Goal: Task Accomplishment & Management: Manage account settings

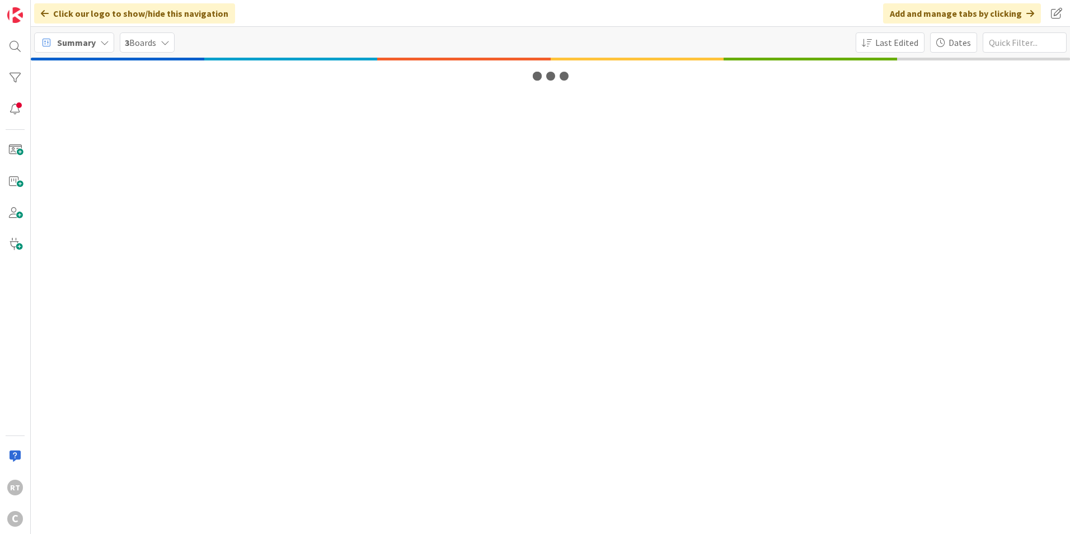
click at [61, 41] on span "Summary" at bounding box center [76, 42] width 39 height 13
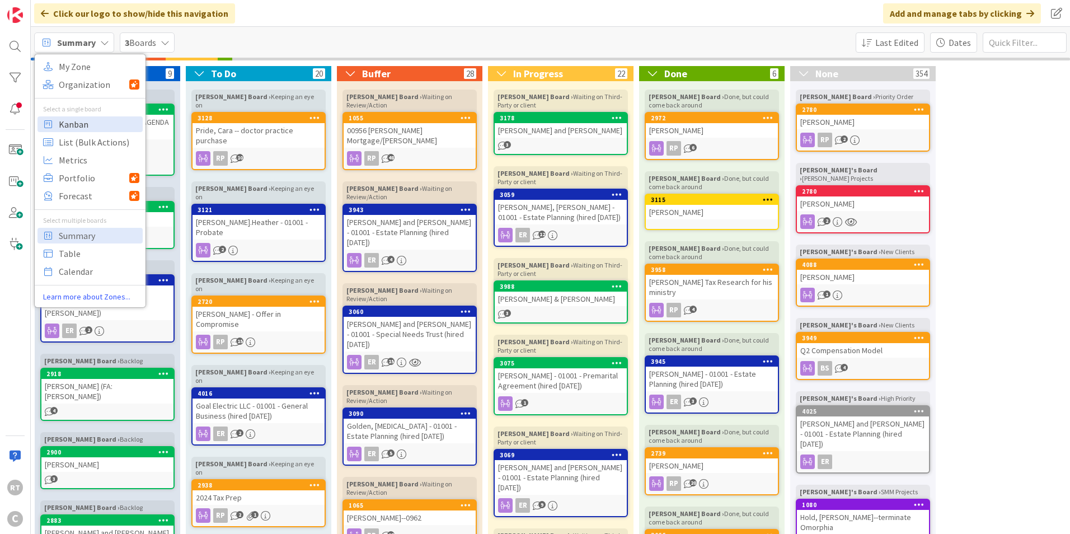
click at [82, 121] on span "Kanban" at bounding box center [99, 124] width 81 height 17
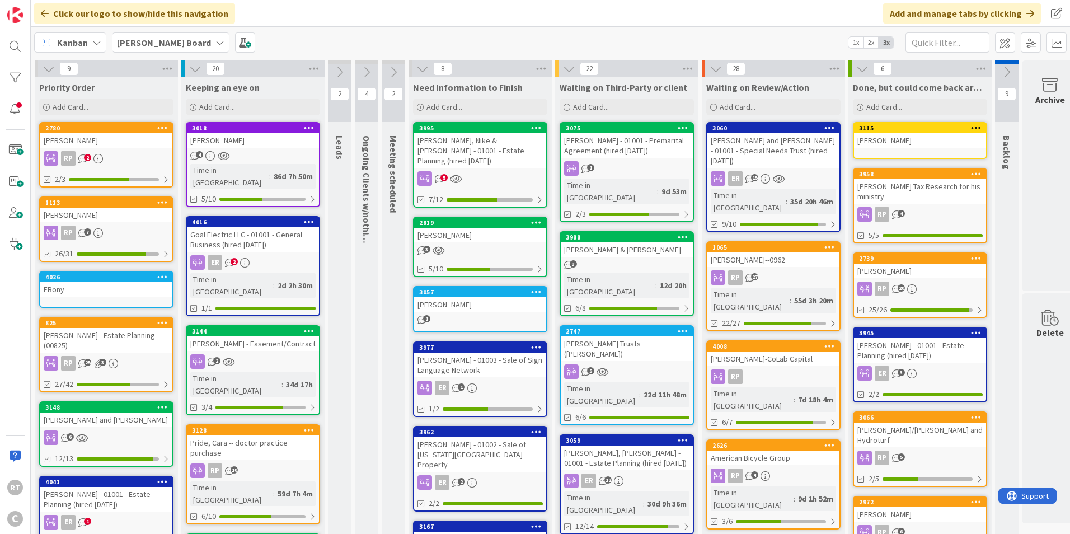
click at [90, 142] on div "[PERSON_NAME]" at bounding box center [106, 140] width 132 height 15
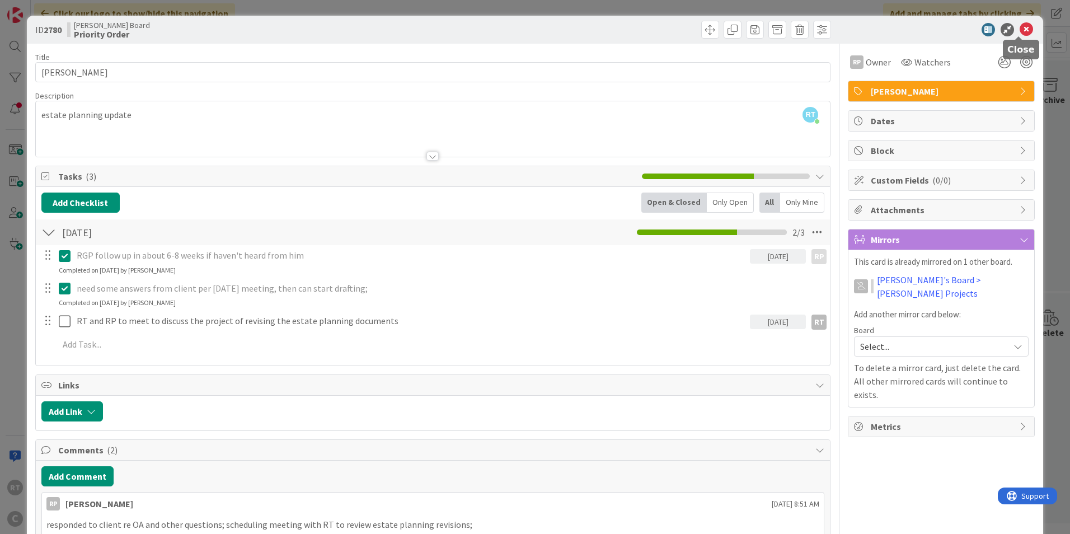
click at [1020, 26] on icon at bounding box center [1026, 29] width 13 height 13
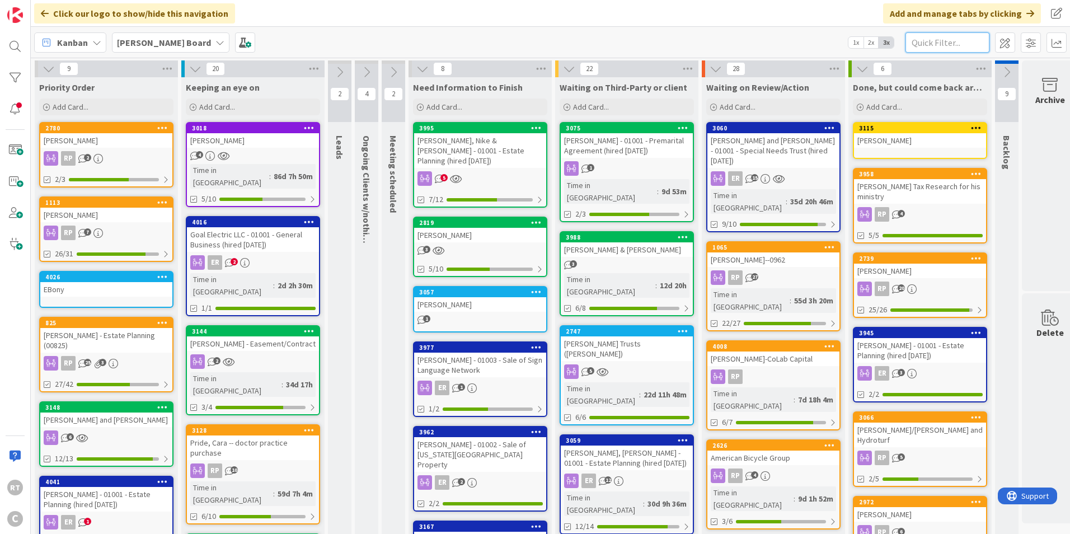
click at [924, 38] on input "text" at bounding box center [947, 42] width 84 height 20
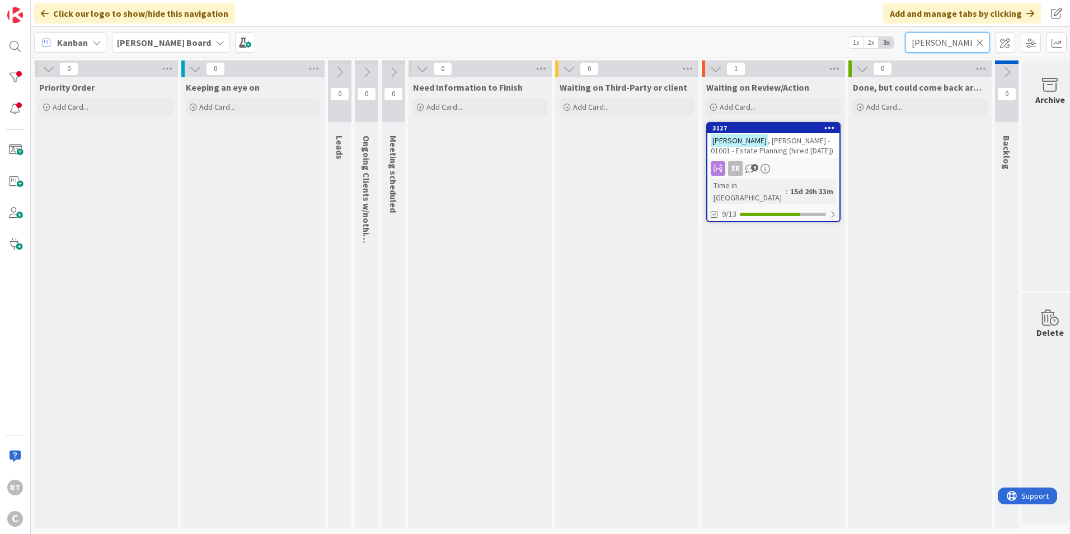
type input "[PERSON_NAME]"
click at [739, 143] on span ", [PERSON_NAME] - 01001 - Estate Planning (hired [DATE])" at bounding box center [772, 145] width 123 height 20
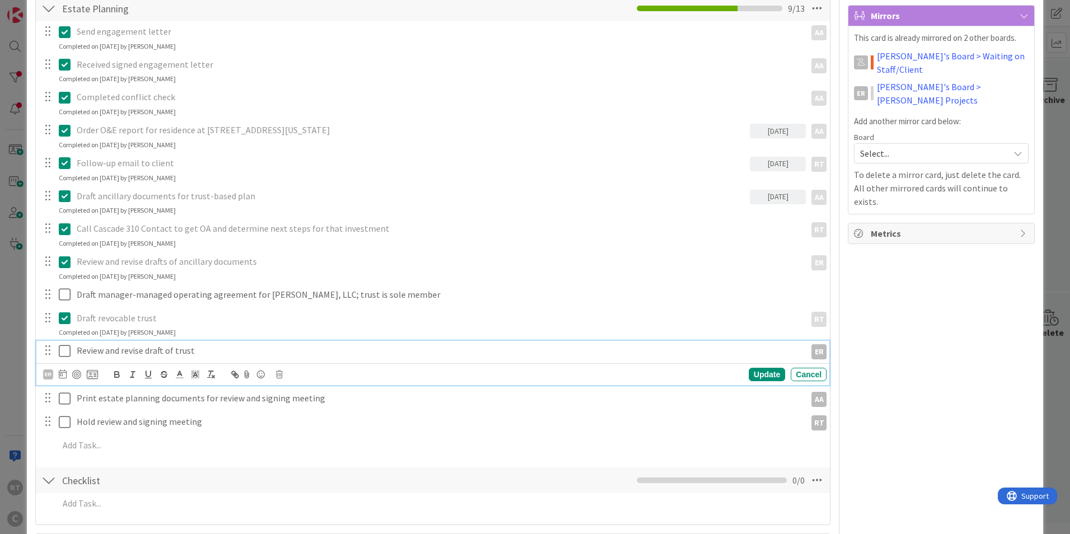
click at [92, 349] on p "Review and revise draft of trust" at bounding box center [439, 350] width 725 height 13
click at [212, 353] on p "Review and revise draft of trust" at bounding box center [439, 350] width 725 height 13
click at [936, 346] on div "ER Owner Watchers [PERSON_NAME] Dates Block Custom Fields ( 0/0 ) Attachments M…" at bounding box center [941, 544] width 187 height 1448
click at [116, 376] on p "Print estate planning documents for review and signing meeting" at bounding box center [439, 374] width 725 height 13
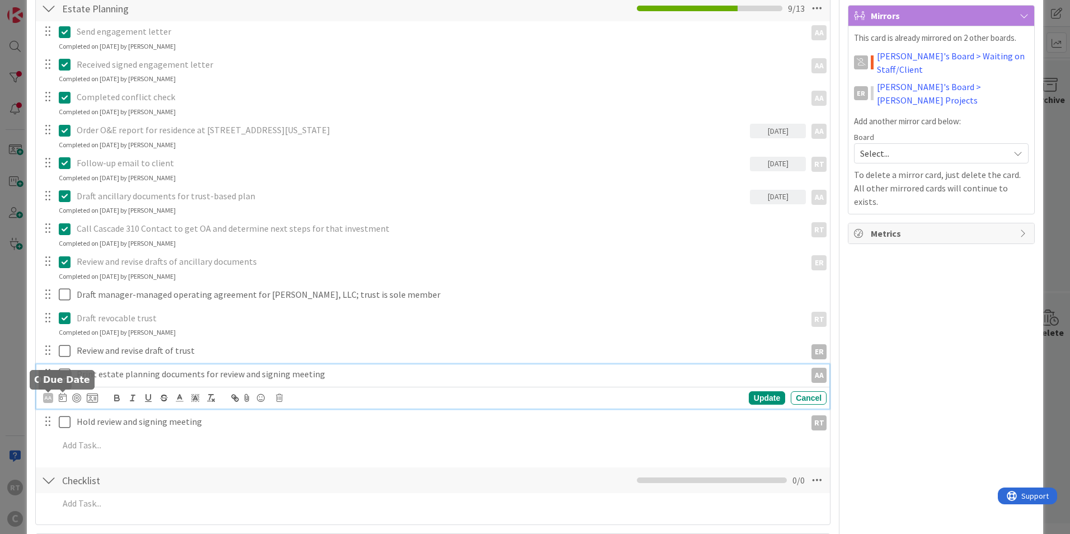
click at [63, 395] on icon at bounding box center [63, 397] width 8 height 9
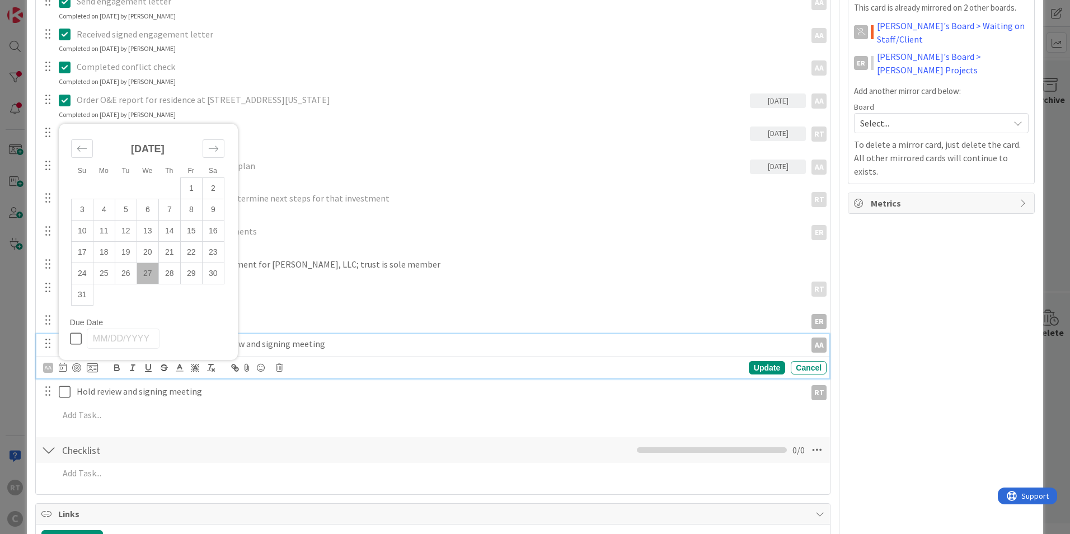
scroll to position [280, 0]
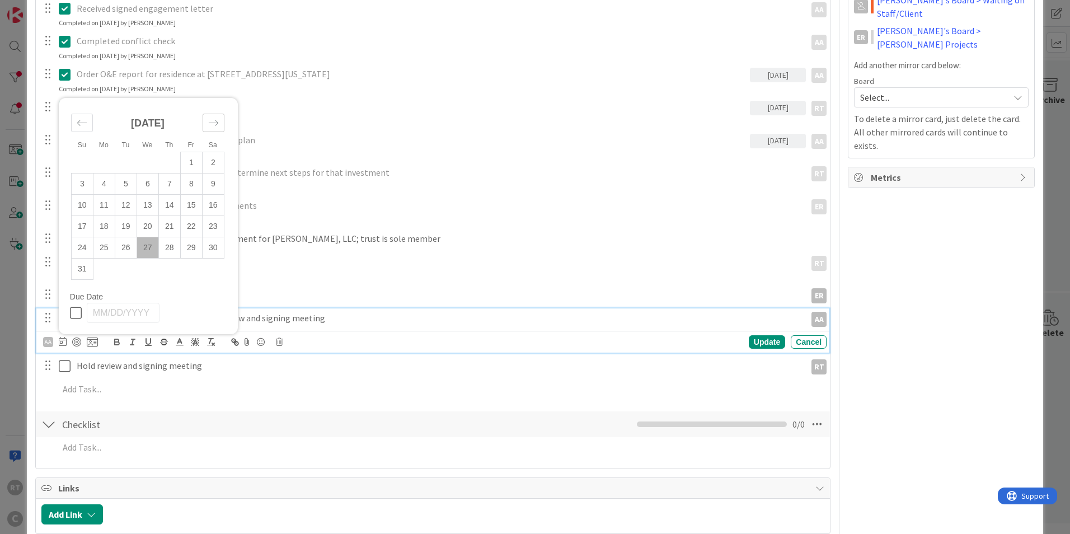
click at [218, 120] on icon "Move forward to switch to the next month." at bounding box center [213, 123] width 11 height 11
click at [153, 184] on td "3" at bounding box center [148, 183] width 22 height 21
type input "[DATE]"
click at [954, 307] on div "ER Owner AA Ethan Dates Block Custom Fields ( 0/0 ) Attachments Mirrors This ca…" at bounding box center [941, 488] width 187 height 1448
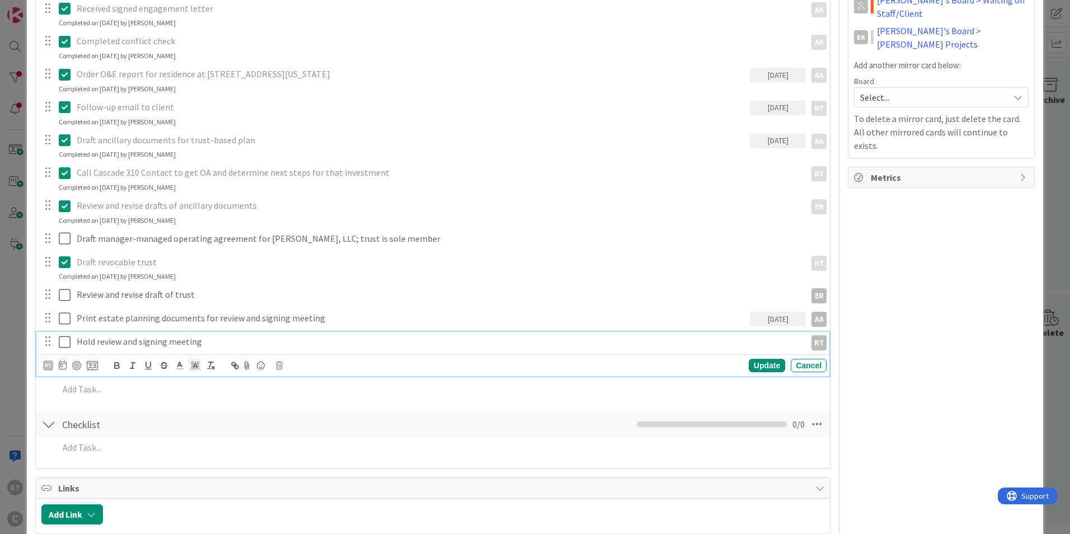
click at [145, 339] on p "Hold review and signing meeting" at bounding box center [439, 341] width 725 height 13
click at [66, 367] on icon at bounding box center [63, 364] width 8 height 9
click at [210, 400] on icon "Move forward to switch to the next month." at bounding box center [213, 398] width 11 height 11
click at [169, 437] on td "4" at bounding box center [169, 438] width 22 height 21
type input "[DATE]"
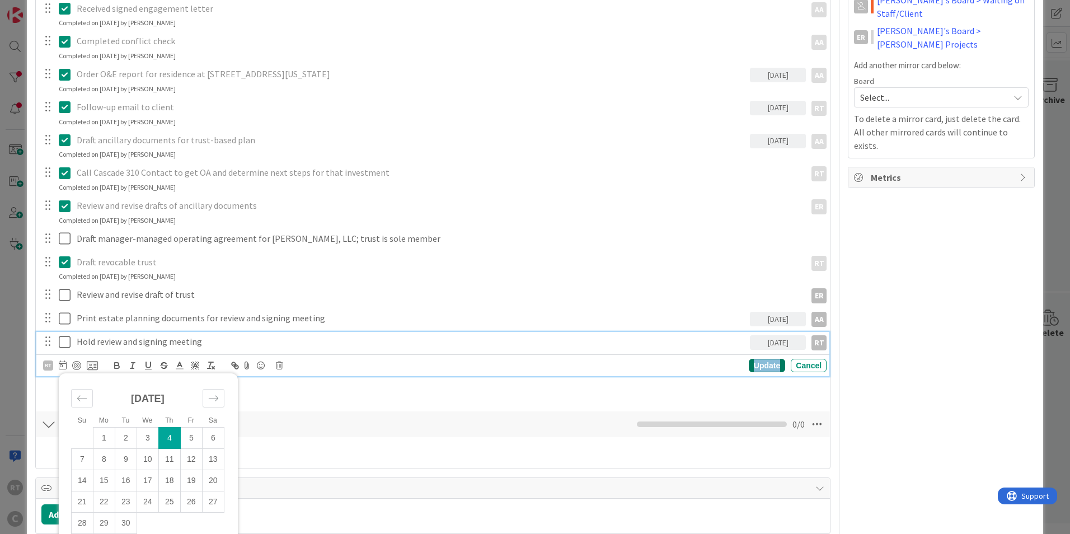
click at [749, 364] on div "Update" at bounding box center [767, 365] width 36 height 13
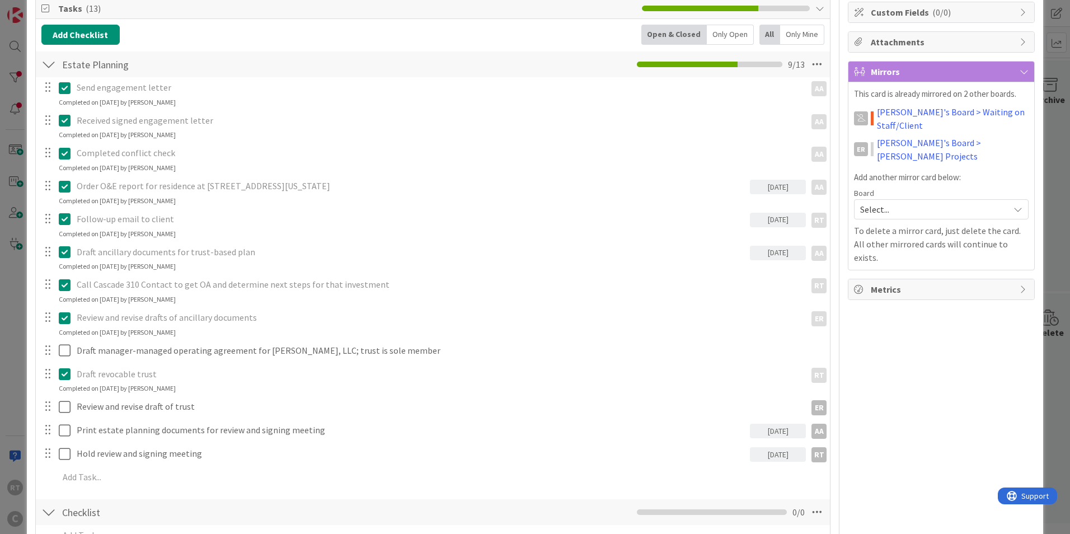
scroll to position [0, 0]
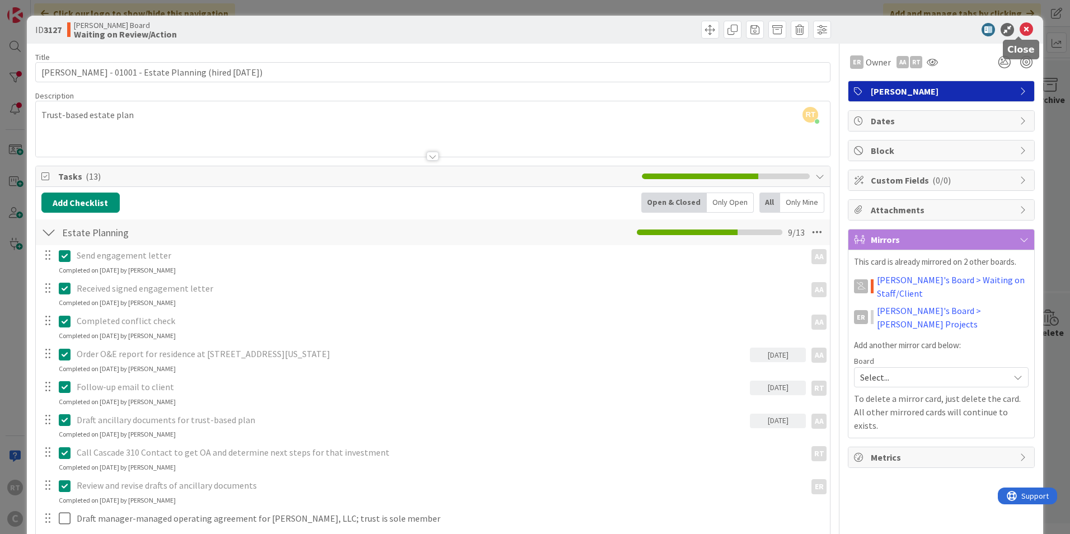
click at [1020, 27] on icon at bounding box center [1026, 29] width 13 height 13
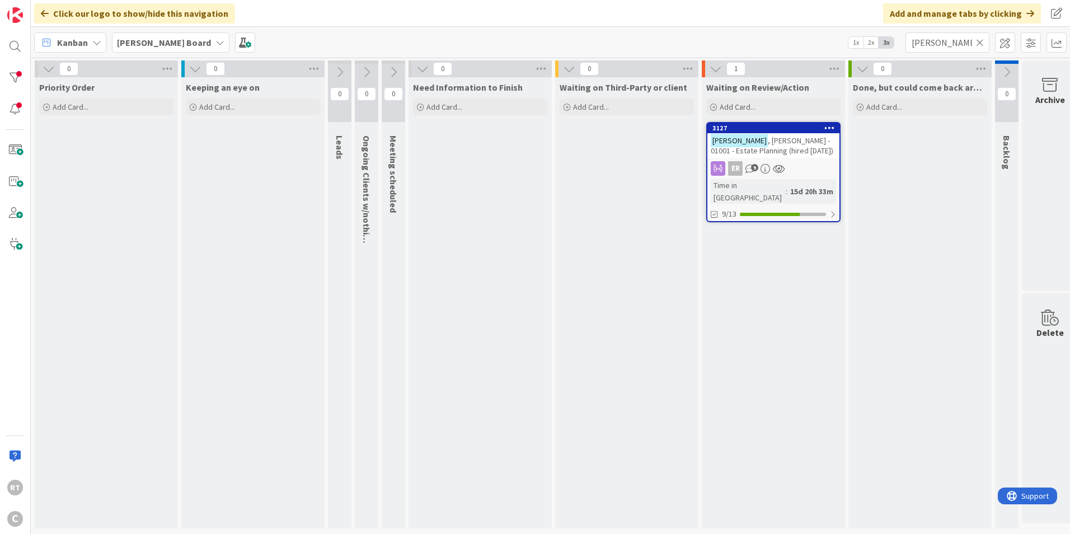
click at [980, 43] on icon at bounding box center [980, 42] width 8 height 10
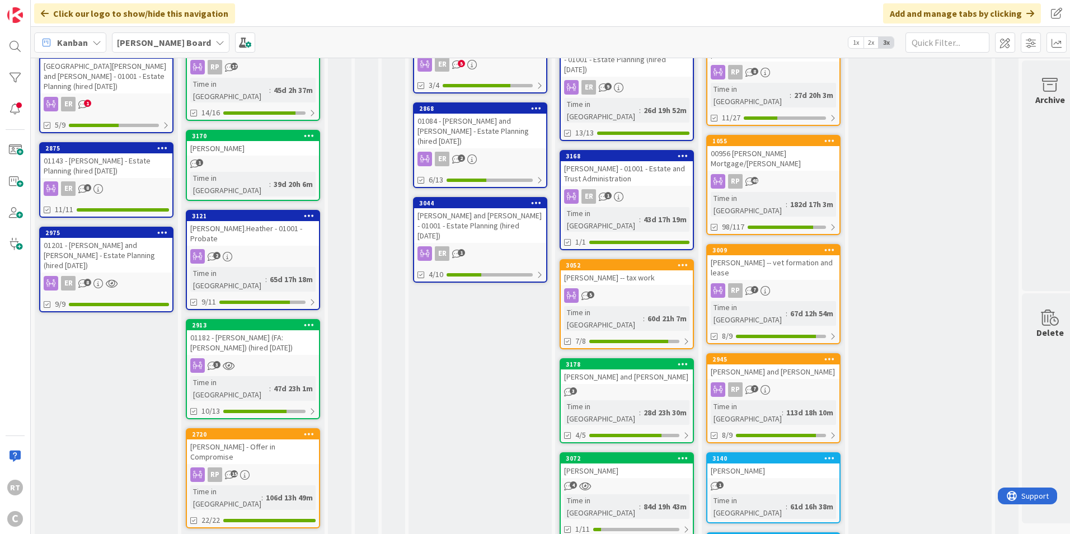
scroll to position [522, 0]
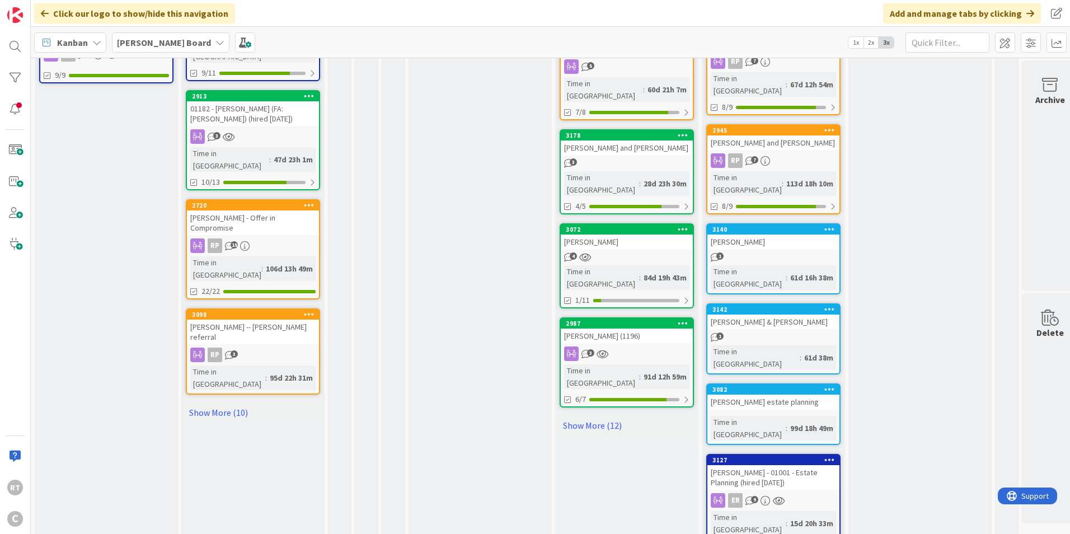
scroll to position [745, 0]
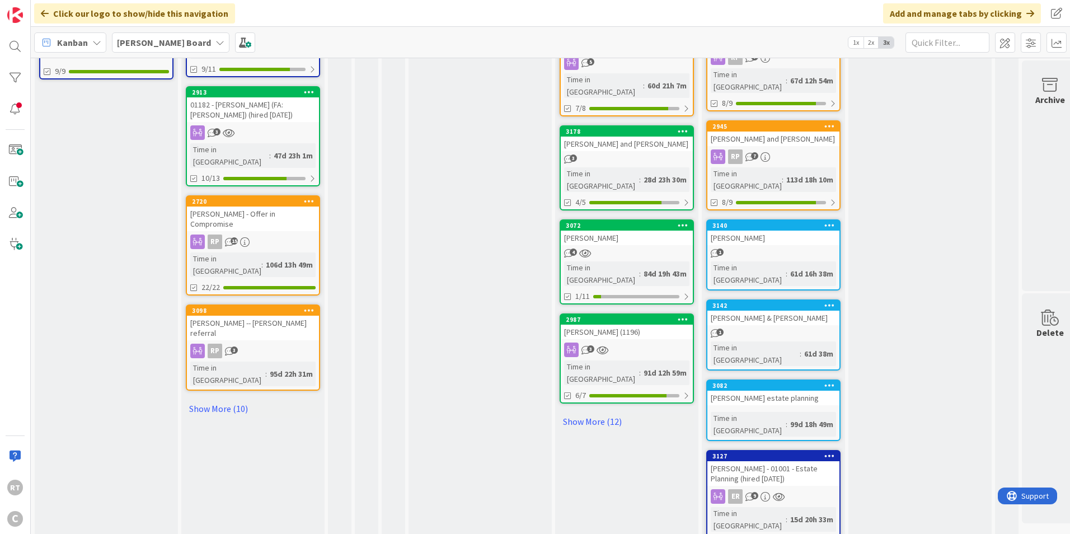
click at [739, 461] on div "[PERSON_NAME] - 01001 - Estate Planning (hired [DATE])" at bounding box center [773, 473] width 132 height 25
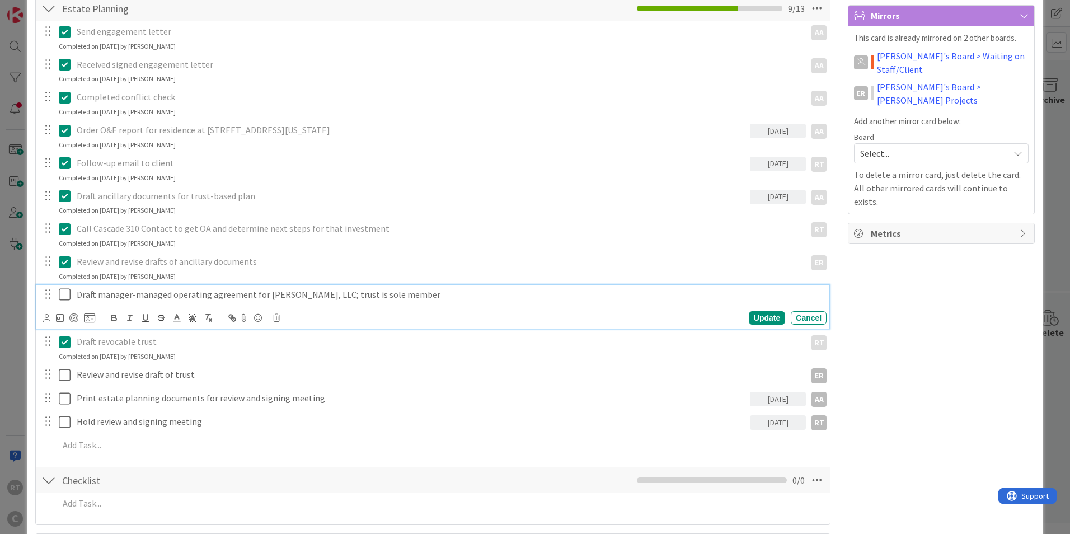
click at [69, 299] on icon at bounding box center [67, 294] width 17 height 13
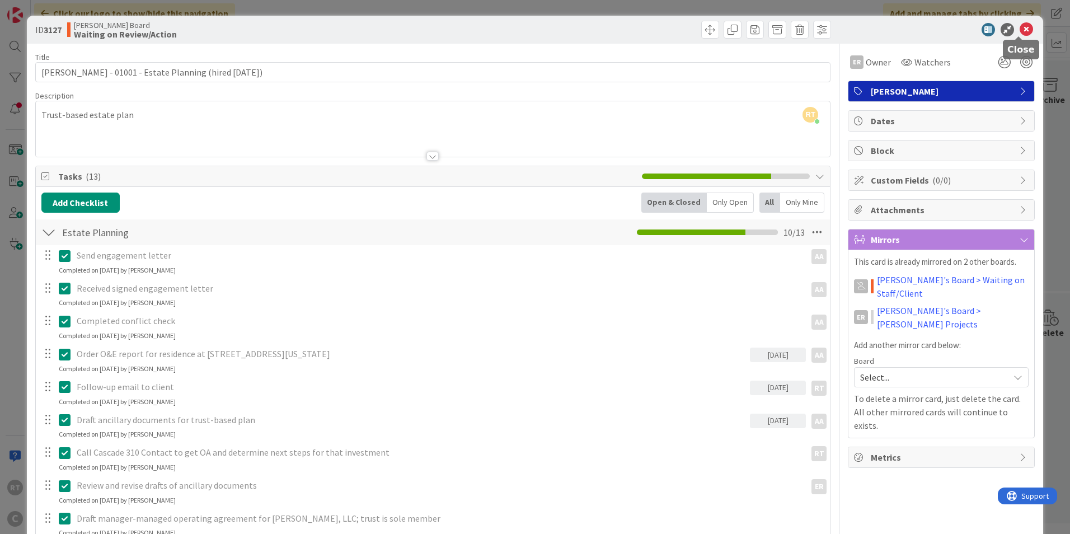
click at [1022, 27] on icon at bounding box center [1026, 29] width 13 height 13
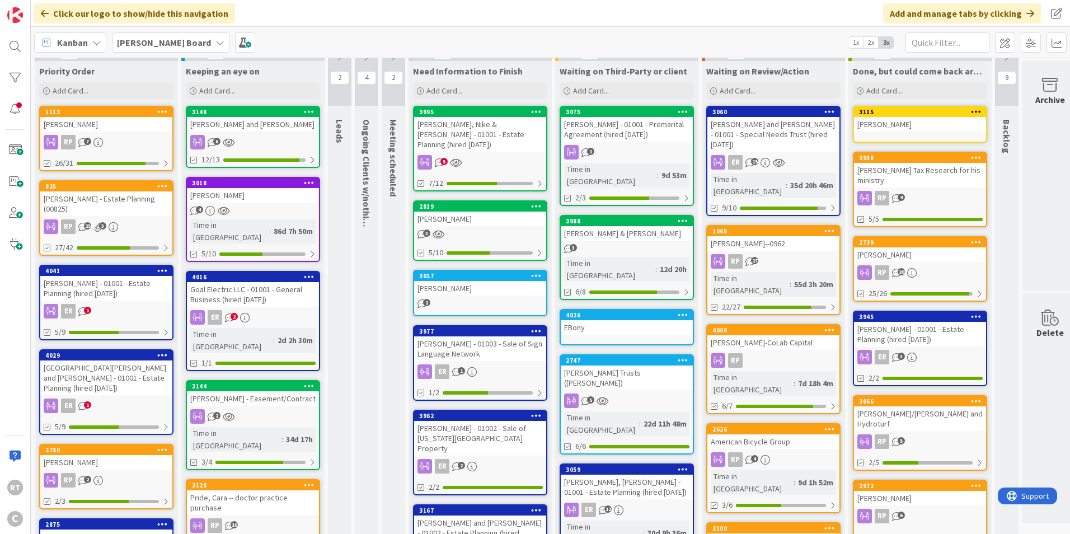
scroll to position [10, 0]
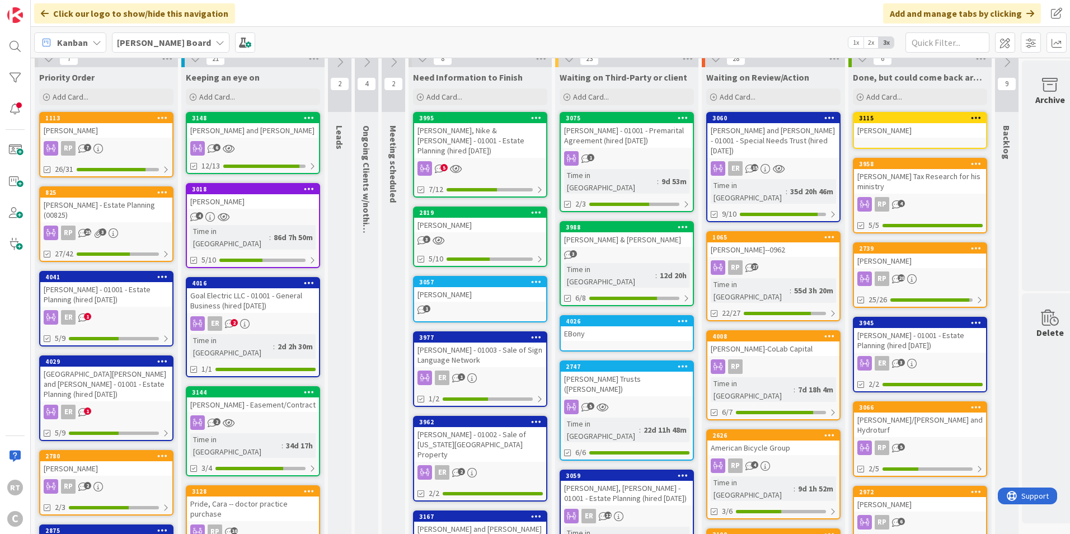
click at [101, 367] on div "[GEOGRAPHIC_DATA][PERSON_NAME] and [PERSON_NAME] - 01001 - Estate Planning (hir…" at bounding box center [106, 384] width 132 height 35
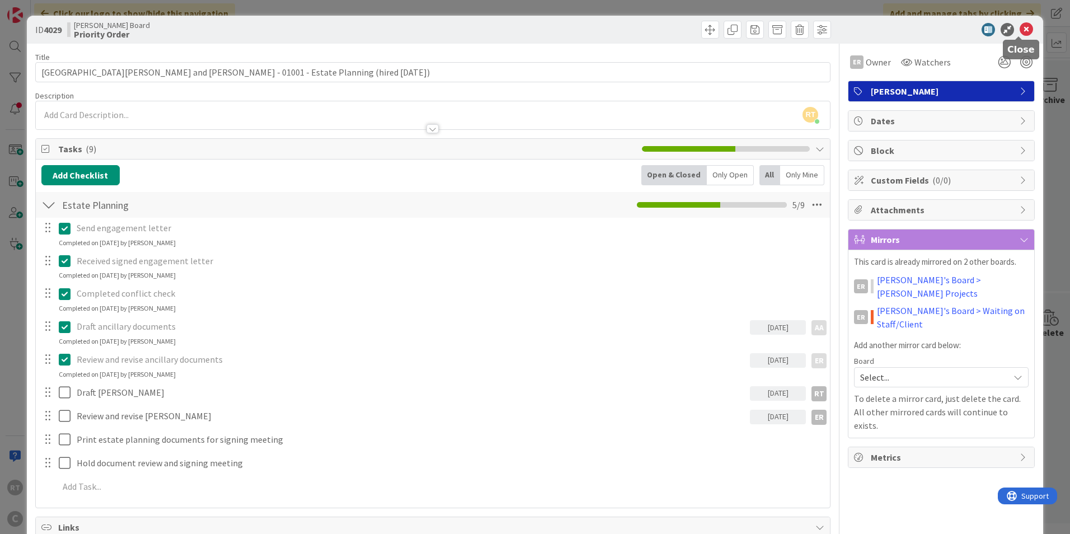
click at [1021, 26] on icon at bounding box center [1026, 29] width 13 height 13
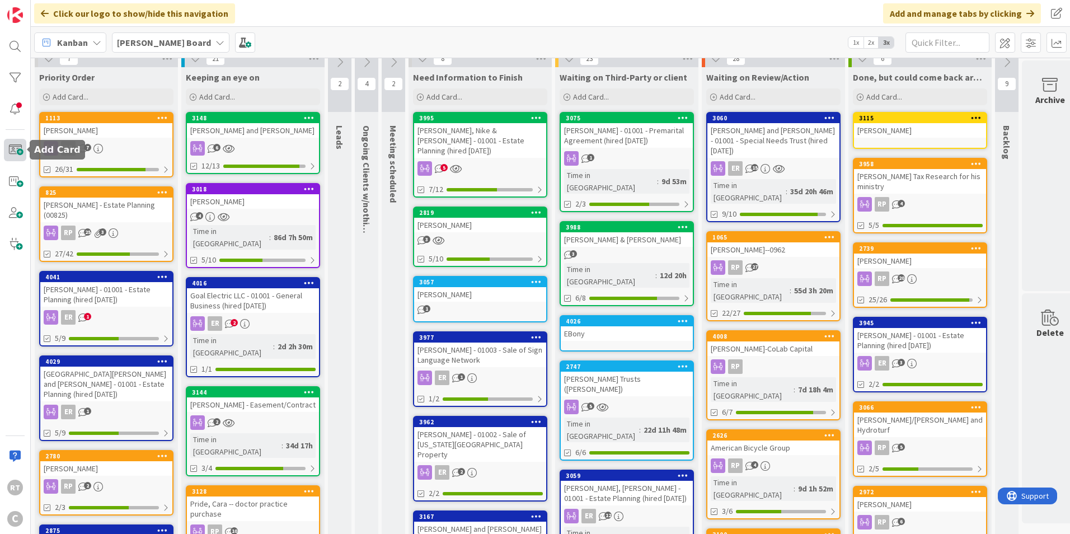
click at [16, 153] on span at bounding box center [15, 150] width 22 height 22
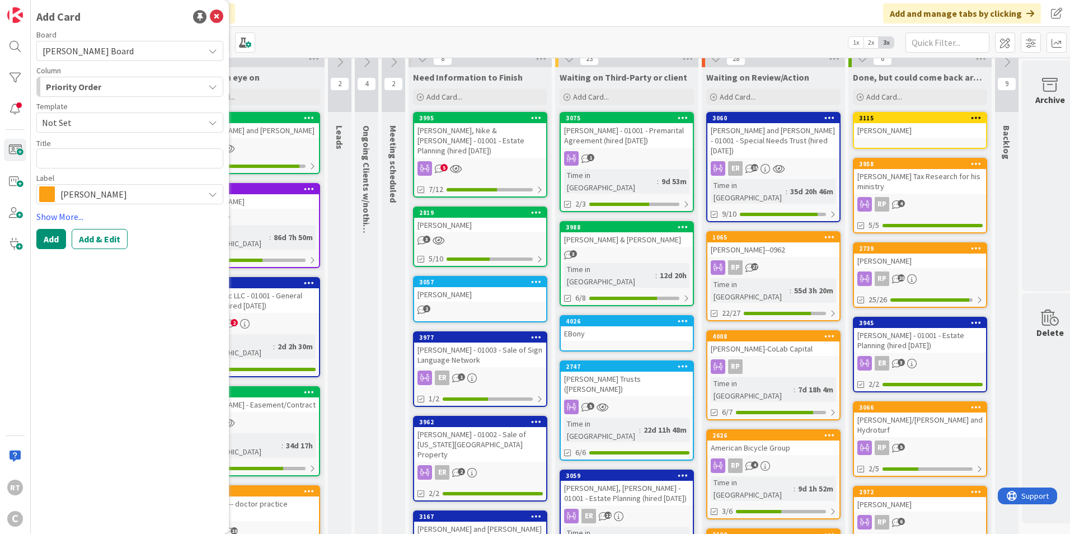
click at [109, 194] on span "[PERSON_NAME]" at bounding box center [129, 194] width 138 height 16
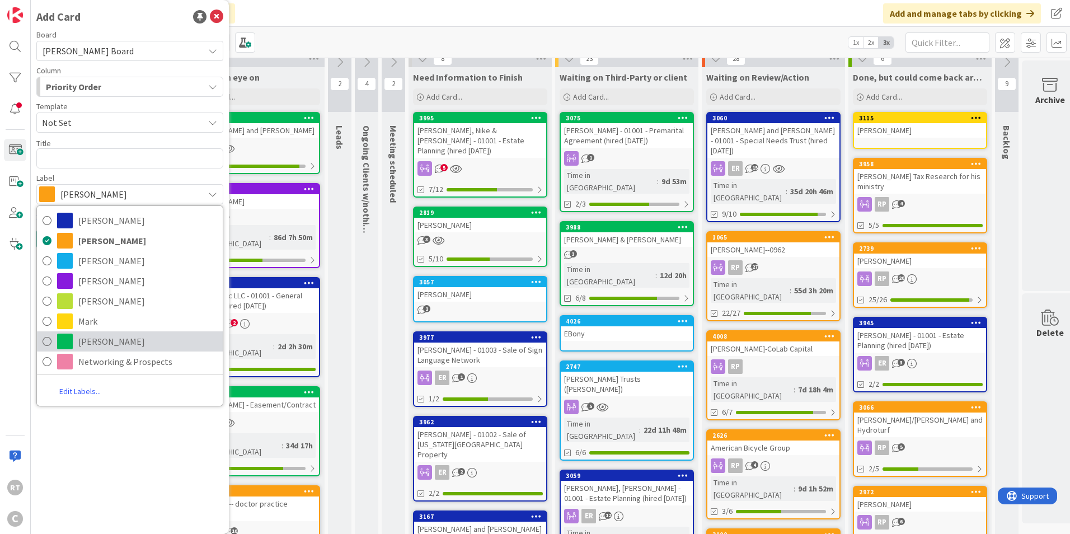
click at [85, 338] on span "[PERSON_NAME]" at bounding box center [147, 341] width 139 height 17
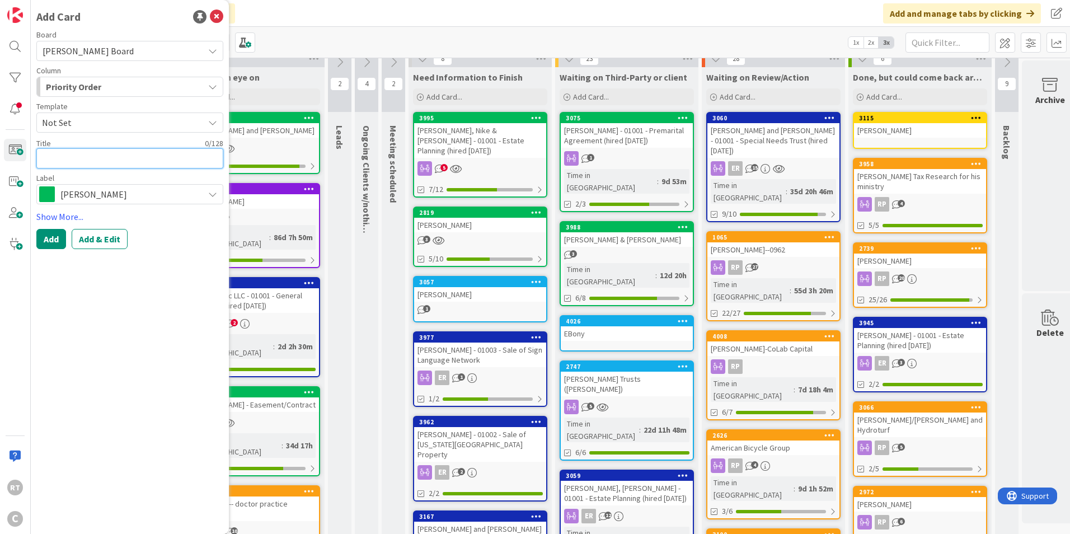
click at [96, 163] on textarea at bounding box center [129, 158] width 187 height 20
type textarea "x"
type textarea "B"
type textarea "x"
type textarea "Ba"
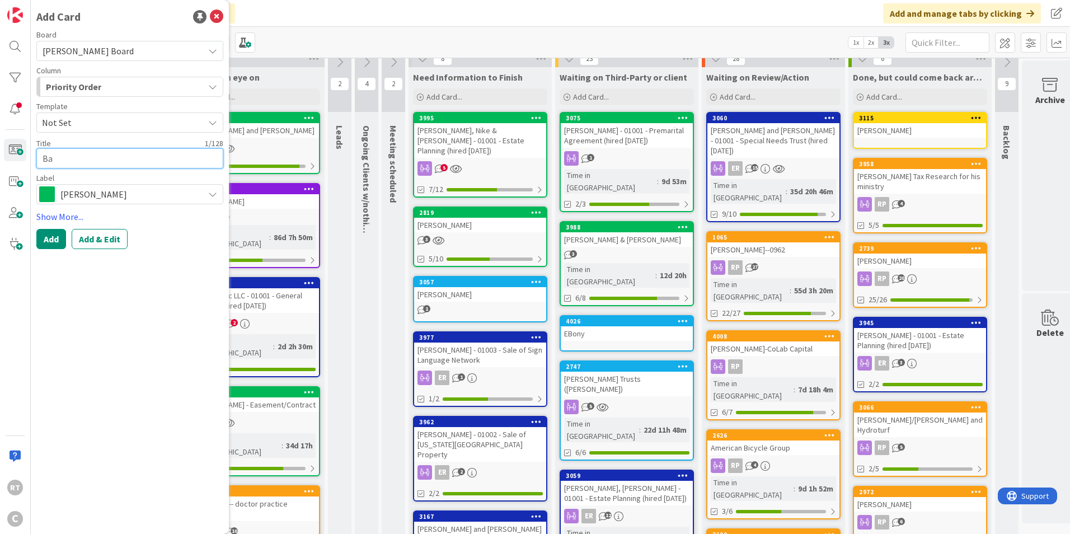
type textarea "x"
type textarea "Bala"
type textarea "x"
type textarea "Balal"
type textarea "x"
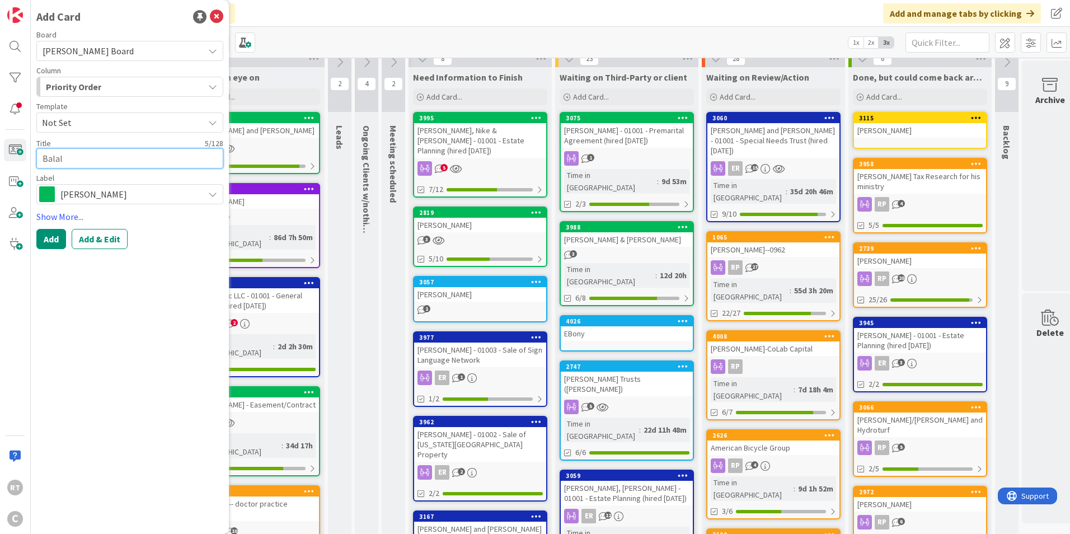
type textarea "Balald"
type textarea "x"
type textarea "Balal"
type textarea "x"
type textarea "Bala"
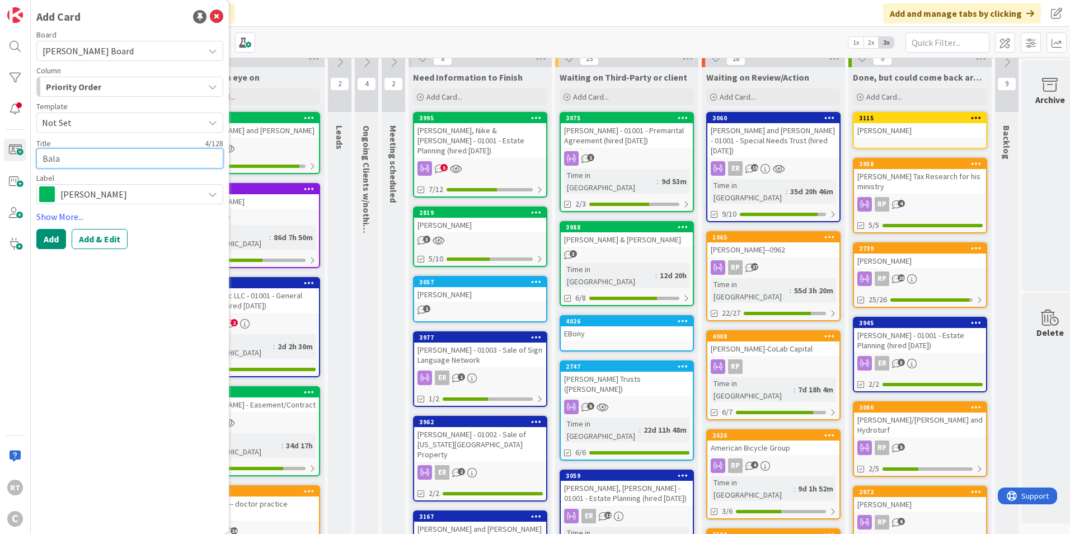
type textarea "x"
type textarea "[MEDICAL_DATA]"
type textarea "x"
type textarea "[MEDICAL_DATA];"
type textarea "x"
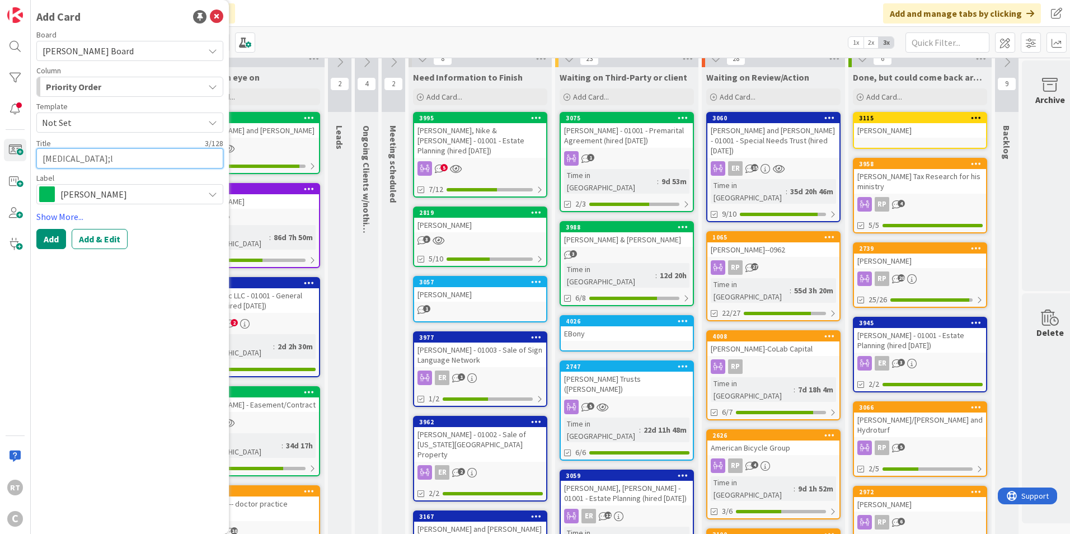
type textarea "[MEDICAL_DATA];la"
type textarea "x"
type textarea "[MEDICAL_DATA];lar"
type textarea "x"
type textarea "[MEDICAL_DATA];la"
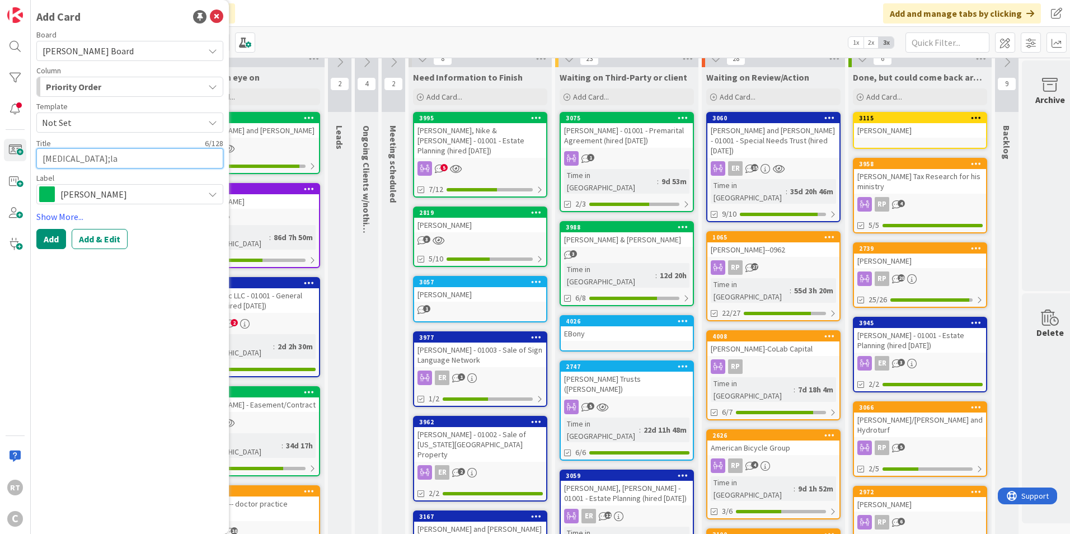
type textarea "x"
type textarea "[MEDICAL_DATA];l"
type textarea "x"
type textarea "[MEDICAL_DATA];"
type textarea "x"
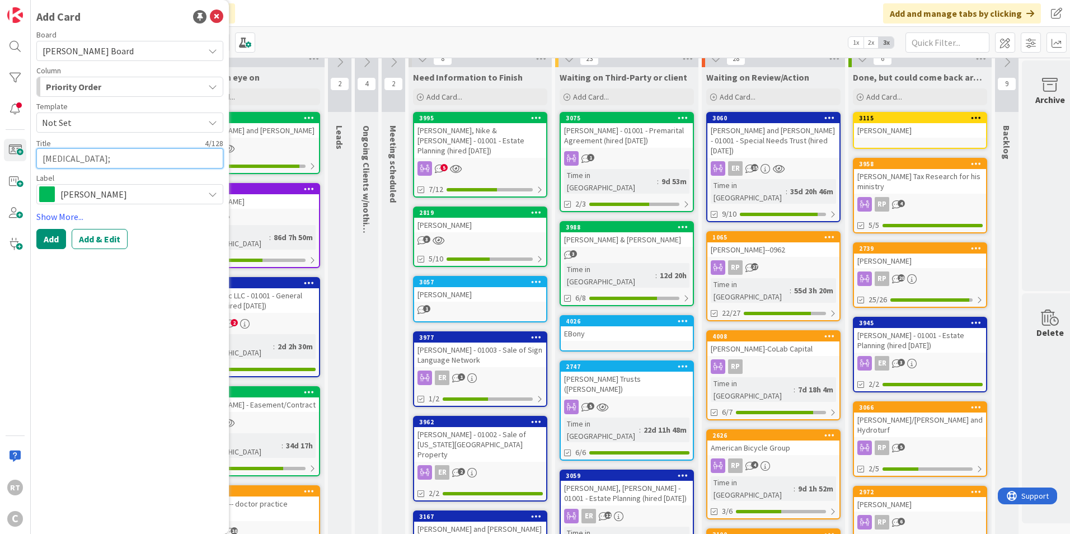
type textarea "[MEDICAL_DATA];;"
type textarea "x"
type textarea "[MEDICAL_DATA];"
type textarea "x"
type textarea "[MEDICAL_DATA];"
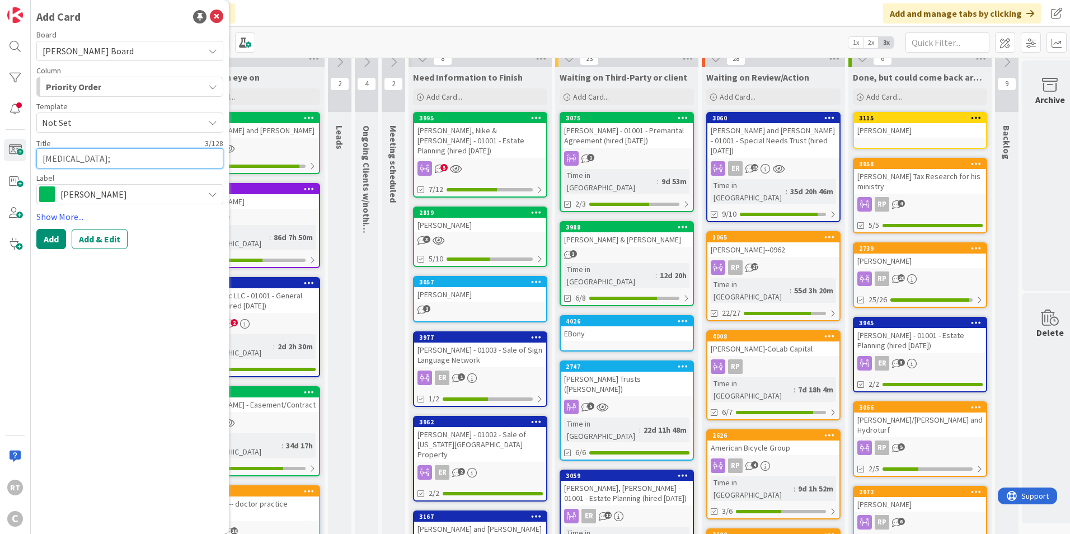
type textarea "x"
type textarea "[MEDICAL_DATA];l"
type textarea "x"
type textarea "[MEDICAL_DATA];"
type textarea "x"
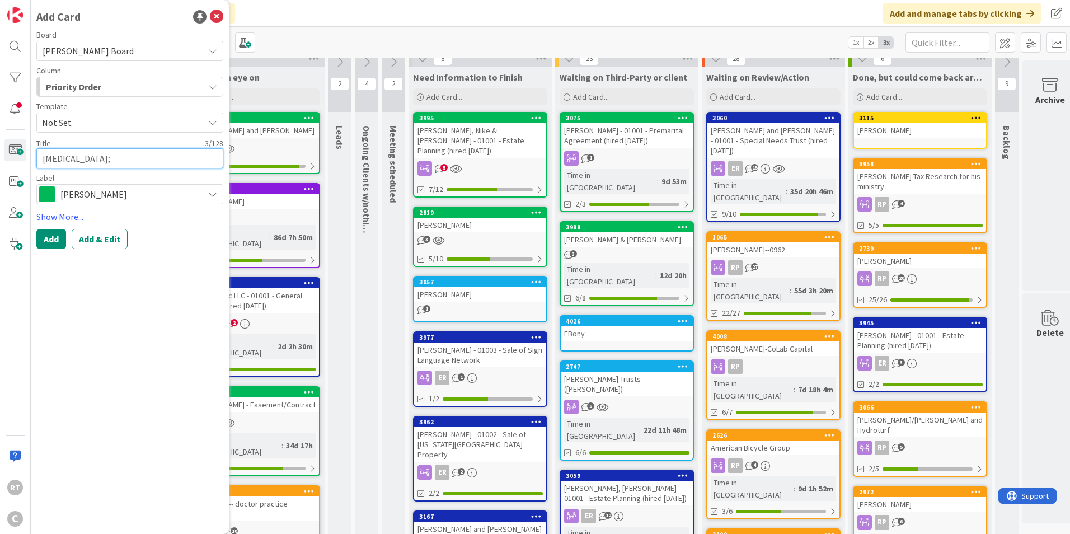
type textarea "[MEDICAL_DATA]"
type textarea "x"
type textarea "Ball"
type textarea "x"
type textarea "Balla"
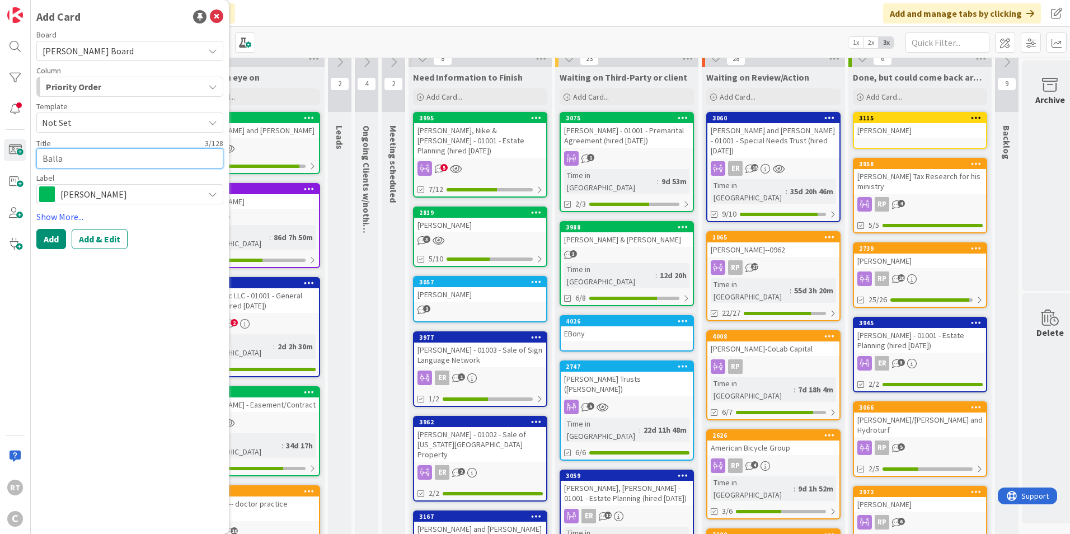
type textarea "x"
type textarea "Ballar"
type textarea "x"
type textarea "[PERSON_NAME]"
click at [98, 236] on button "Add & Edit" at bounding box center [100, 239] width 56 height 20
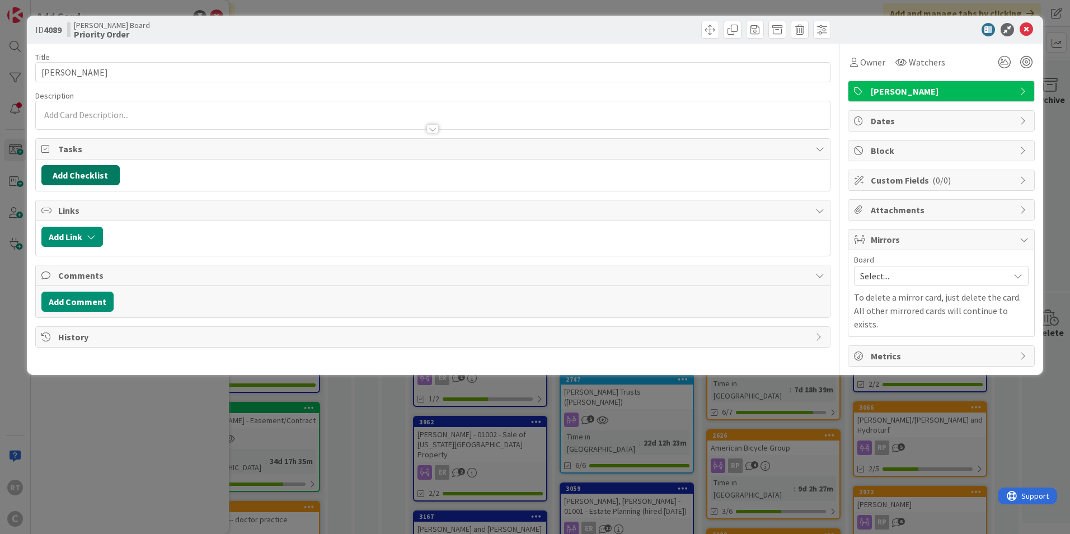
click at [95, 178] on button "Add Checklist" at bounding box center [80, 175] width 78 height 20
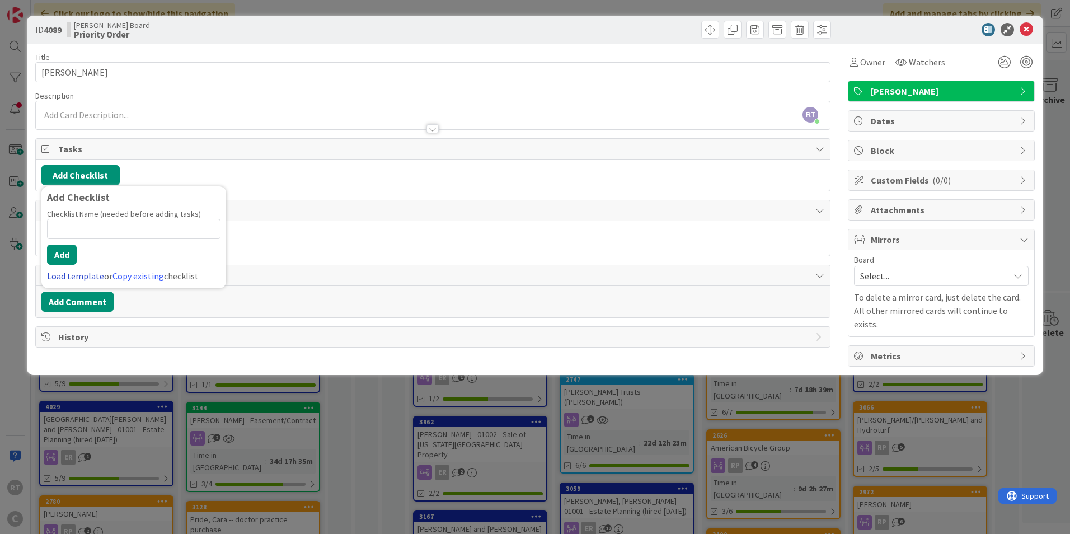
click at [94, 276] on link "Load template" at bounding box center [75, 275] width 57 height 11
click at [86, 222] on div "Estate Planning" at bounding box center [133, 220] width 185 height 20
click at [69, 262] on button "Add" at bounding box center [62, 255] width 30 height 20
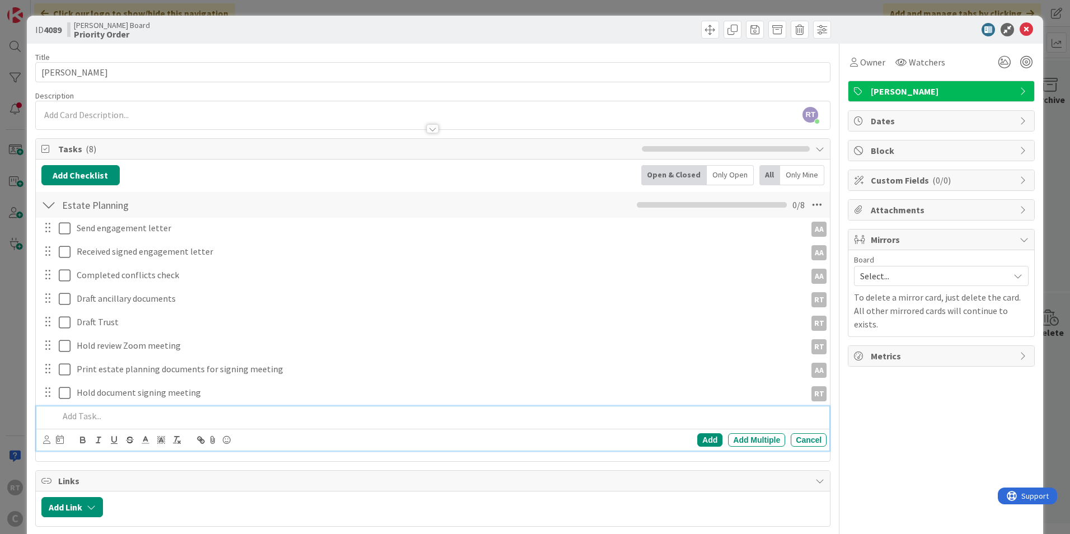
click at [898, 412] on div "Owner Watchers [PERSON_NAME] Dates Block Custom Fields ( 0/0 ) Attachments Mirr…" at bounding box center [941, 331] width 187 height 574
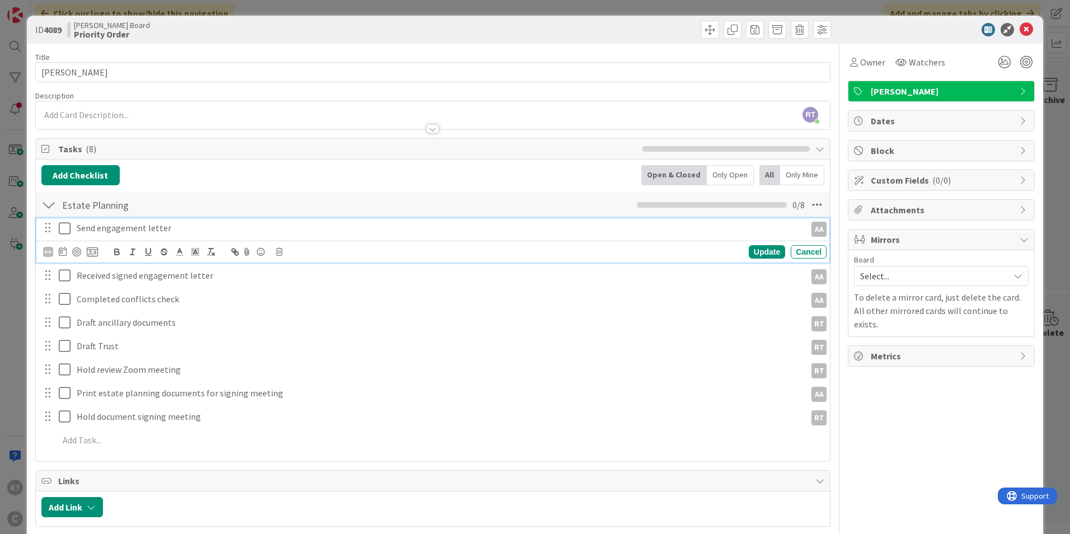
click at [62, 231] on icon at bounding box center [67, 228] width 17 height 13
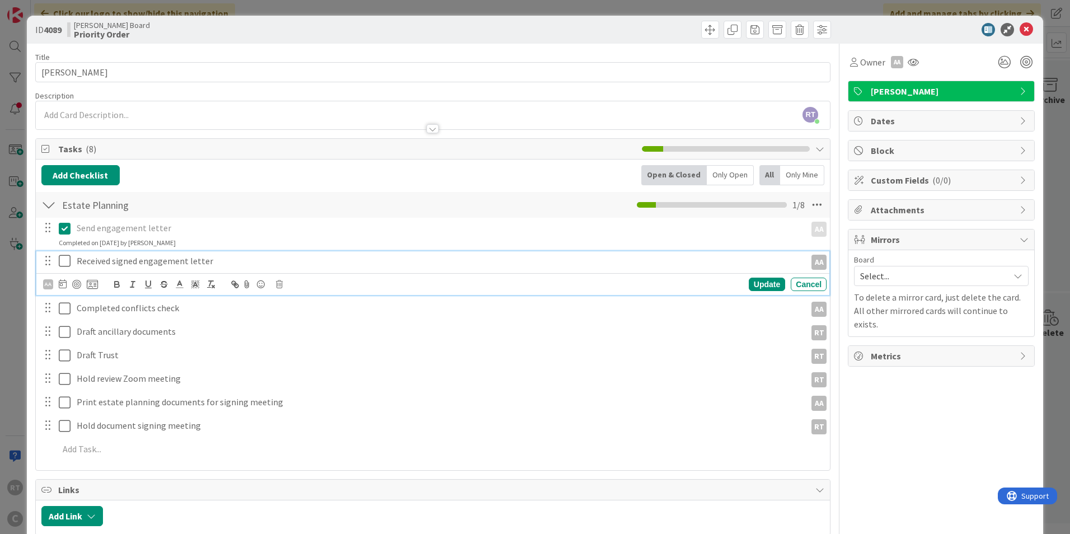
click at [64, 258] on icon at bounding box center [67, 260] width 17 height 13
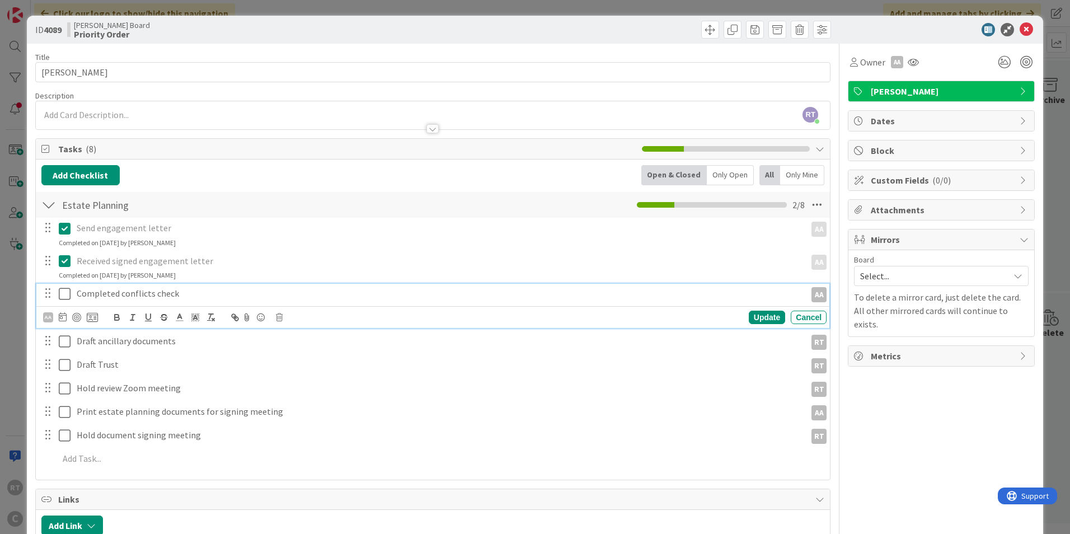
click at [67, 296] on icon at bounding box center [67, 293] width 17 height 13
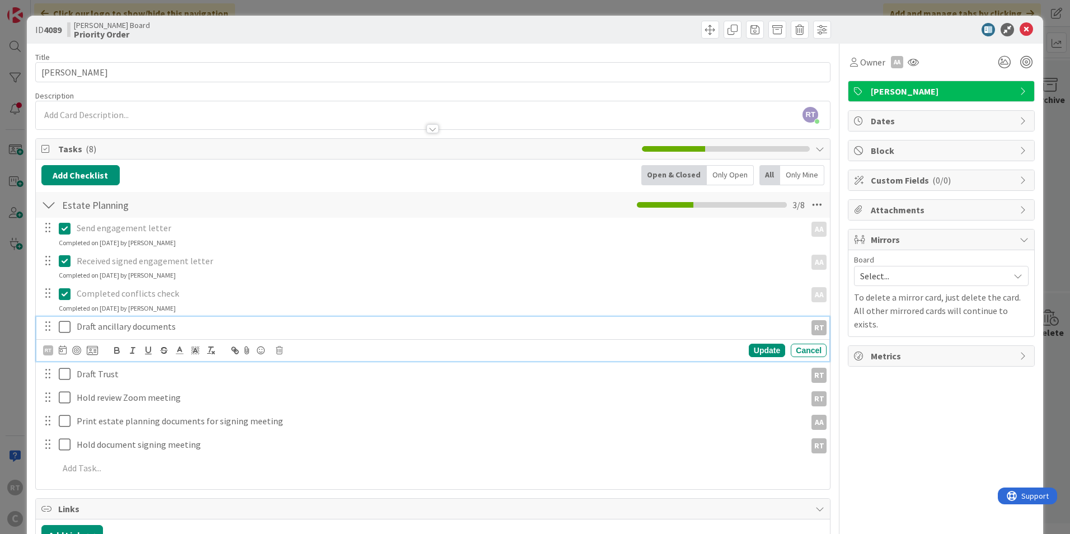
click at [126, 326] on p "Draft ancillary documents" at bounding box center [439, 326] width 725 height 13
click at [870, 414] on div "Owner [PERSON_NAME] Dates Block Custom Fields ( 0/0 ) Attachments Mirrors Board…" at bounding box center [941, 345] width 187 height 602
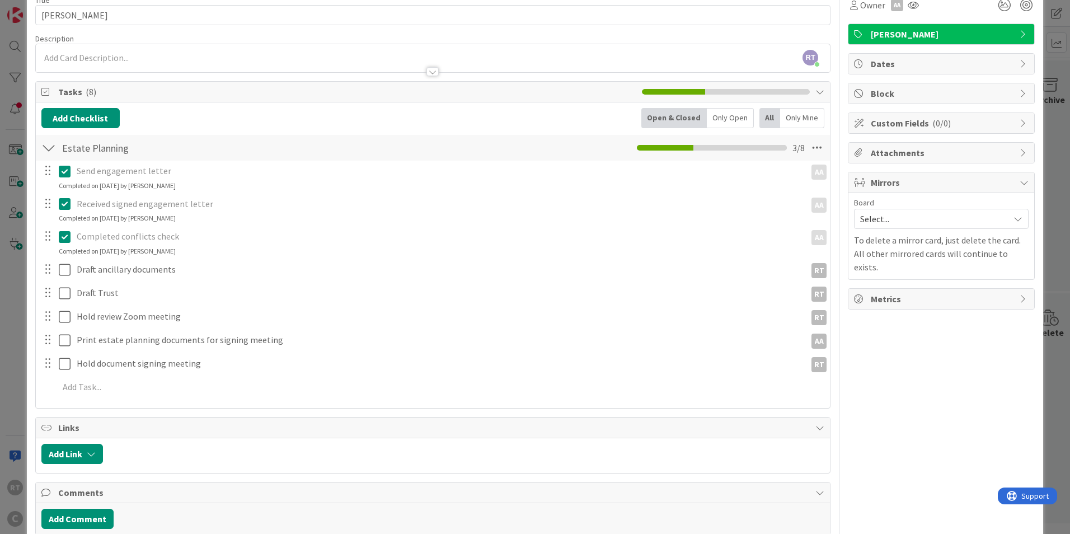
scroll to position [112, 0]
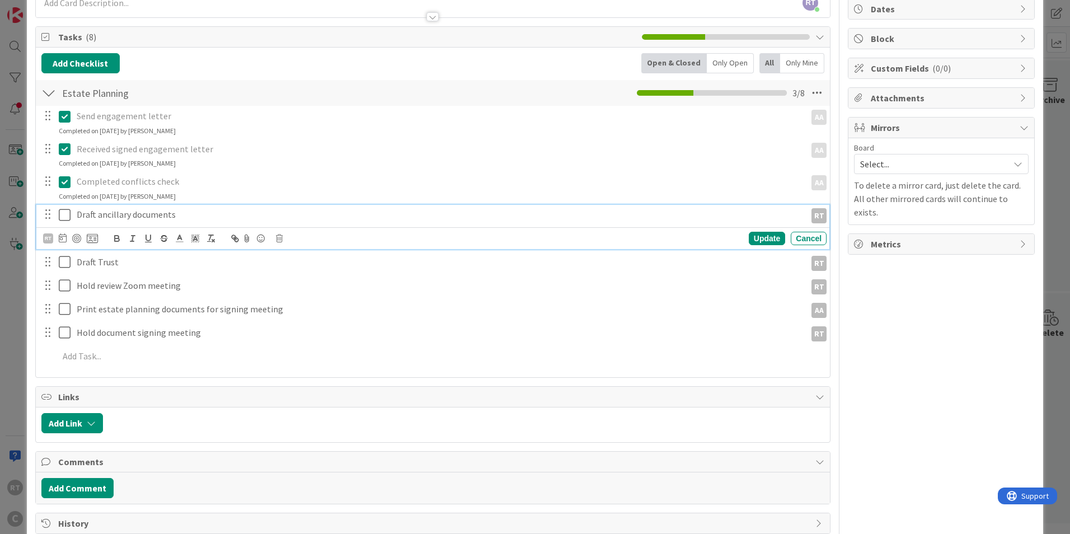
click at [99, 212] on p "Draft ancillary documents" at bounding box center [439, 214] width 725 height 13
click at [198, 213] on p "Draft ancillary documents" at bounding box center [439, 214] width 725 height 13
click at [968, 339] on div "Owner [PERSON_NAME] Dates Block Custom Fields ( 0/0 ) Attachments Mirrors Board…" at bounding box center [941, 233] width 187 height 602
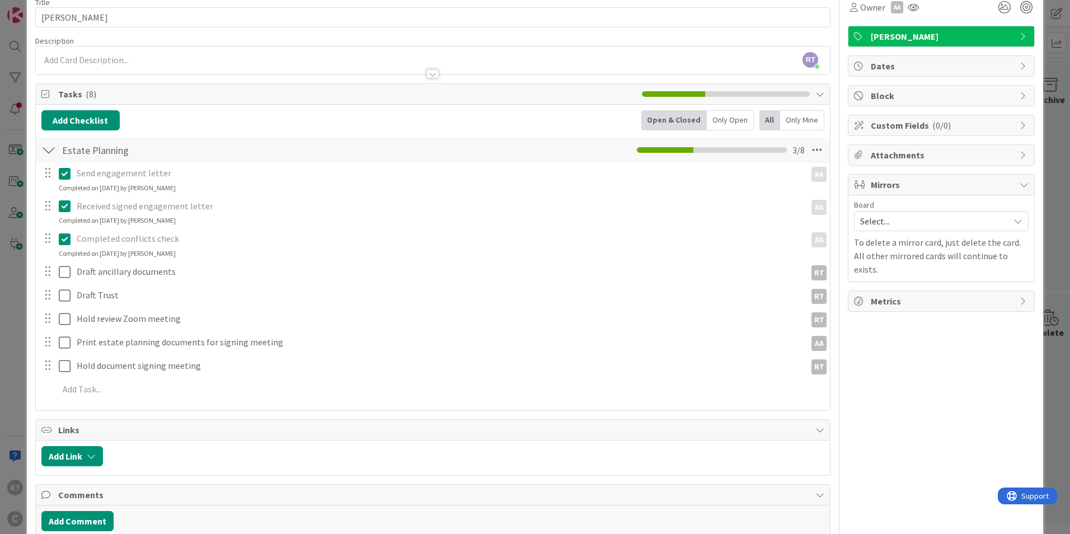
scroll to position [0, 0]
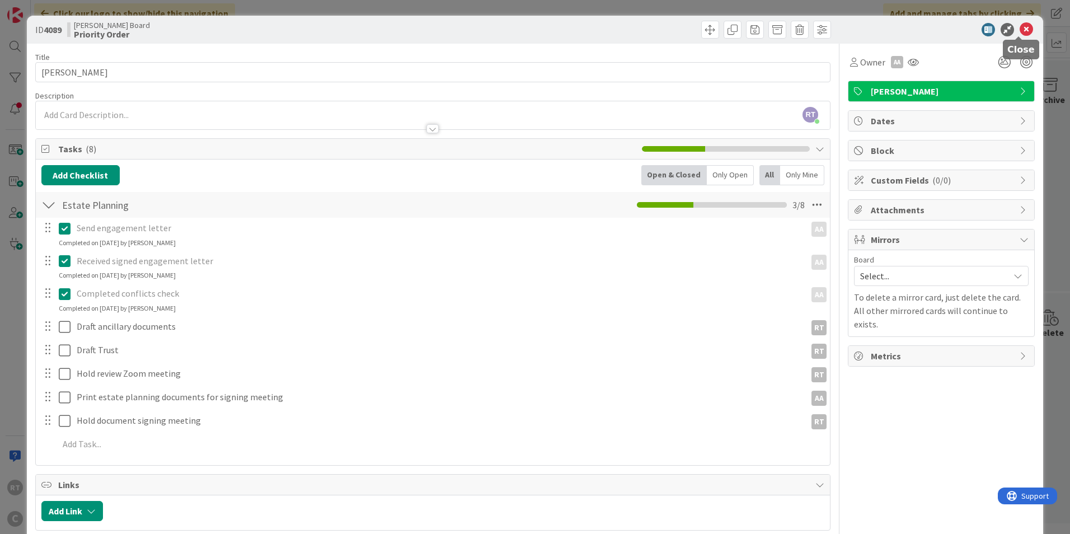
click at [1020, 31] on icon at bounding box center [1026, 29] width 13 height 13
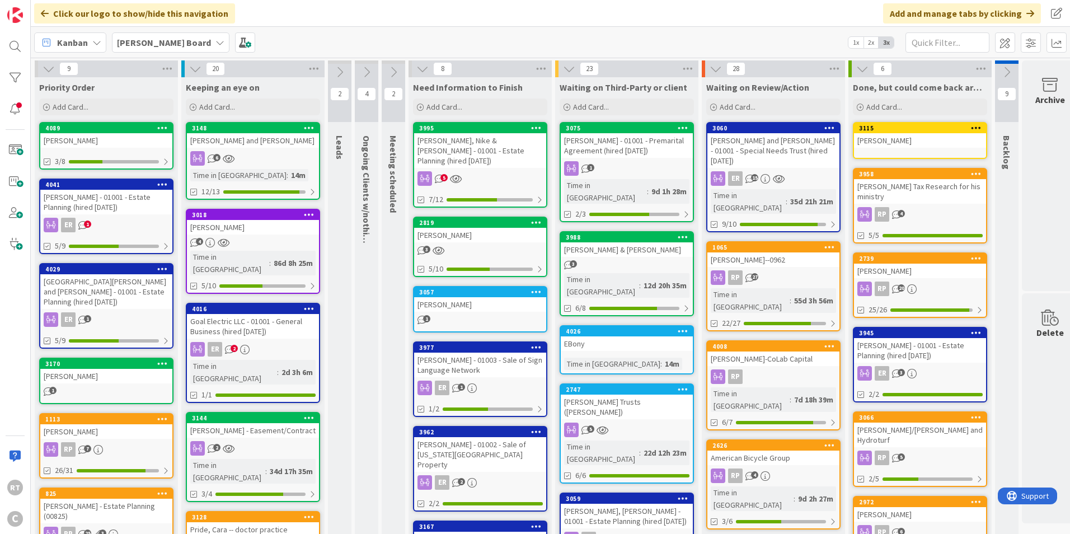
click at [390, 84] on div "2" at bounding box center [394, 91] width 24 height 62
click at [392, 75] on icon at bounding box center [393, 72] width 12 height 12
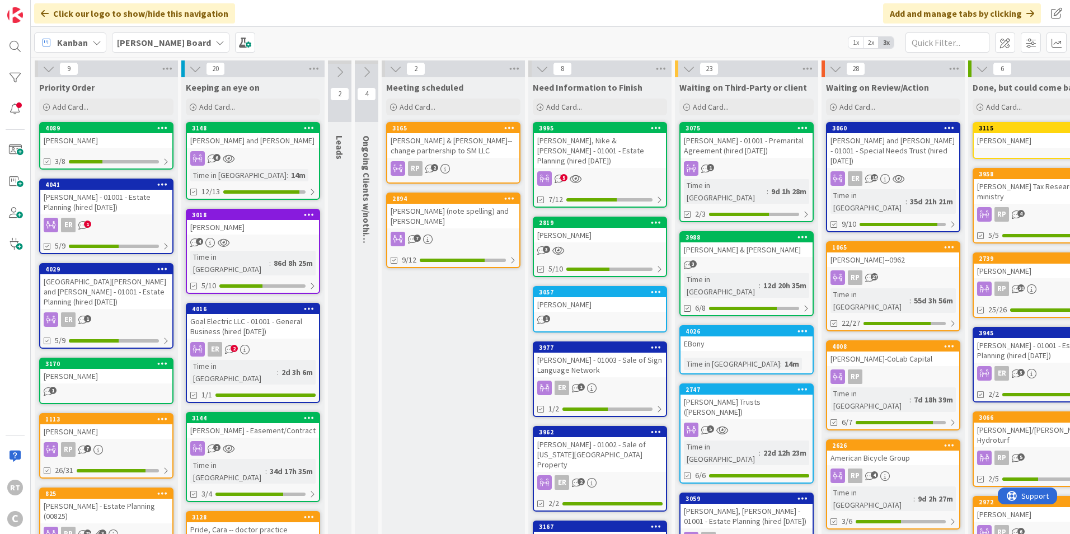
click at [433, 212] on div "[PERSON_NAME] (note spelling) and [PERSON_NAME]" at bounding box center [453, 216] width 132 height 25
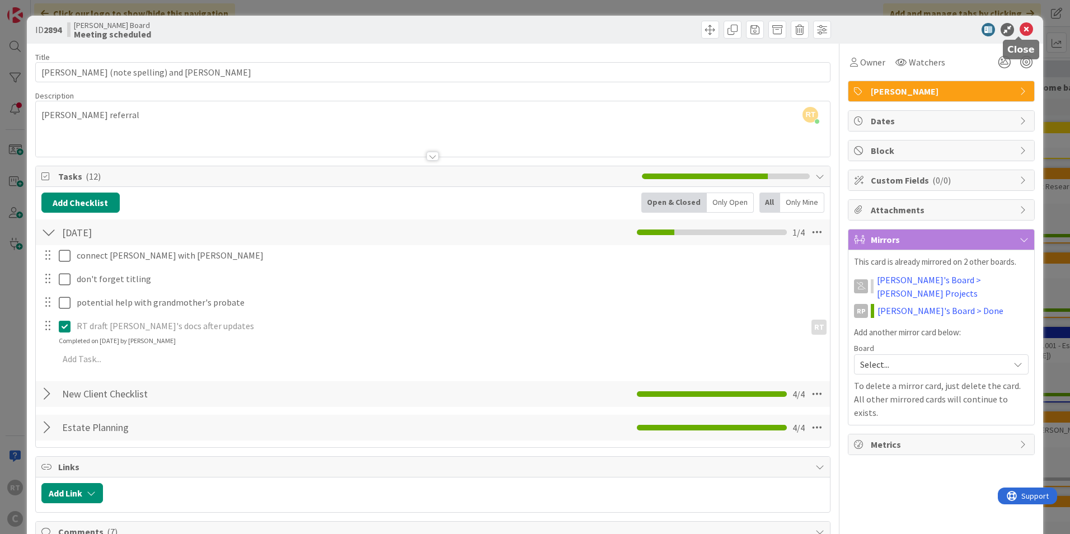
click at [1020, 33] on icon at bounding box center [1026, 29] width 13 height 13
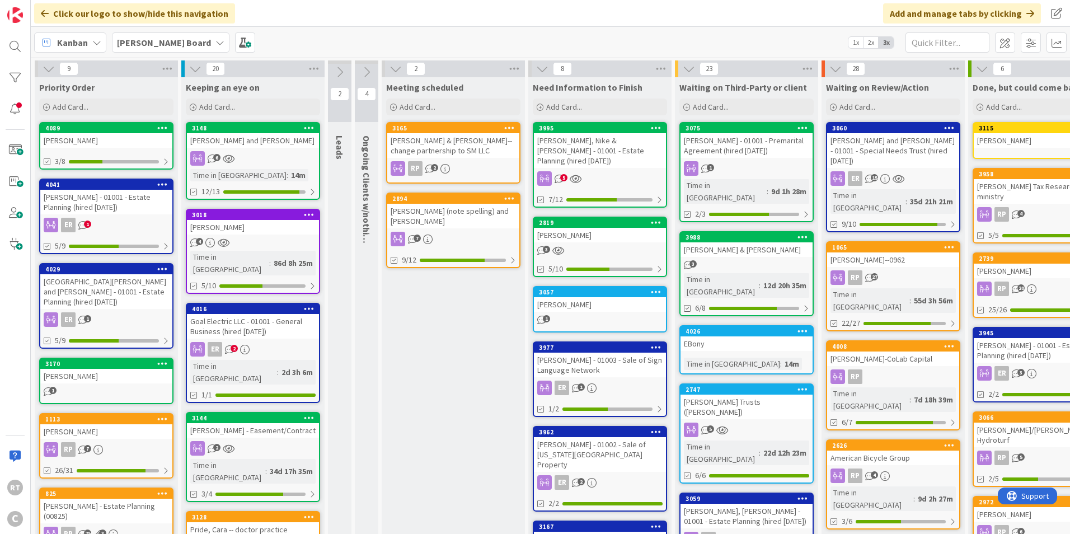
click at [367, 68] on icon at bounding box center [366, 72] width 12 height 12
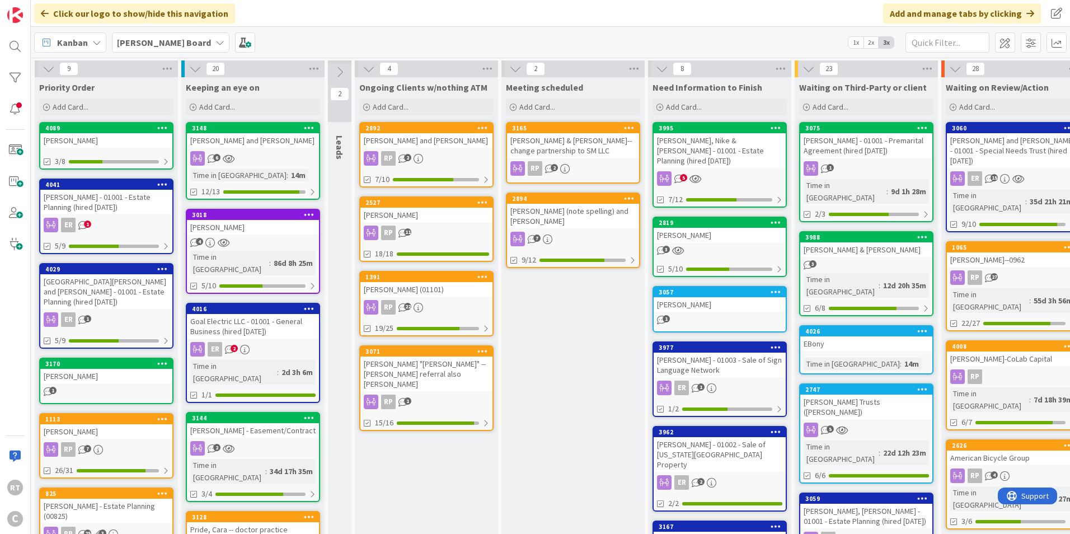
click at [367, 68] on icon at bounding box center [369, 69] width 12 height 12
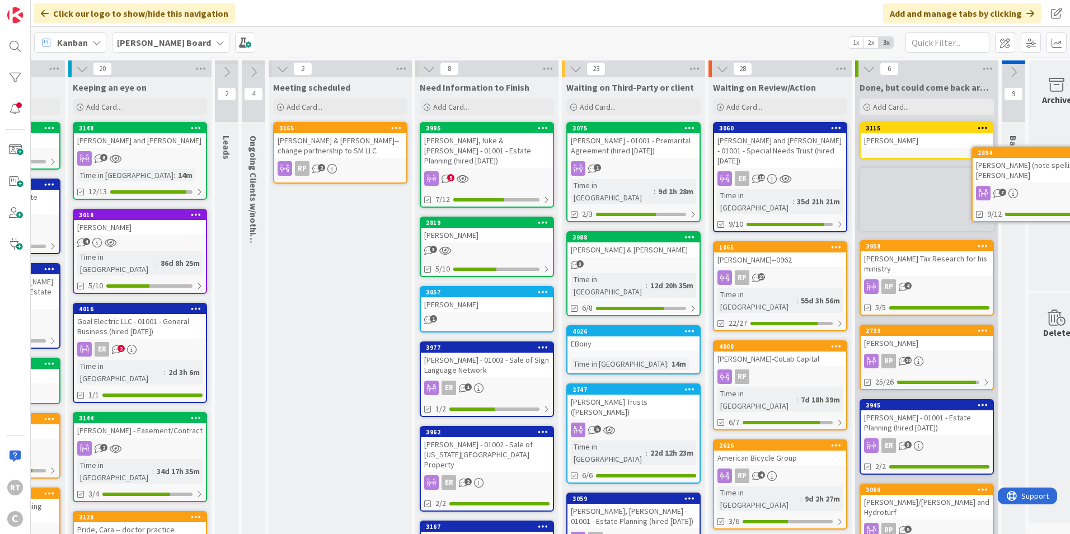
scroll to position [0, 140]
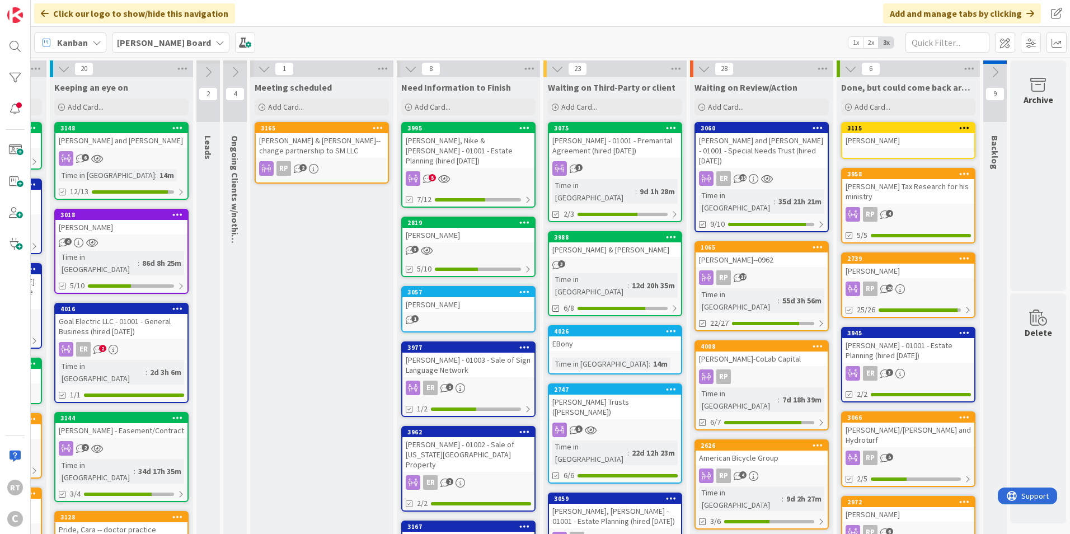
click at [258, 71] on icon at bounding box center [264, 69] width 12 height 12
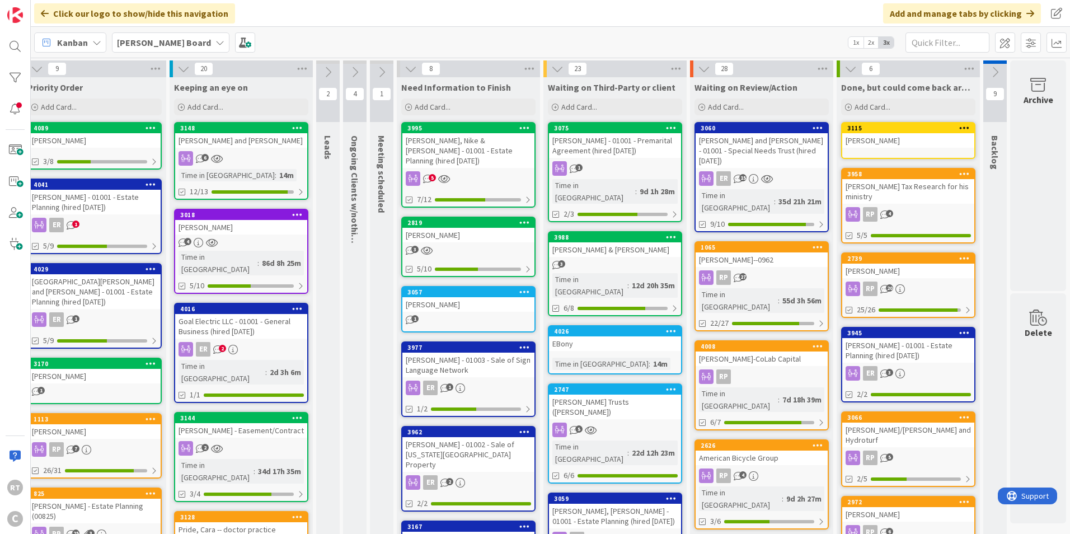
scroll to position [0, 20]
click at [324, 73] on icon at bounding box center [328, 72] width 12 height 12
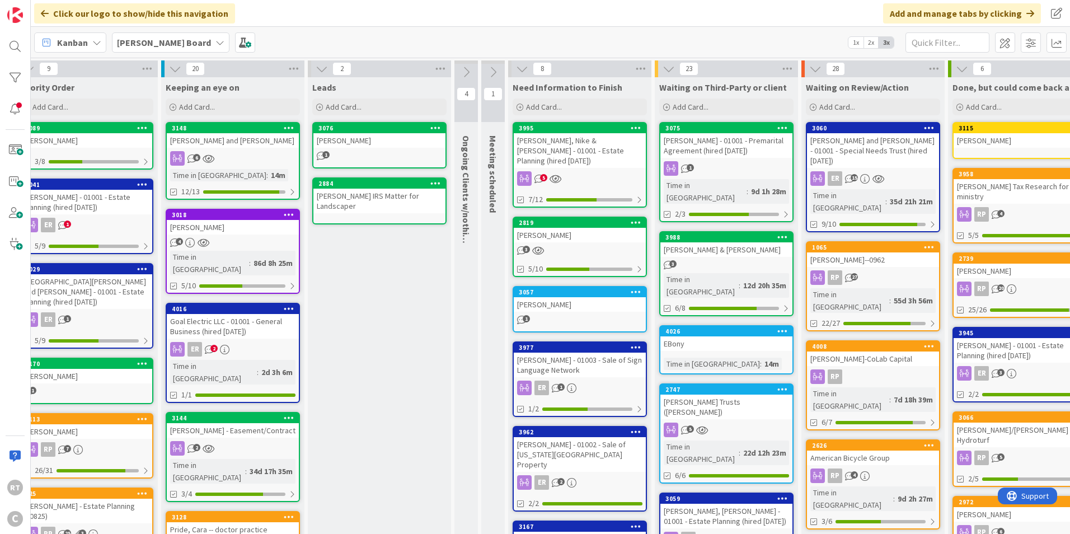
click at [324, 73] on icon at bounding box center [322, 69] width 12 height 12
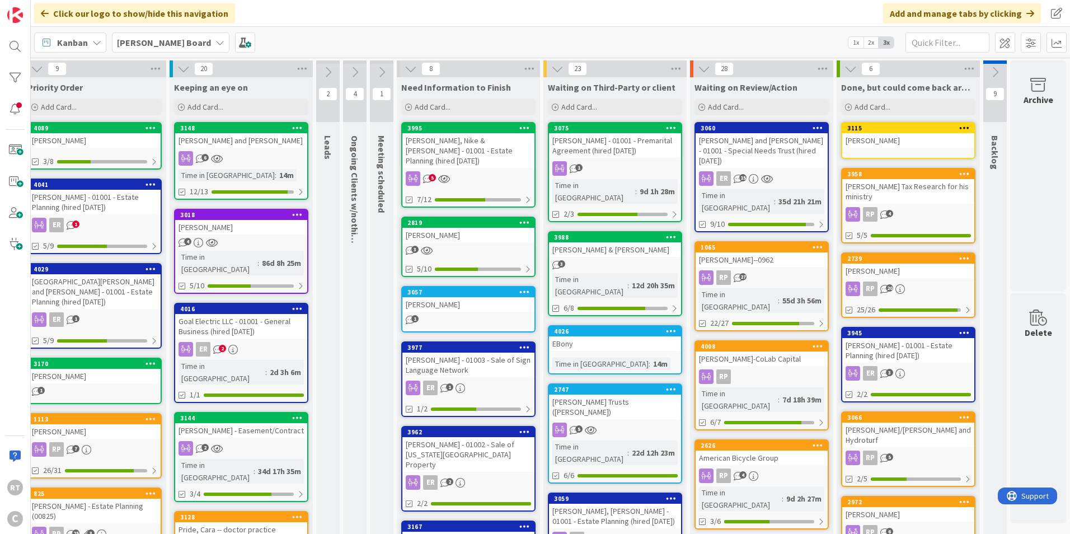
scroll to position [0, 0]
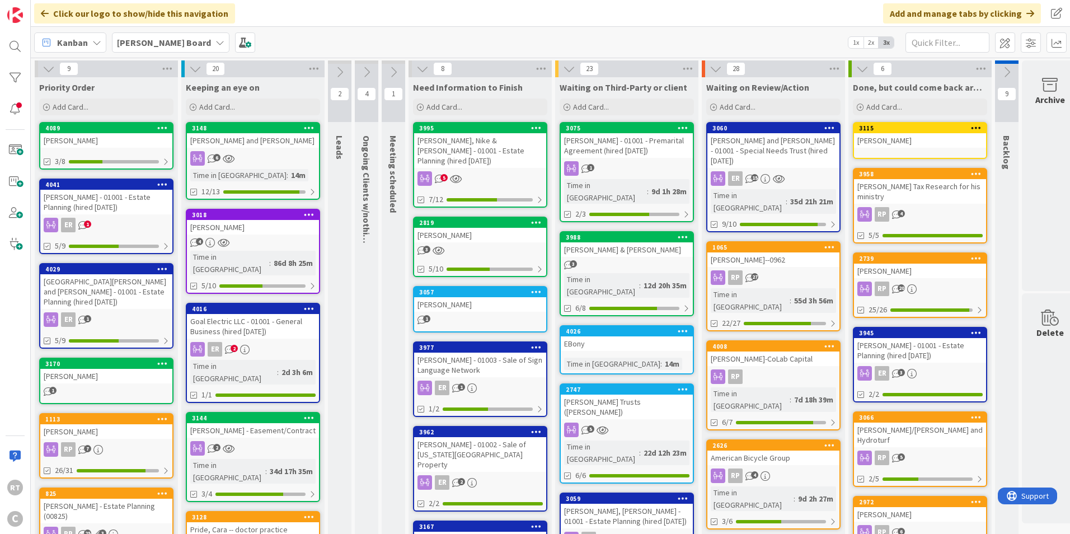
click at [372, 68] on icon at bounding box center [366, 72] width 12 height 12
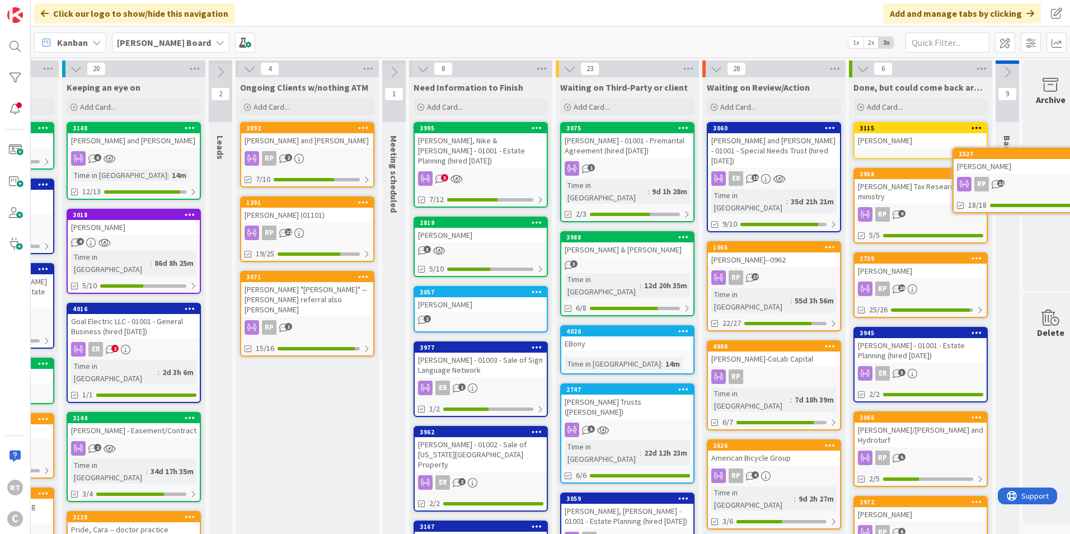
scroll to position [0, 140]
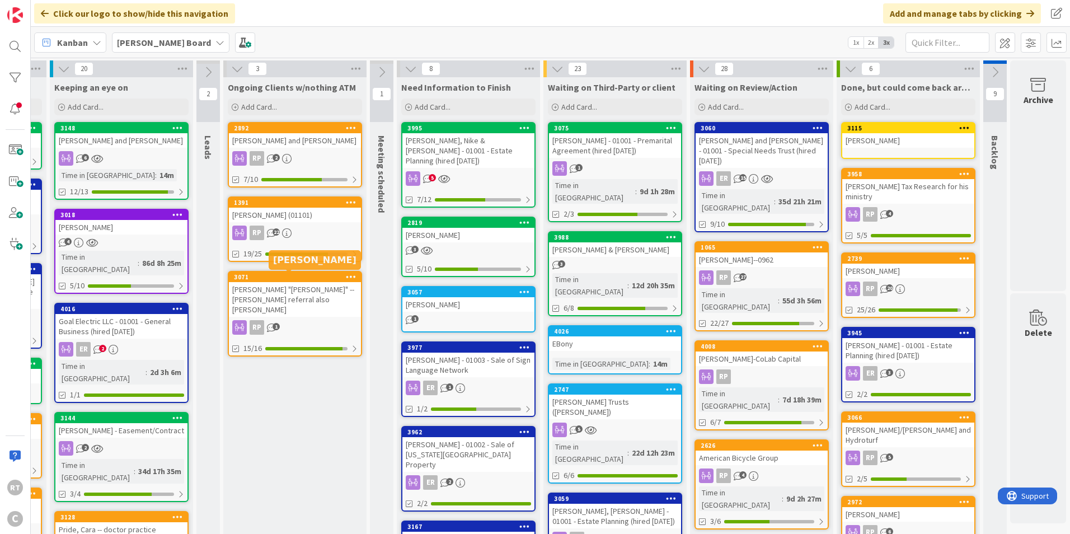
click at [270, 293] on div "[PERSON_NAME] "[PERSON_NAME]" -- [PERSON_NAME] referral also [PERSON_NAME]" at bounding box center [295, 299] width 132 height 35
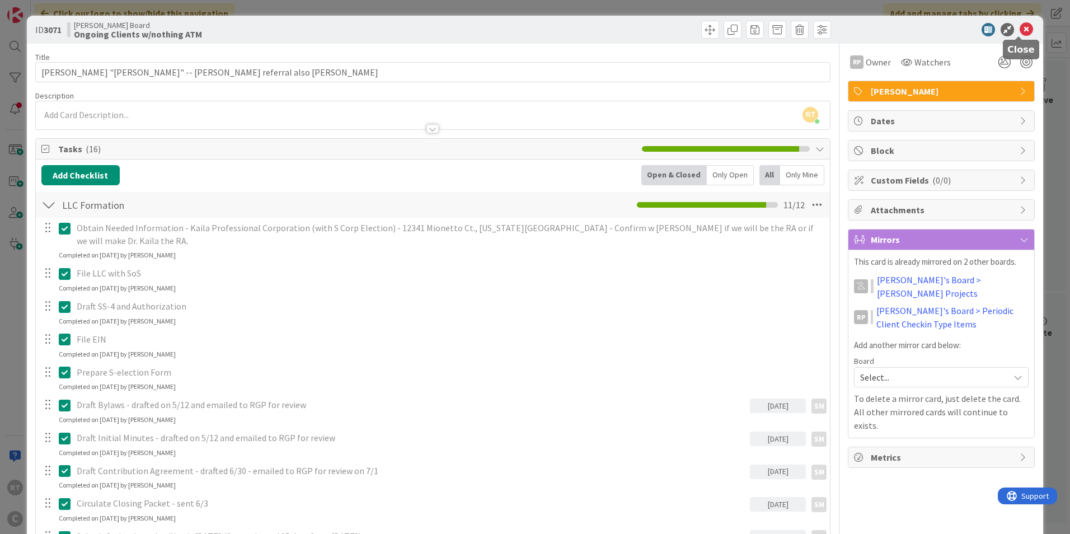
click at [1020, 25] on icon at bounding box center [1026, 29] width 13 height 13
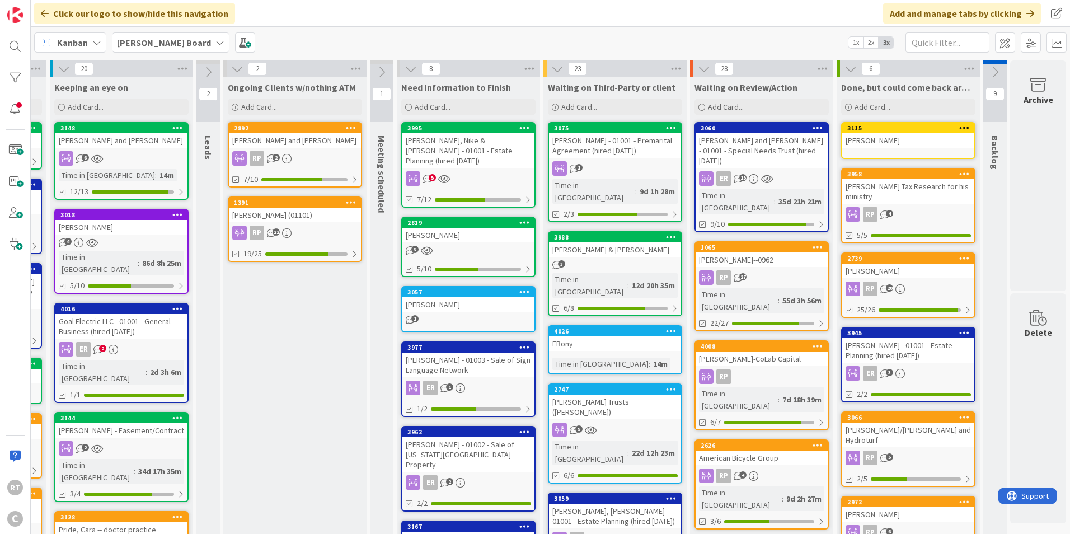
click at [231, 68] on icon at bounding box center [237, 69] width 12 height 12
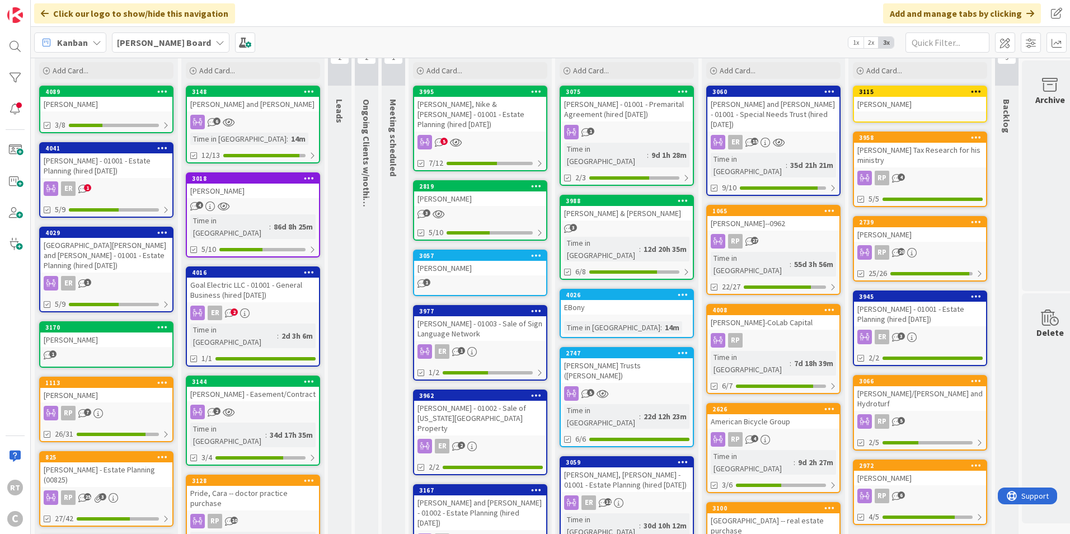
scroll to position [56, 0]
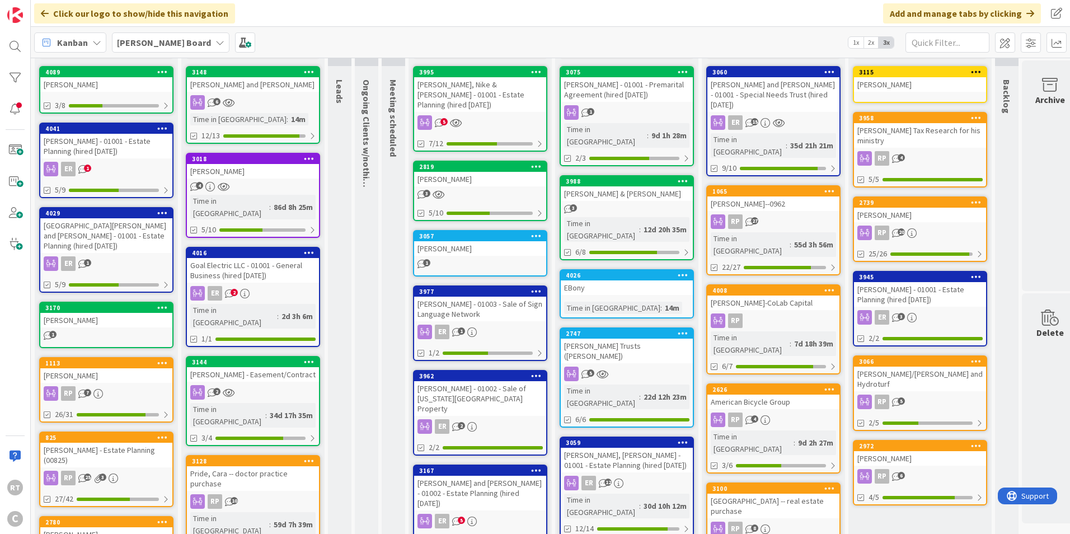
click at [436, 241] on div "[PERSON_NAME]" at bounding box center [480, 248] width 132 height 15
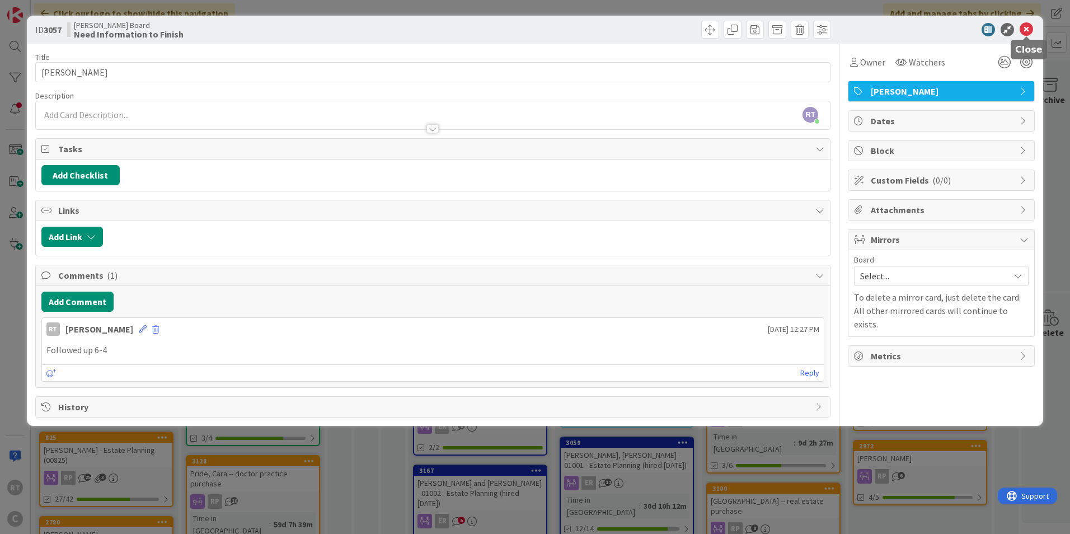
click at [1023, 33] on icon at bounding box center [1026, 29] width 13 height 13
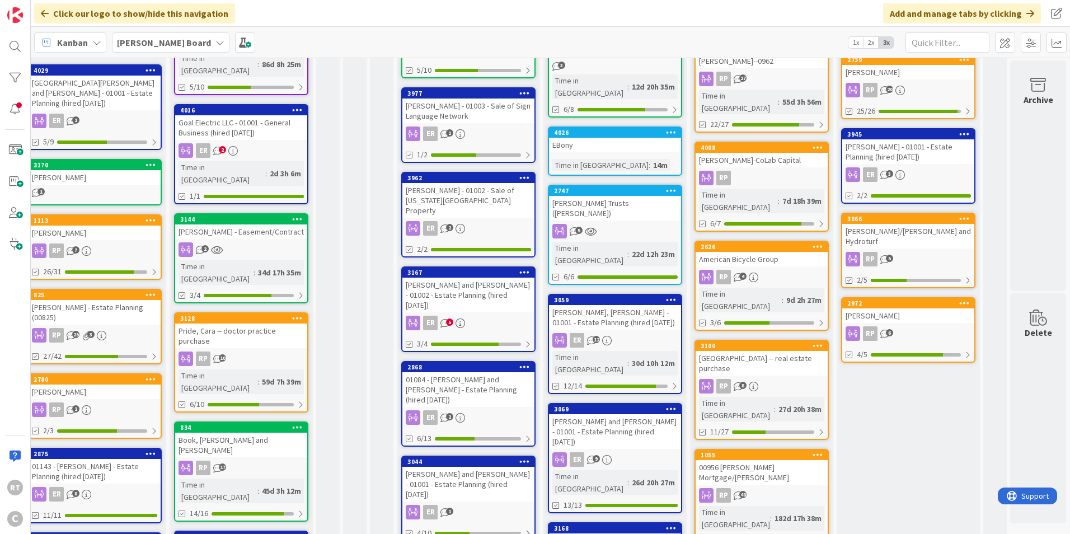
scroll to position [224, 20]
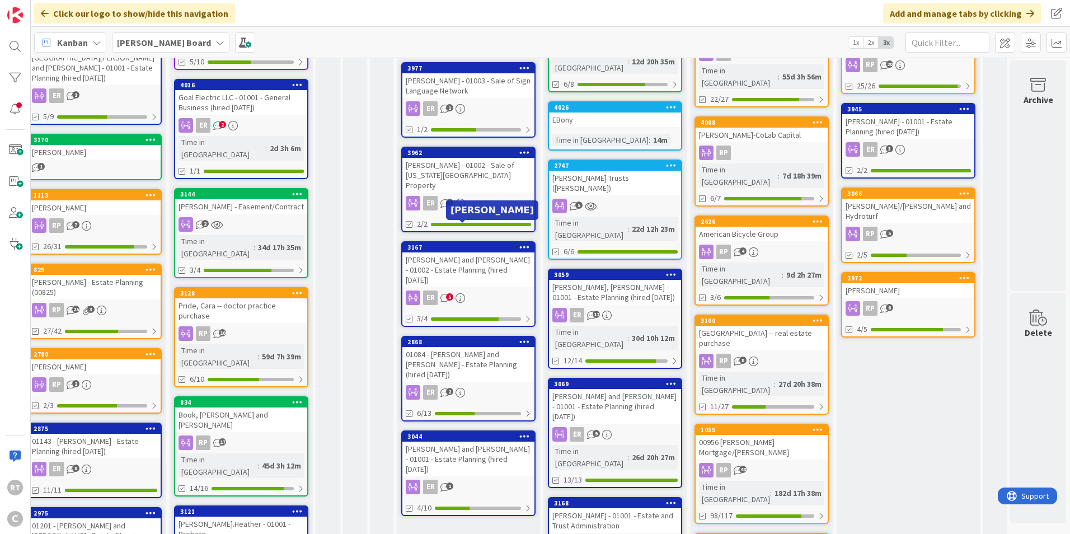
click at [478, 158] on div "[PERSON_NAME] - 01002 - Sale of [US_STATE][GEOGRAPHIC_DATA] Property" at bounding box center [468, 175] width 132 height 35
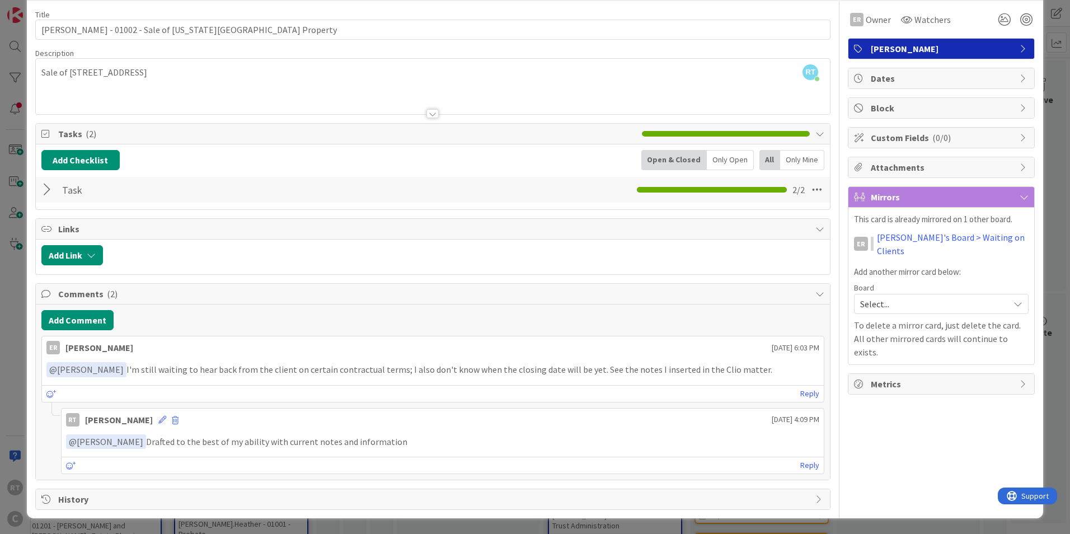
click at [45, 190] on div at bounding box center [48, 190] width 15 height 20
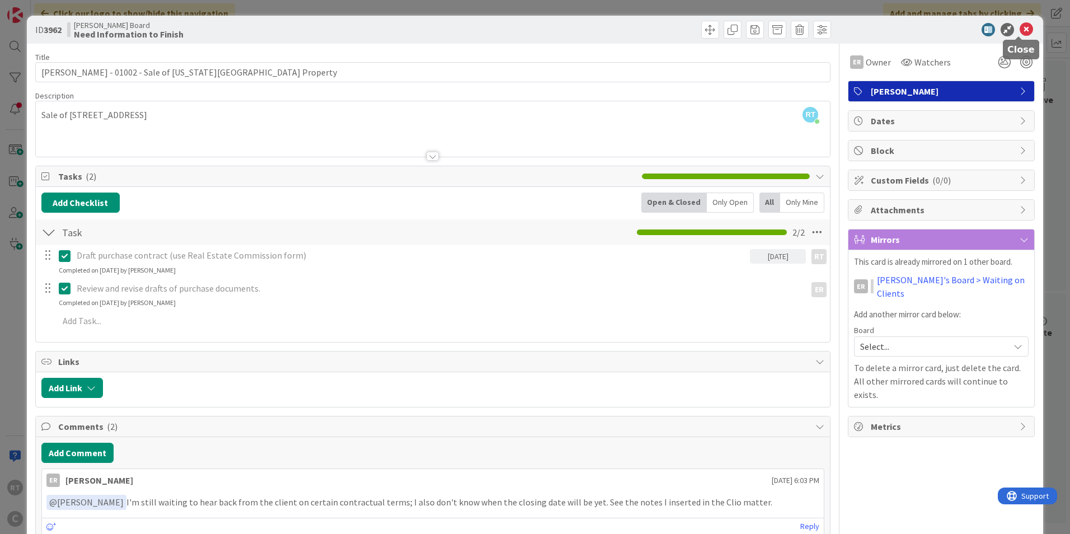
click at [1020, 25] on icon at bounding box center [1026, 29] width 13 height 13
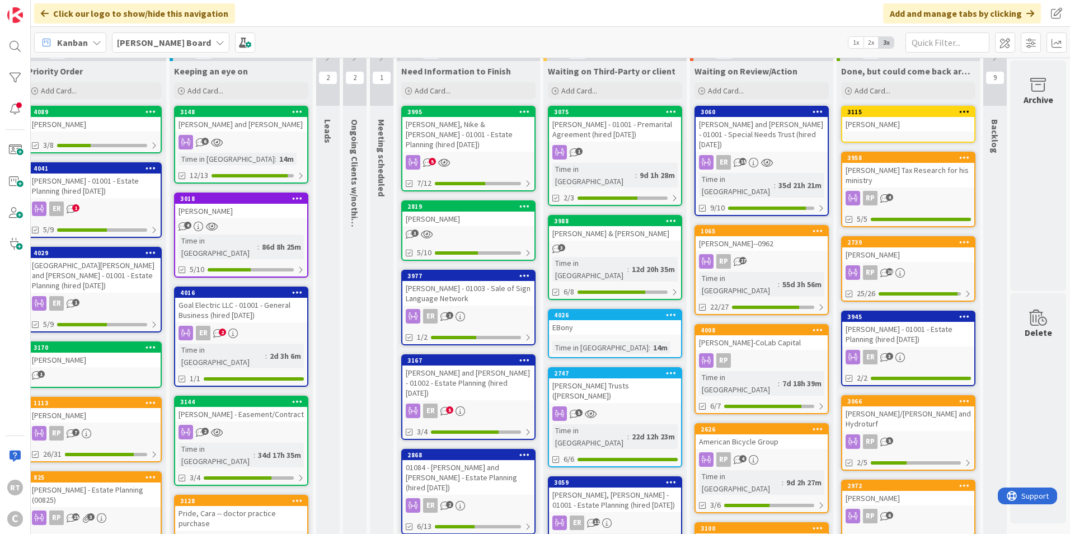
scroll to position [0, 20]
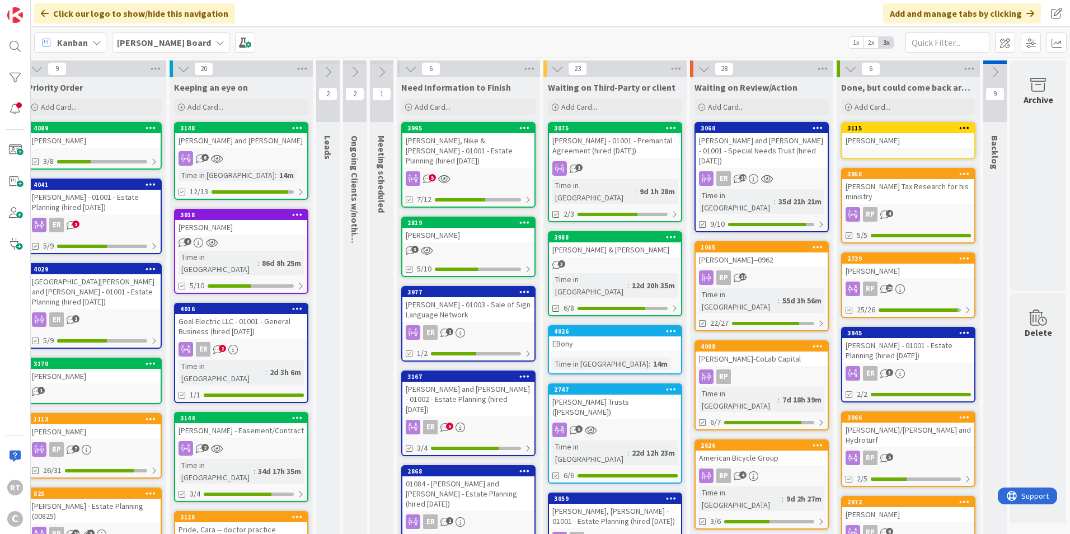
click at [600, 138] on div "[PERSON_NAME] - 01001 - Premarital Agreement (hired [DATE])" at bounding box center [615, 145] width 132 height 25
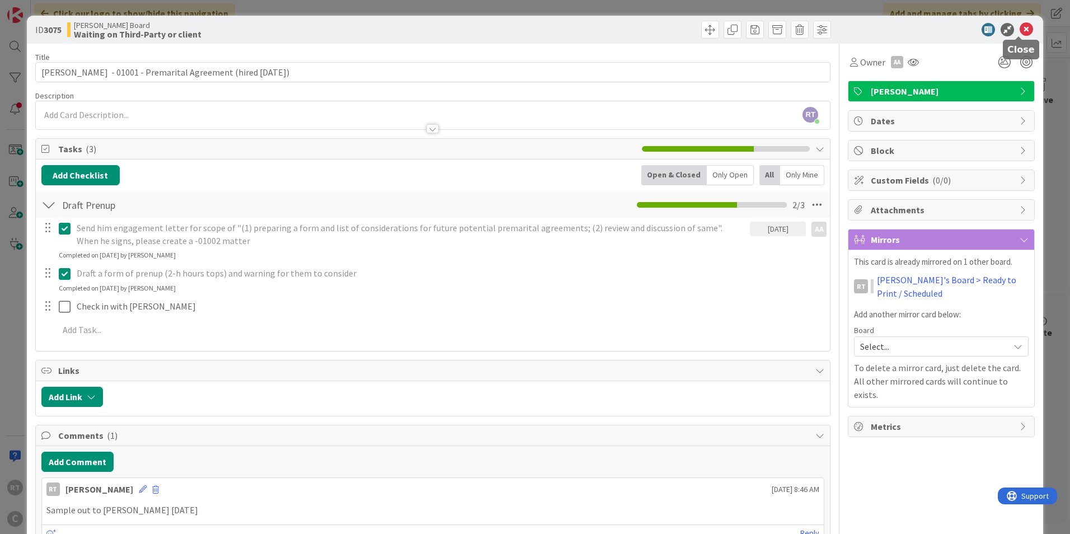
click at [1022, 30] on icon at bounding box center [1026, 29] width 13 height 13
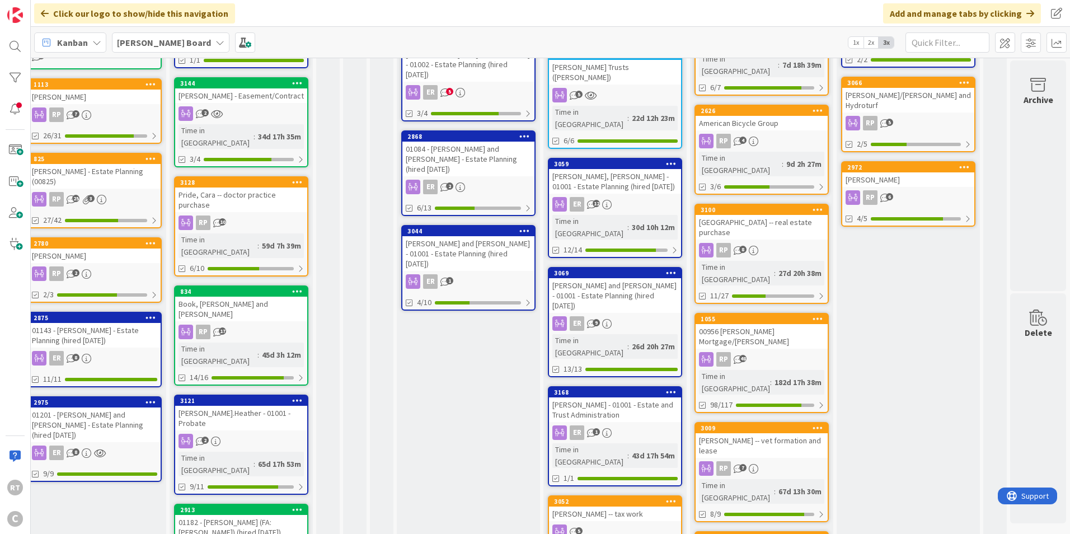
scroll to position [336, 20]
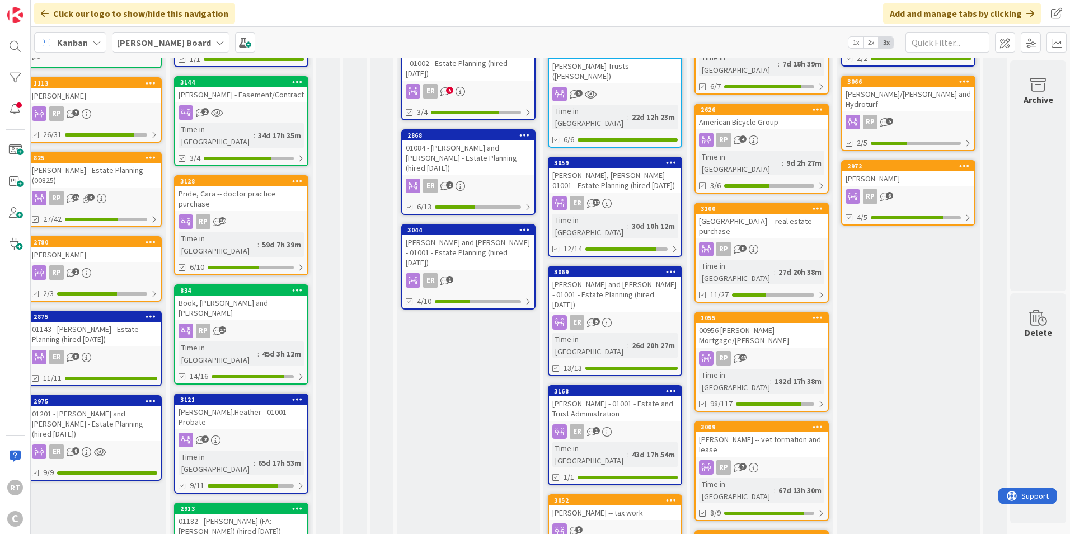
click at [594, 168] on div "[PERSON_NAME], [PERSON_NAME] - 01001 - Estate Planning (hired [DATE])" at bounding box center [615, 180] width 132 height 25
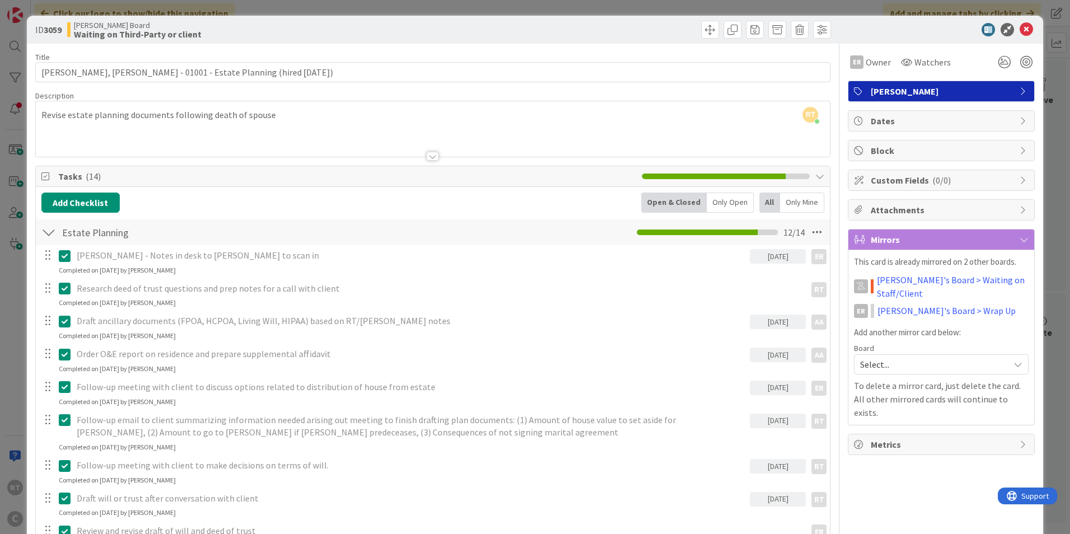
scroll to position [224, 0]
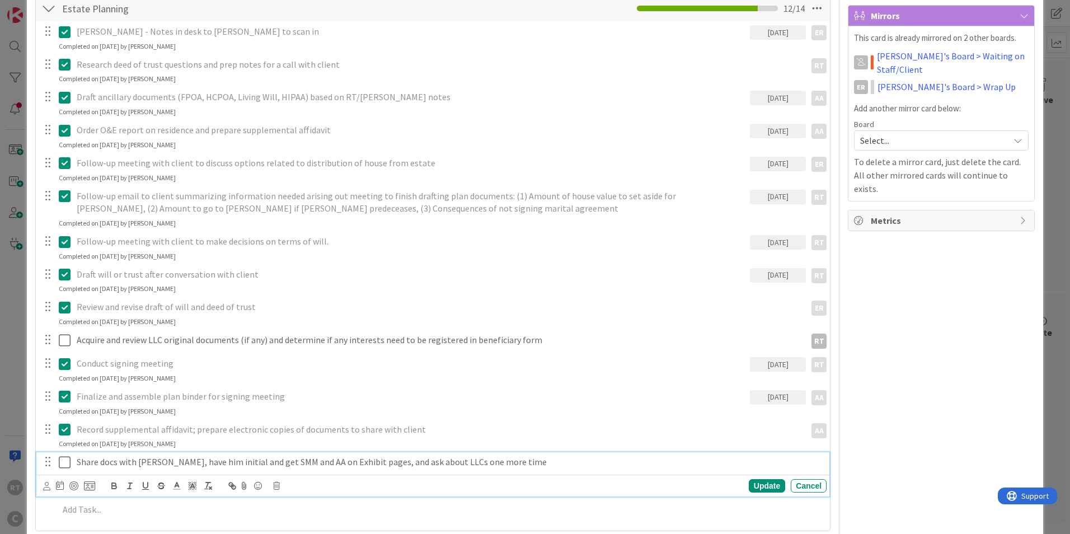
click at [70, 467] on icon at bounding box center [67, 462] width 17 height 13
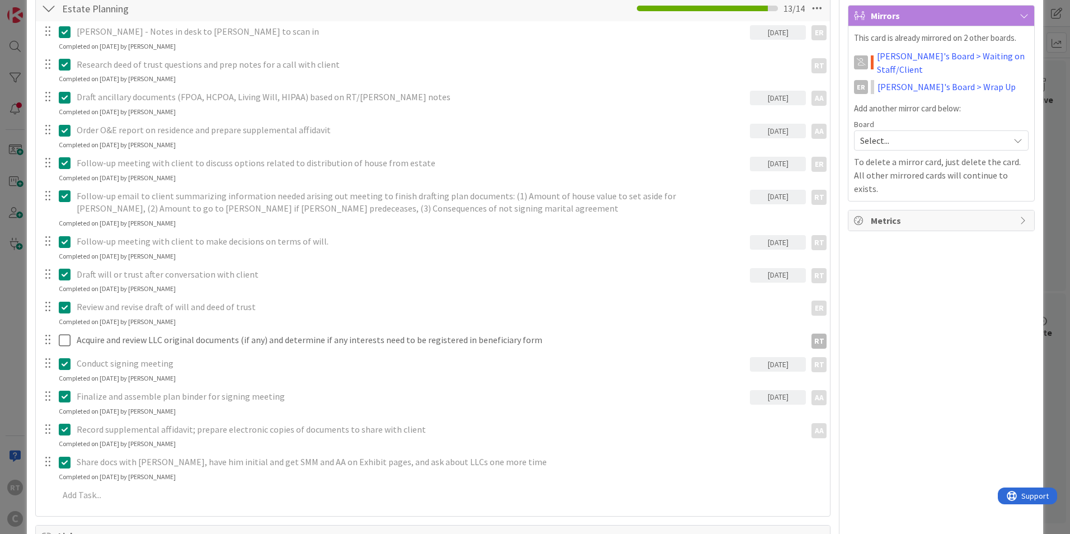
click at [224, 468] on p "Share docs with [PERSON_NAME], have him initial and get SMM and AA on Exhibit p…" at bounding box center [449, 462] width 745 height 13
click at [67, 469] on button at bounding box center [65, 462] width 13 height 18
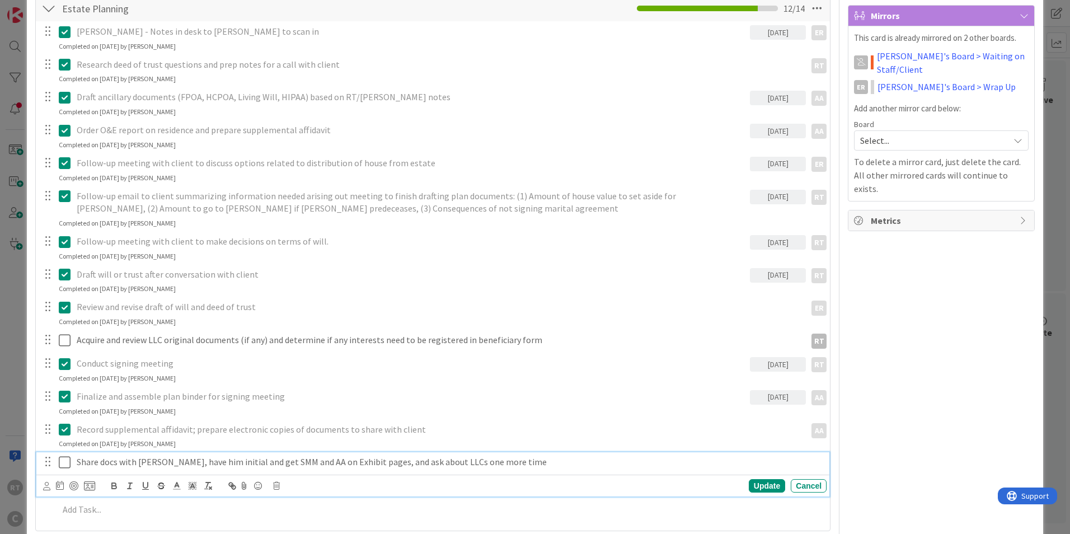
click at [130, 461] on p "Share docs with [PERSON_NAME], have him initial and get SMM and AA on Exhibit p…" at bounding box center [449, 462] width 745 height 13
drag, startPoint x: 163, startPoint y: 464, endPoint x: 364, endPoint y: 466, distance: 200.3
click at [364, 466] on p "Share docs with [PERSON_NAME], have him initial and get SMM and AA on Exhibit p…" at bounding box center [449, 462] width 745 height 13
click at [739, 485] on div "Update Cancel" at bounding box center [675, 485] width 304 height 13
click at [749, 486] on div "Update" at bounding box center [767, 485] width 36 height 13
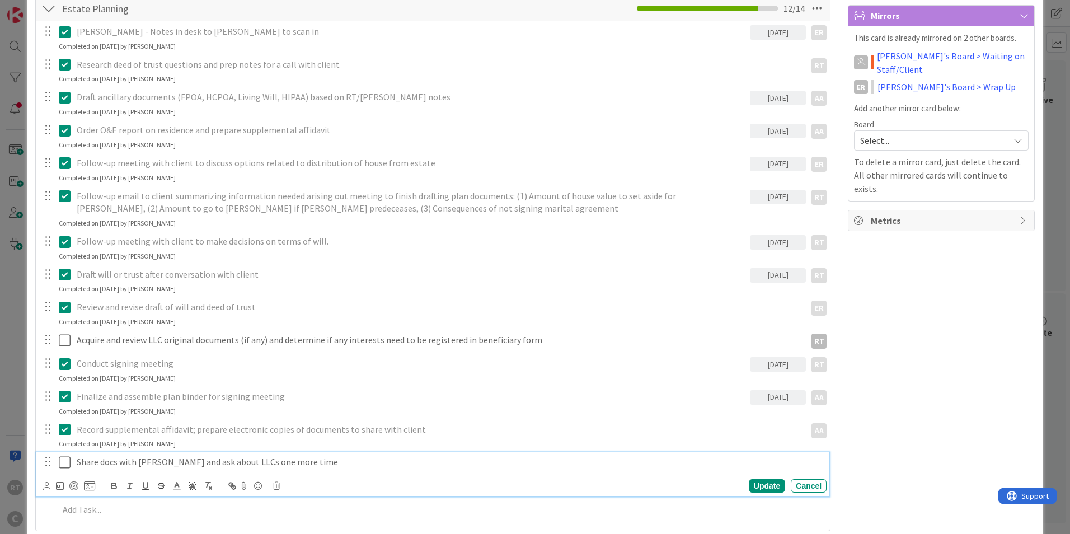
click at [71, 463] on icon at bounding box center [67, 462] width 17 height 13
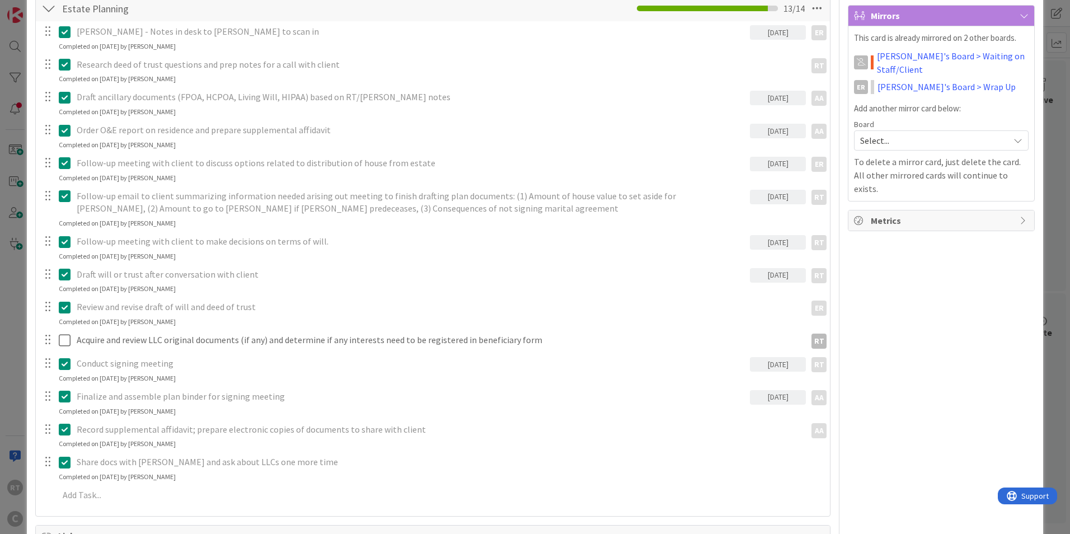
scroll to position [168, 0]
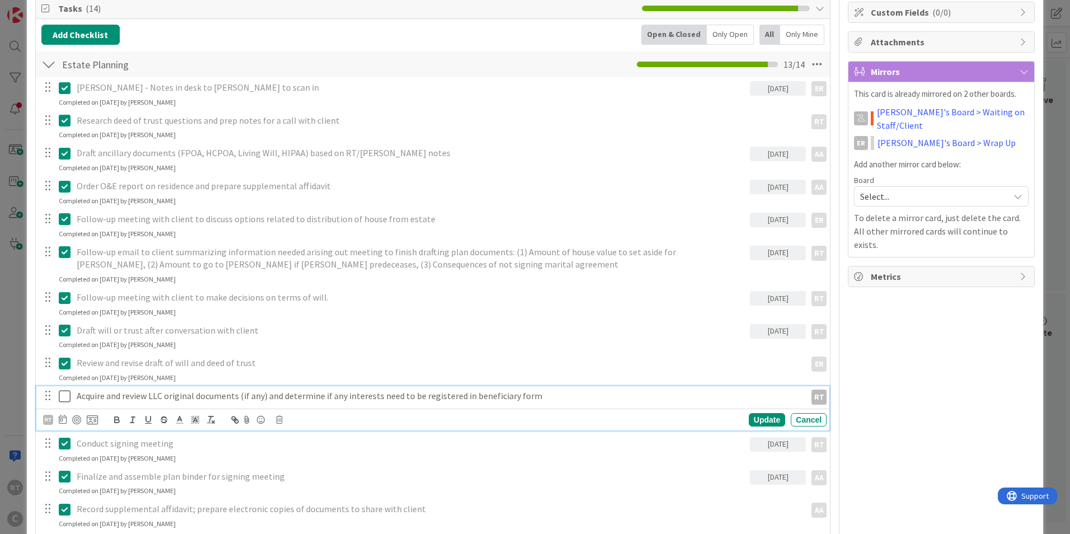
click at [83, 399] on p "Acquire and review LLC original documents (if any) and determine if any interes…" at bounding box center [439, 395] width 725 height 13
click at [543, 398] on p "Acquire and review LLC original documents (if any) and determine if any interes…" at bounding box center [439, 395] width 725 height 13
click at [754, 418] on div "Update" at bounding box center [767, 419] width 36 height 13
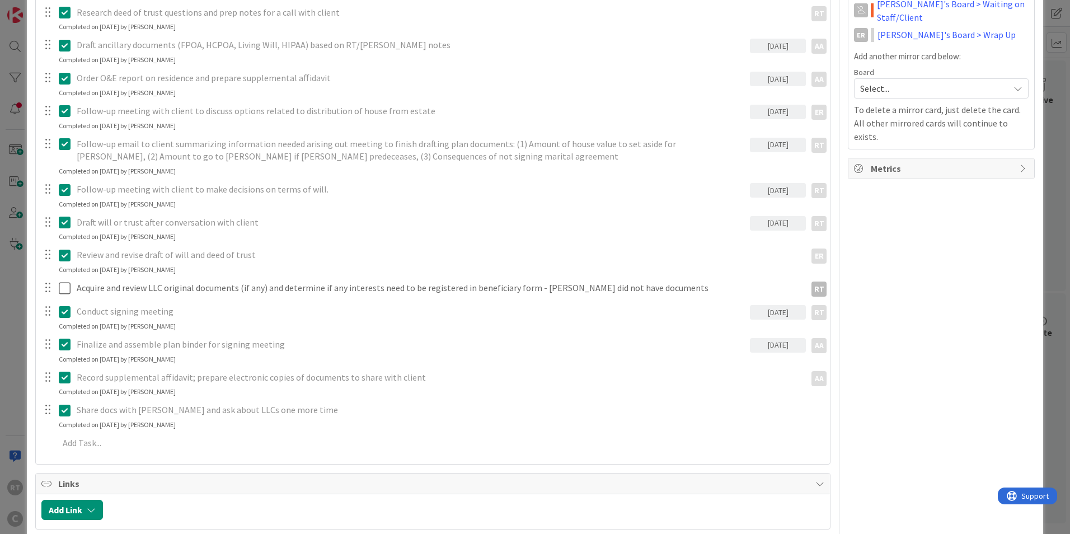
scroll to position [280, 0]
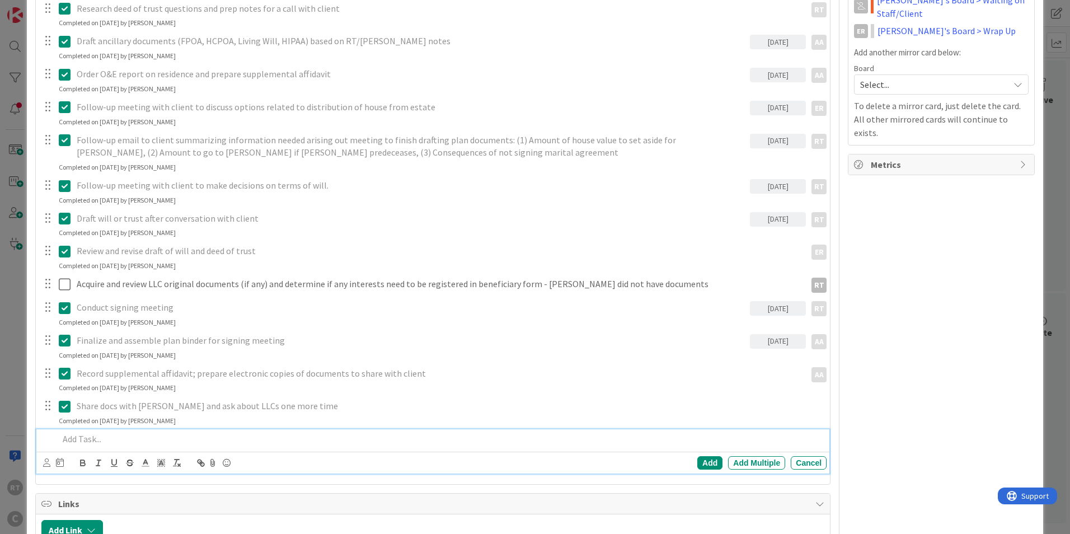
click at [73, 439] on p at bounding box center [440, 439] width 763 height 13
click at [697, 464] on div "Add" at bounding box center [709, 462] width 25 height 13
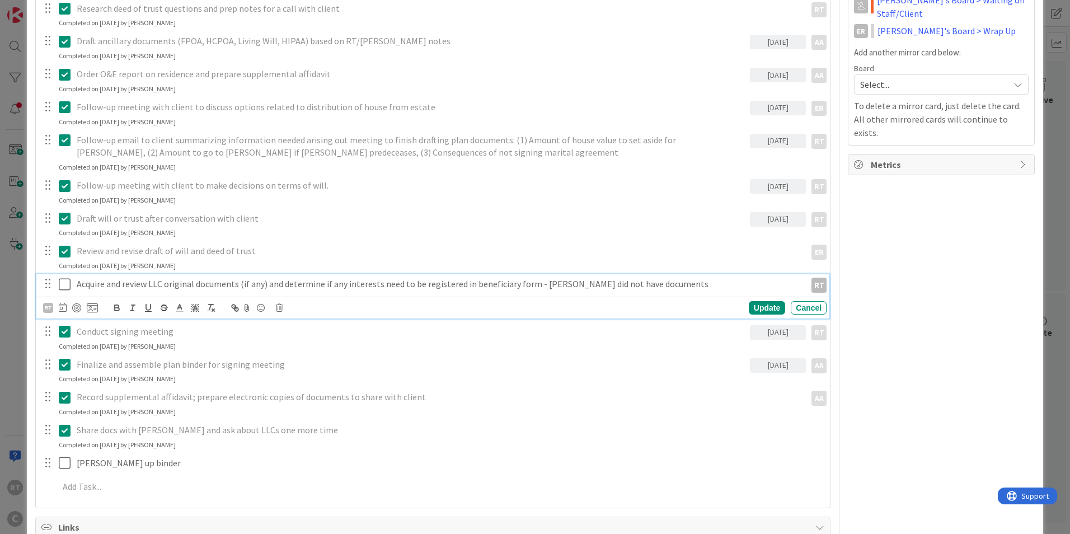
click at [66, 287] on icon at bounding box center [67, 284] width 17 height 13
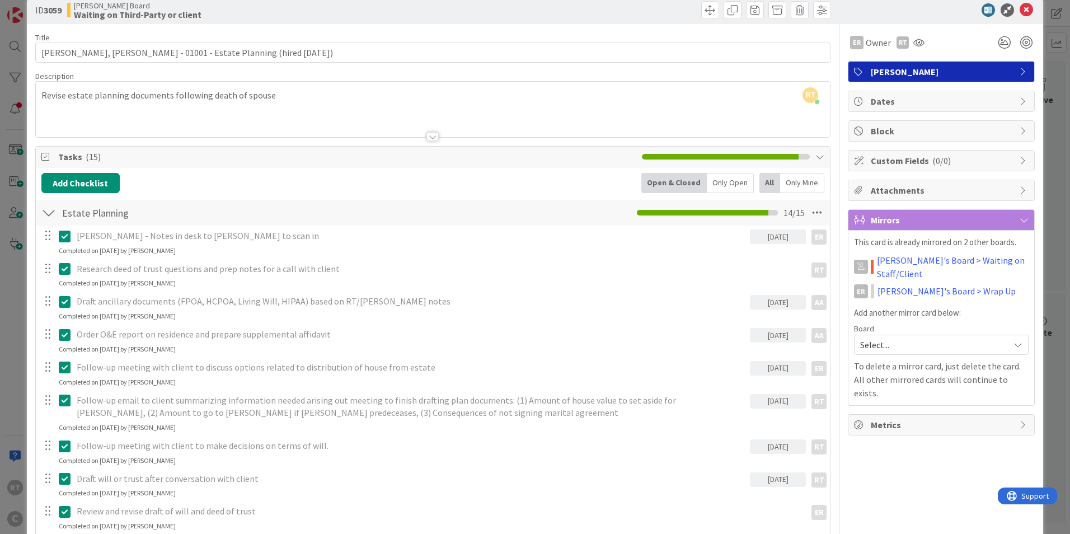
scroll to position [0, 0]
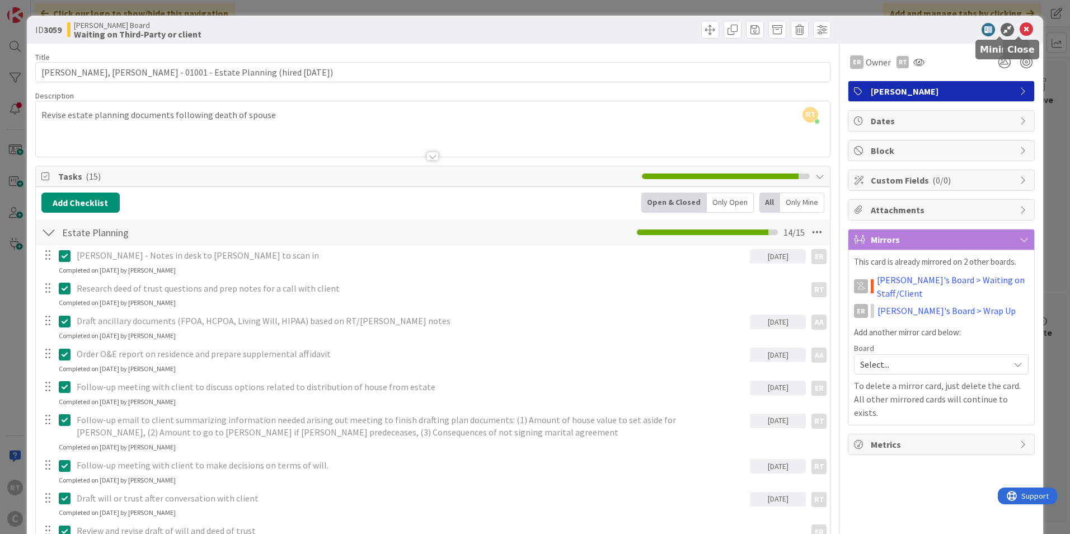
click at [1020, 31] on icon at bounding box center [1026, 29] width 13 height 13
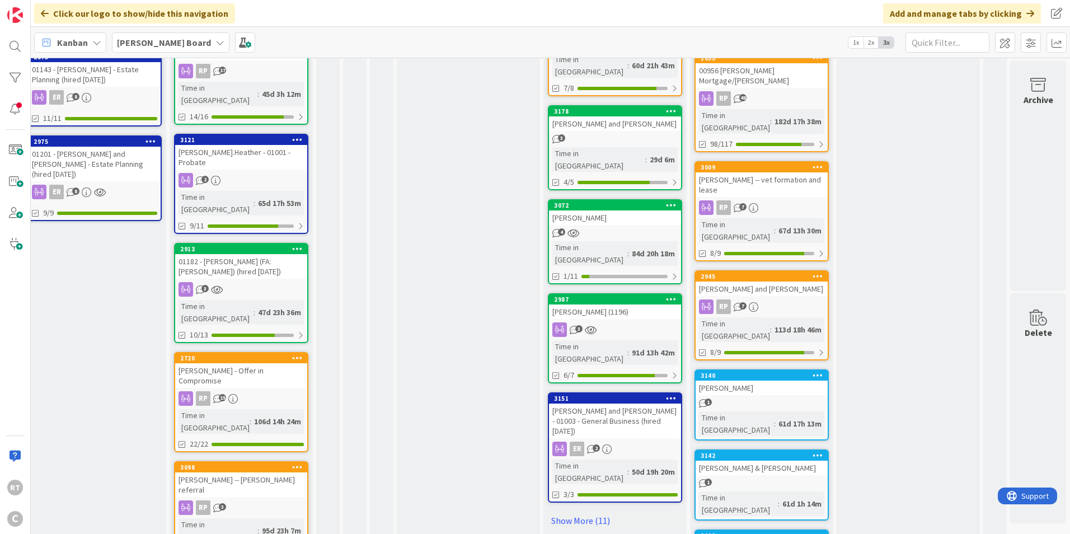
scroll to position [597, 20]
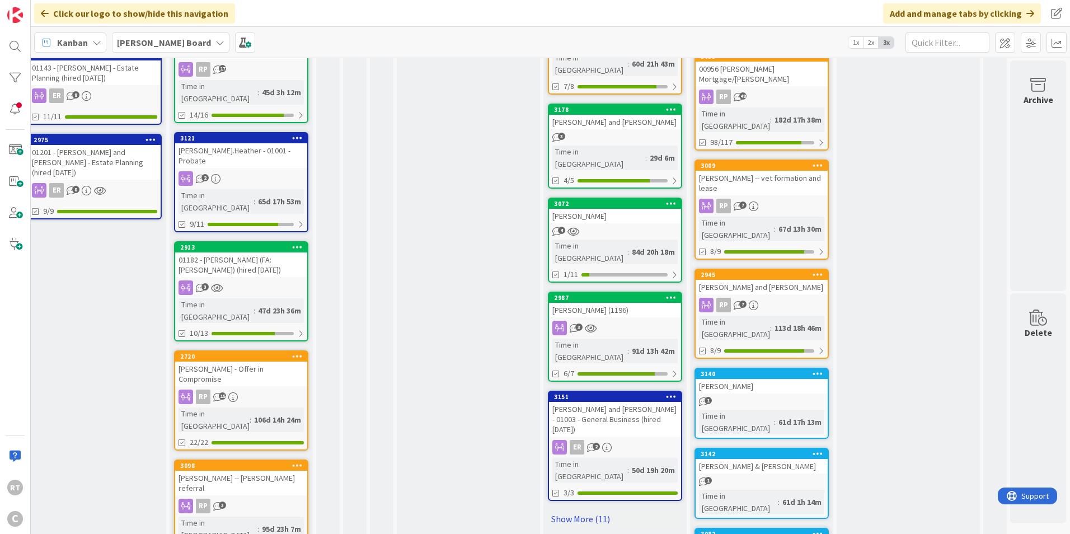
click at [578, 510] on link "Show More (11)" at bounding box center [615, 519] width 134 height 18
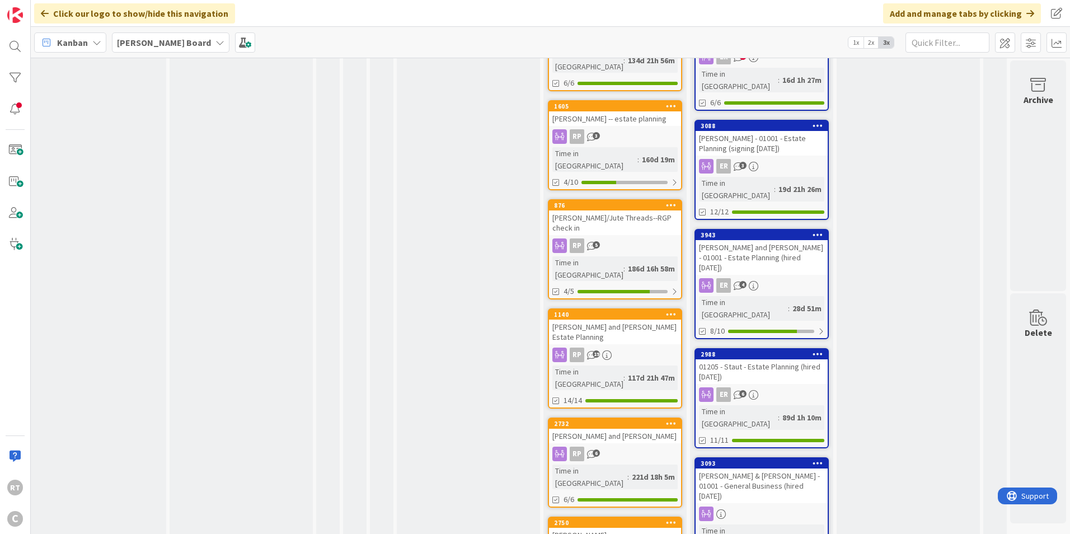
scroll to position [1513, 20]
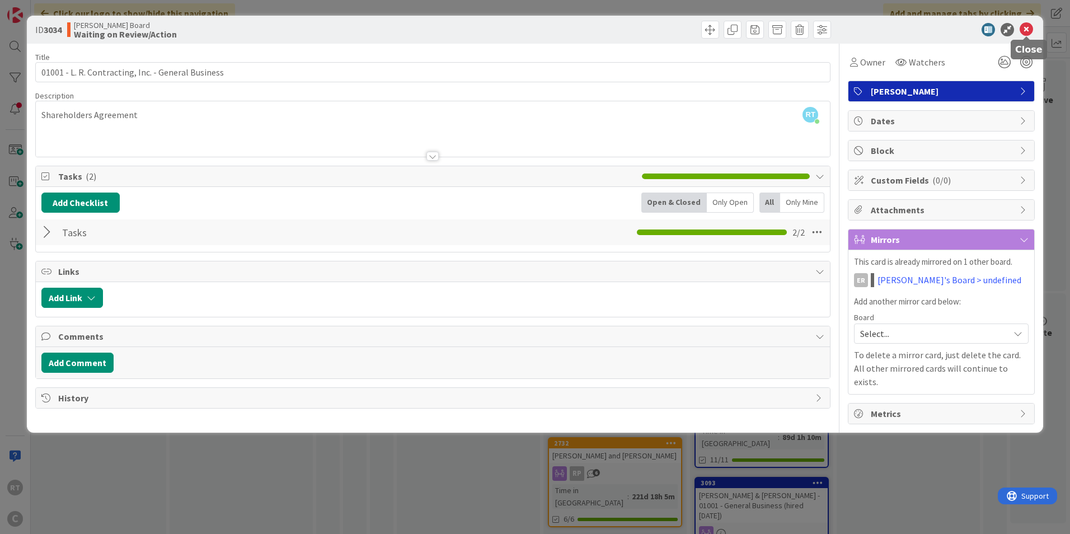
click at [1025, 31] on icon at bounding box center [1026, 29] width 13 height 13
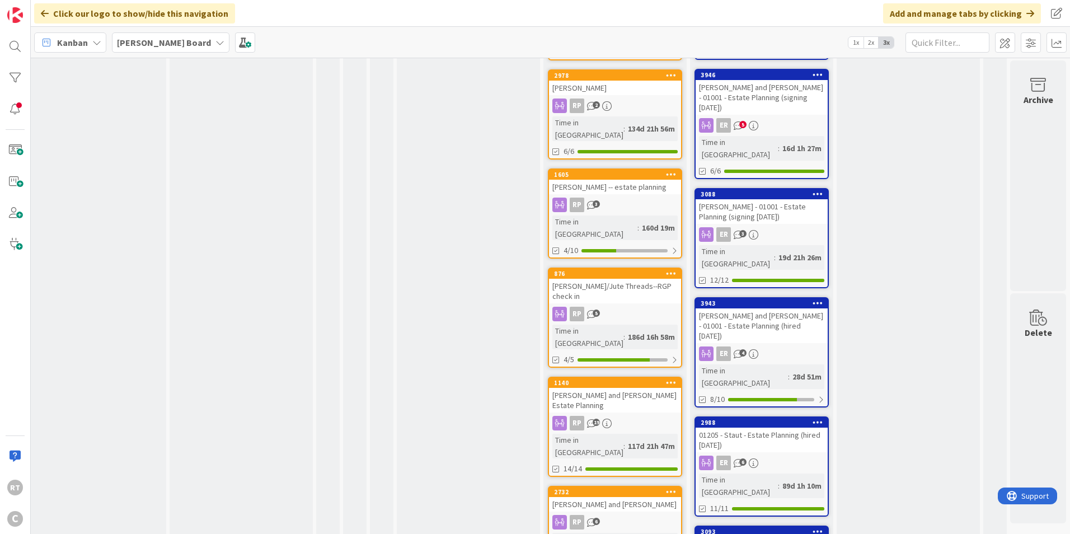
scroll to position [1390, 20]
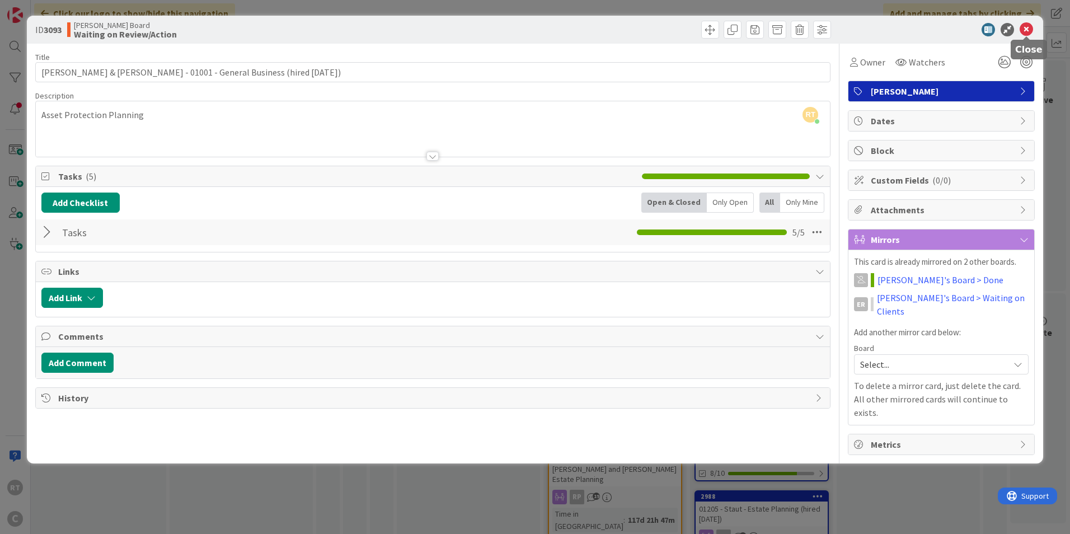
click at [1027, 25] on icon at bounding box center [1026, 29] width 13 height 13
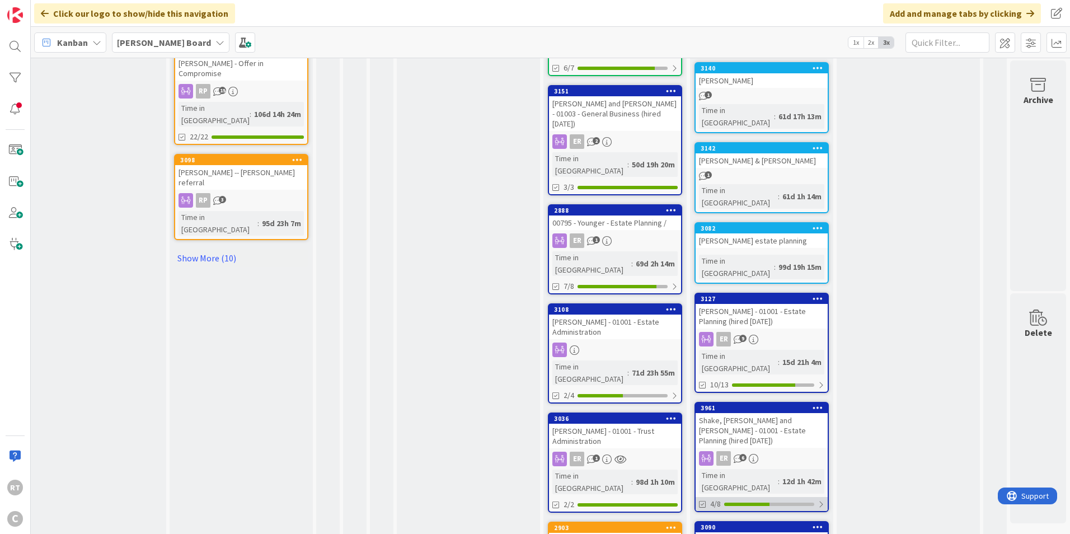
scroll to position [882, 20]
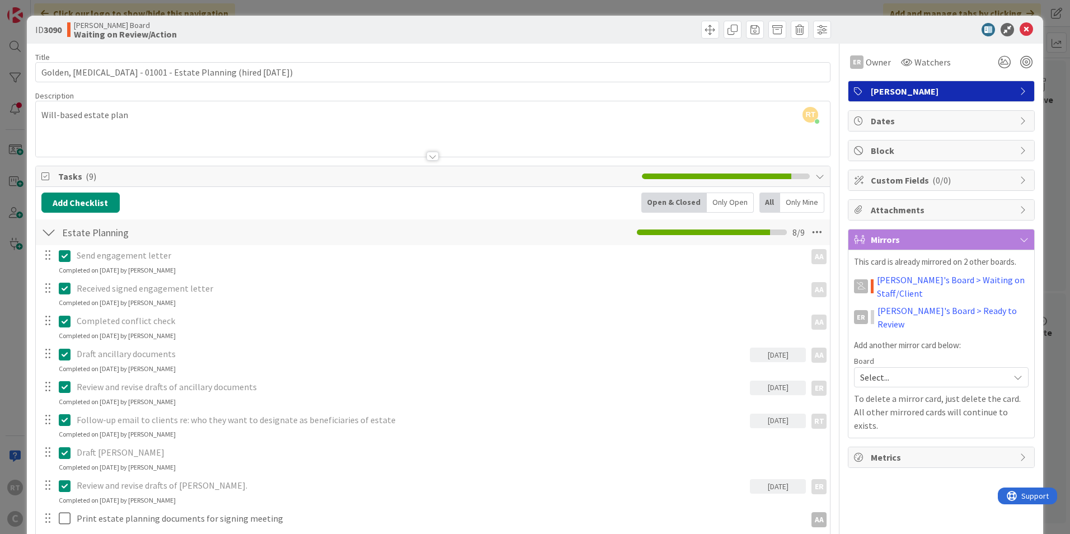
click at [1020, 23] on icon at bounding box center [1026, 29] width 13 height 13
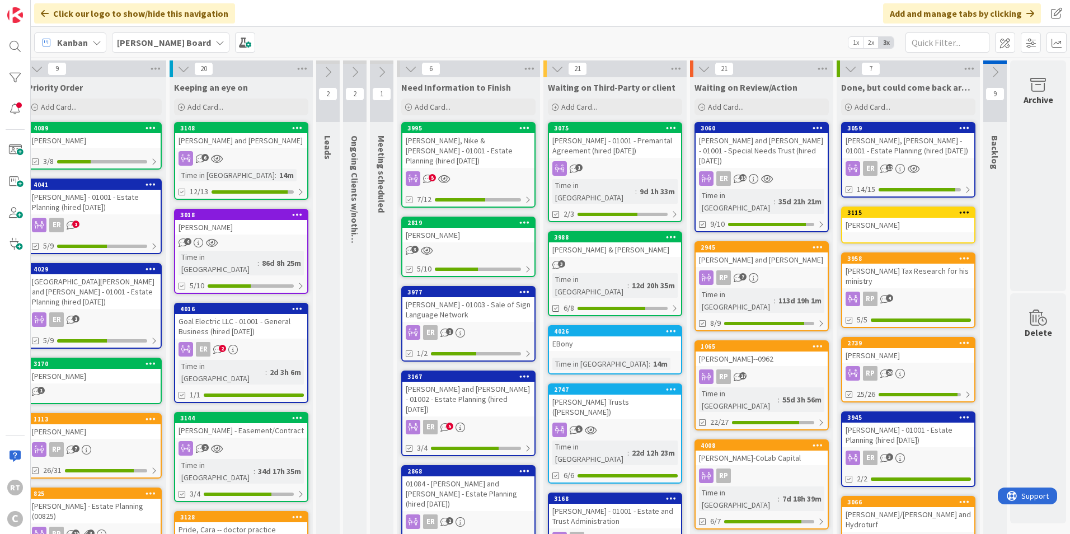
click at [989, 77] on icon at bounding box center [995, 72] width 12 height 12
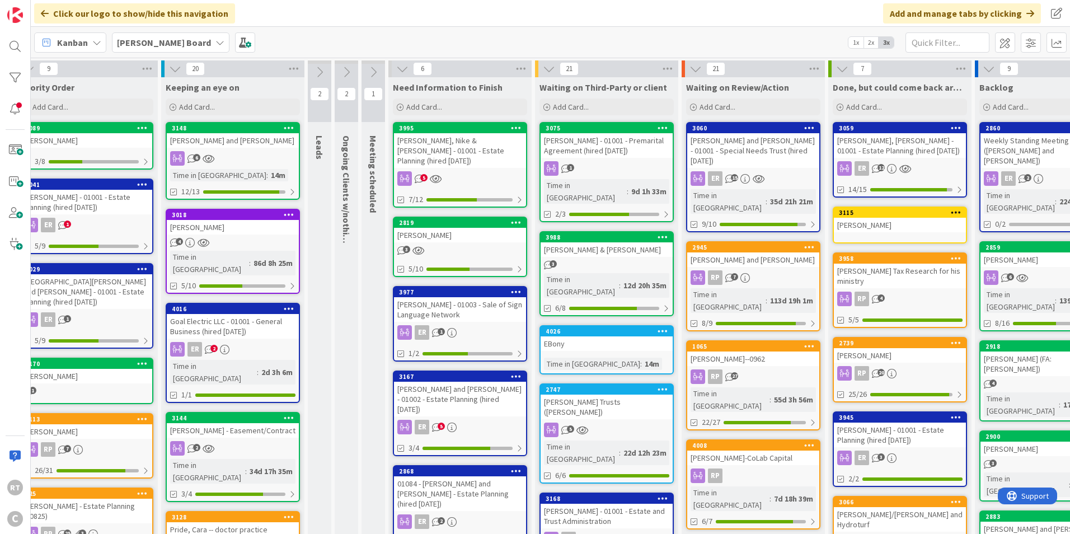
click at [984, 69] on icon at bounding box center [989, 69] width 12 height 12
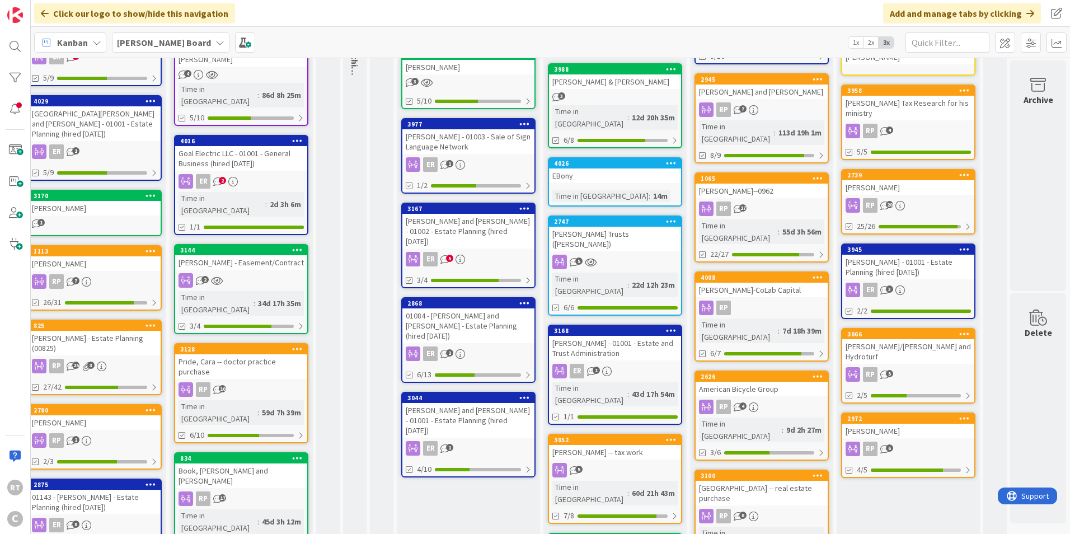
click at [877, 194] on div "[PERSON_NAME]" at bounding box center [908, 187] width 132 height 15
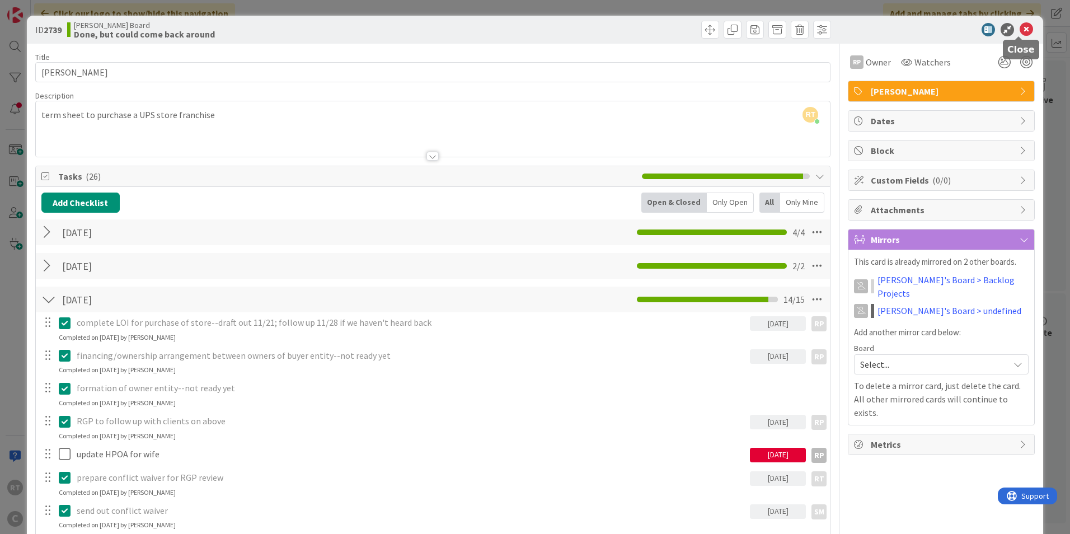
click at [1020, 31] on icon at bounding box center [1026, 29] width 13 height 13
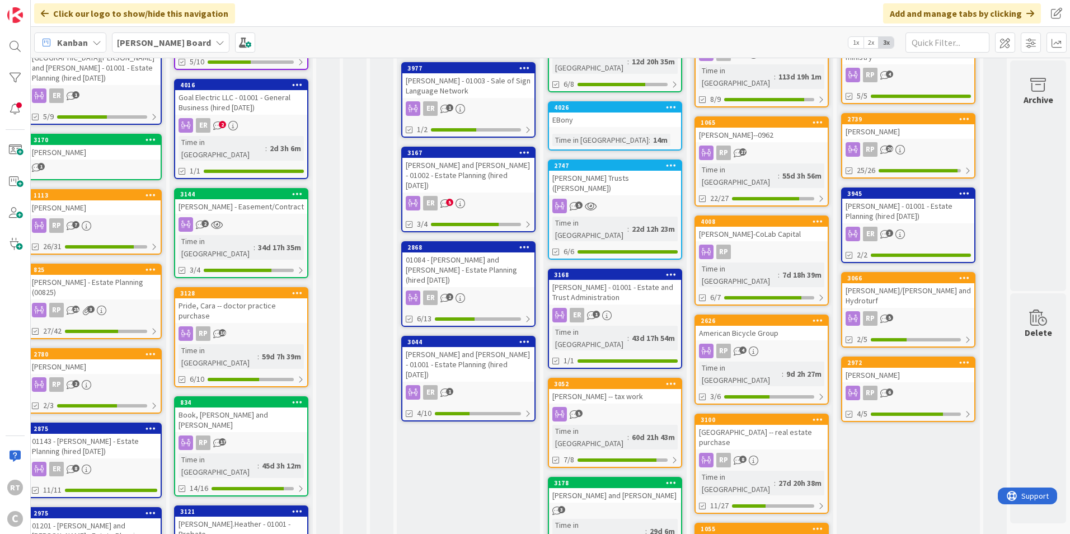
click at [878, 205] on div "[PERSON_NAME] - 01001 - Estate Planning (hired [DATE])" at bounding box center [908, 211] width 132 height 25
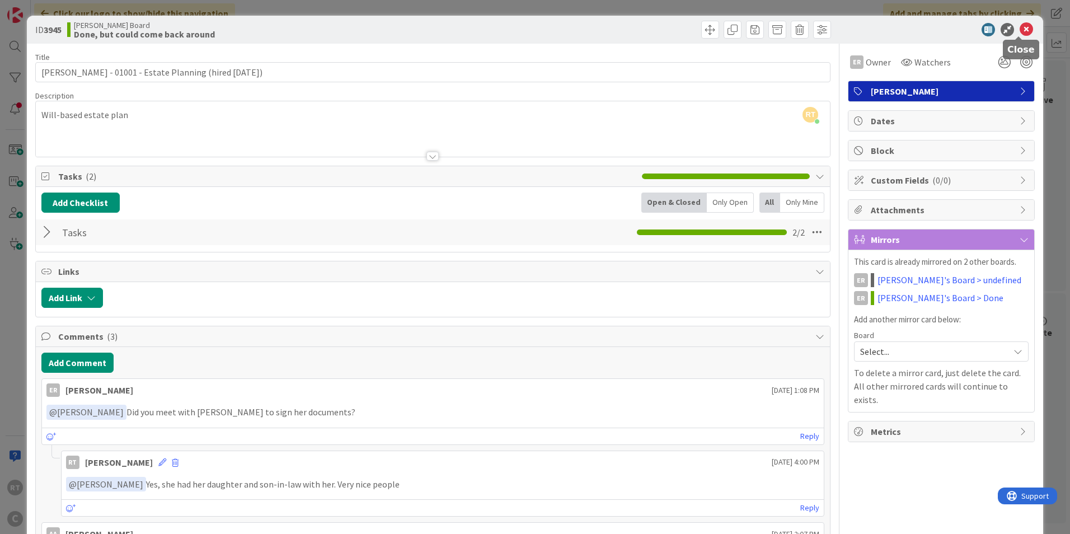
click at [1020, 28] on icon at bounding box center [1026, 29] width 13 height 13
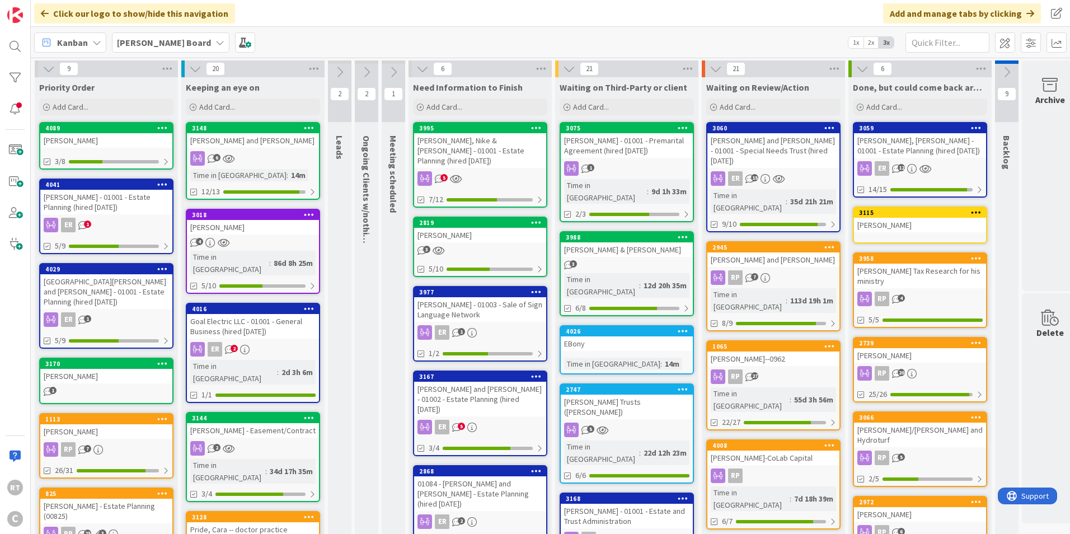
click at [467, 146] on div "[PERSON_NAME], Nike & [PERSON_NAME] - 01001 - Estate Planning (hired [DATE])" at bounding box center [480, 150] width 132 height 35
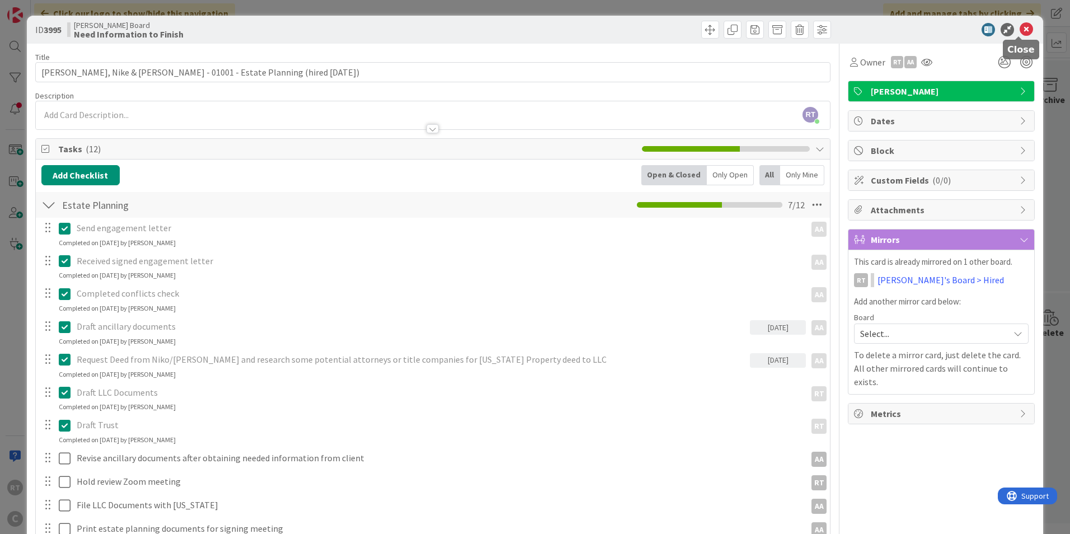
click at [1023, 32] on icon at bounding box center [1026, 29] width 13 height 13
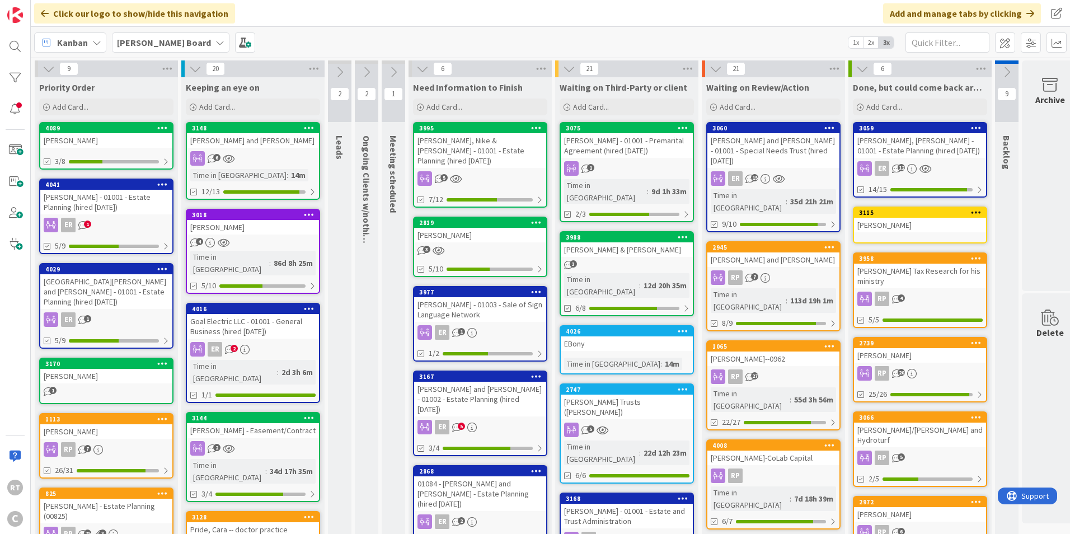
click at [341, 69] on icon at bounding box center [340, 72] width 12 height 12
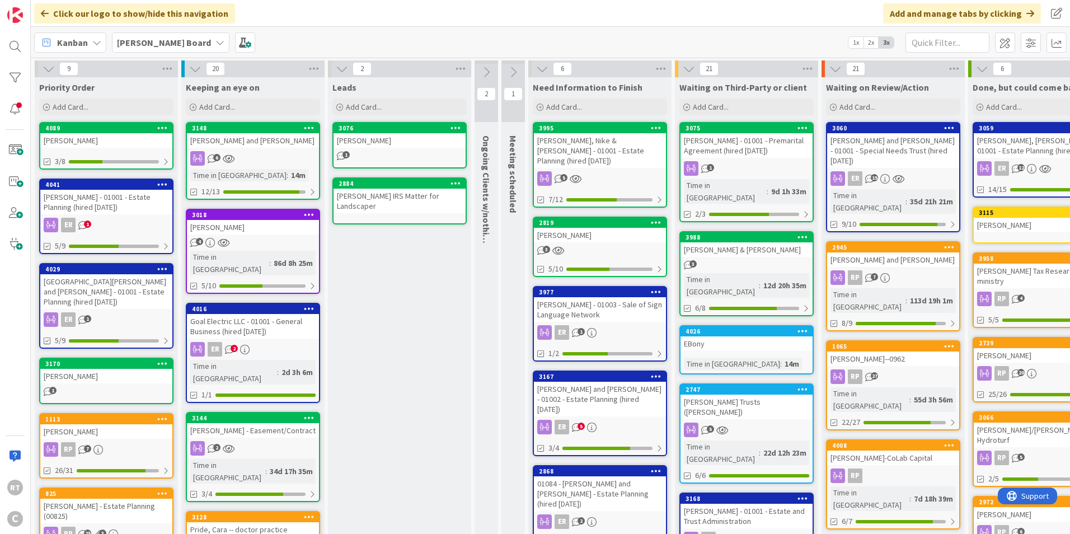
click at [346, 72] on icon at bounding box center [342, 69] width 12 height 12
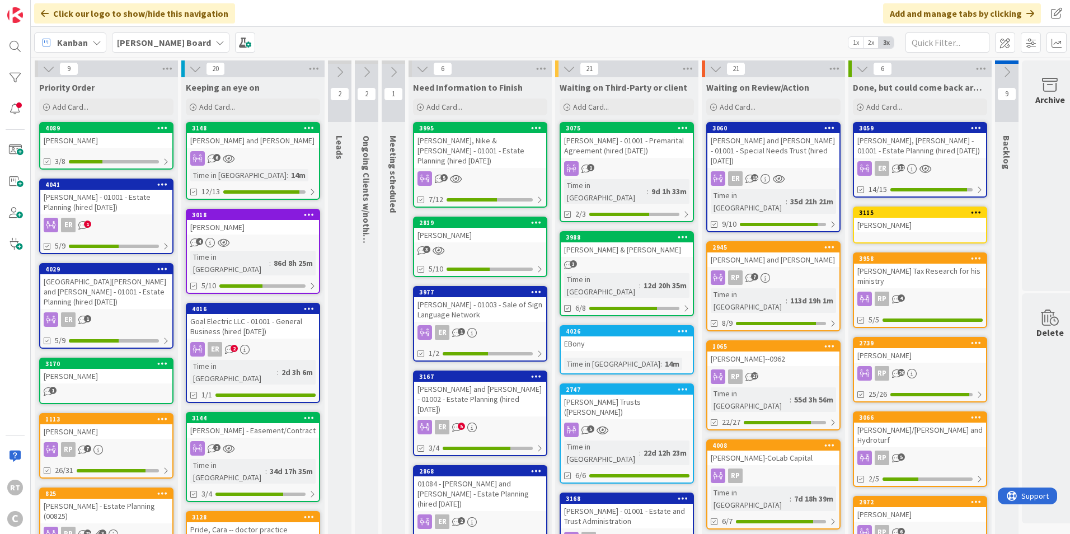
click at [85, 138] on div "[PERSON_NAME]" at bounding box center [106, 140] width 132 height 15
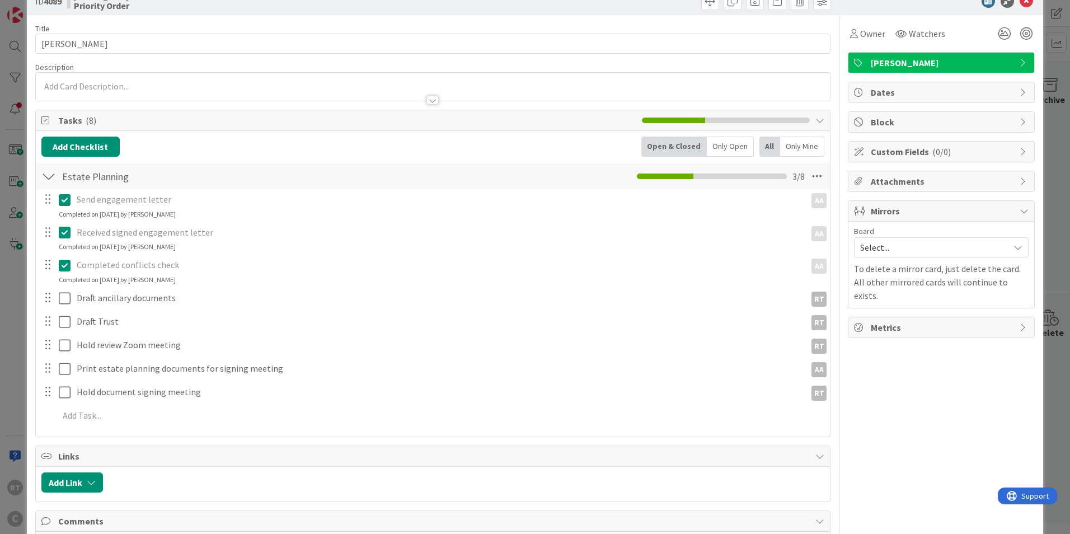
scroll to position [56, 0]
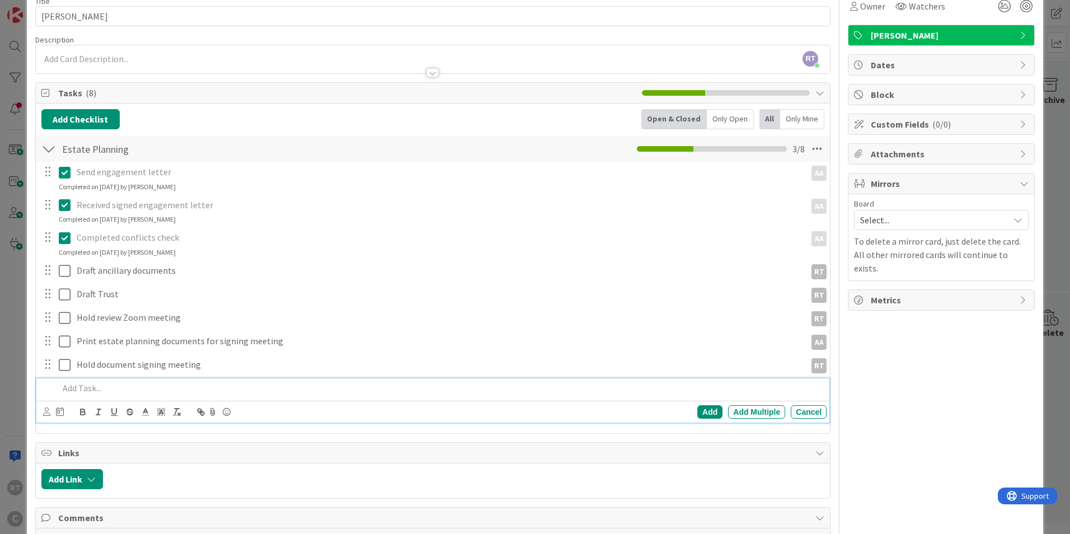
click at [88, 391] on p at bounding box center [440, 388] width 763 height 13
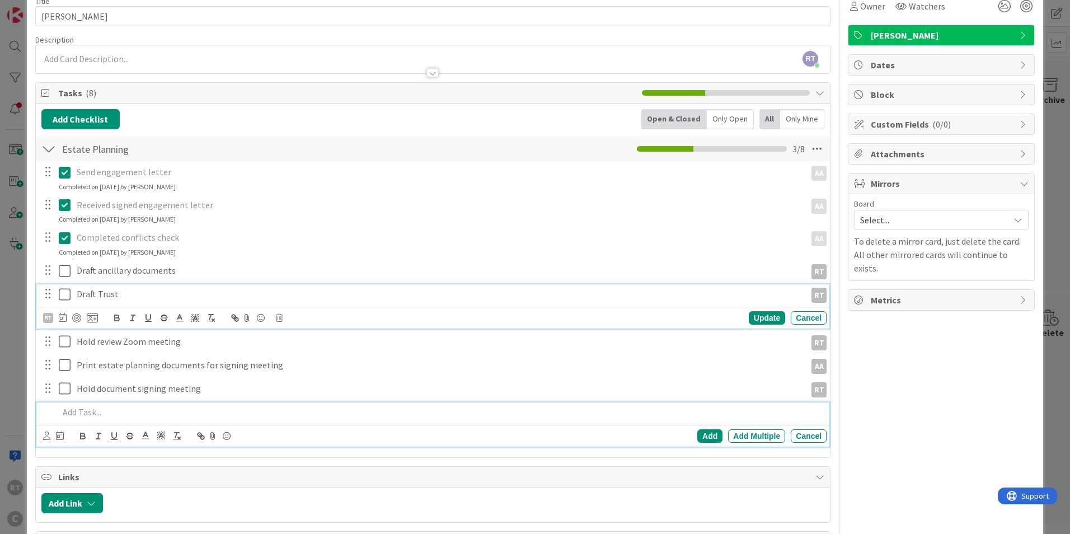
click at [93, 297] on p "Draft Trust" at bounding box center [439, 294] width 725 height 13
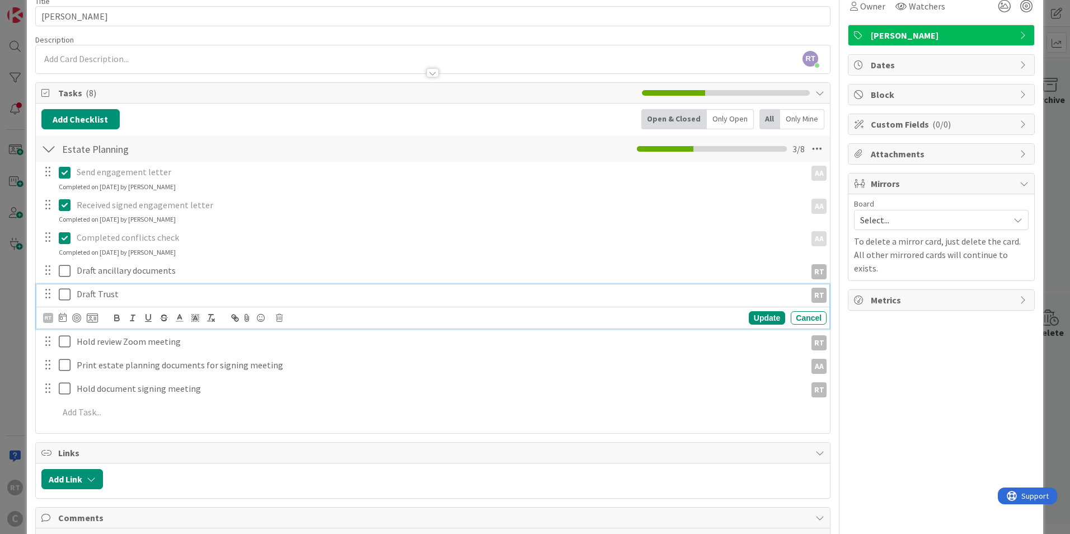
click at [104, 294] on p "Draft Trust" at bounding box center [439, 294] width 725 height 13
click at [935, 386] on div "Owner Watchers [PERSON_NAME] Dates Block Custom Fields ( 0/0 ) Attachments Mirr…" at bounding box center [941, 289] width 187 height 602
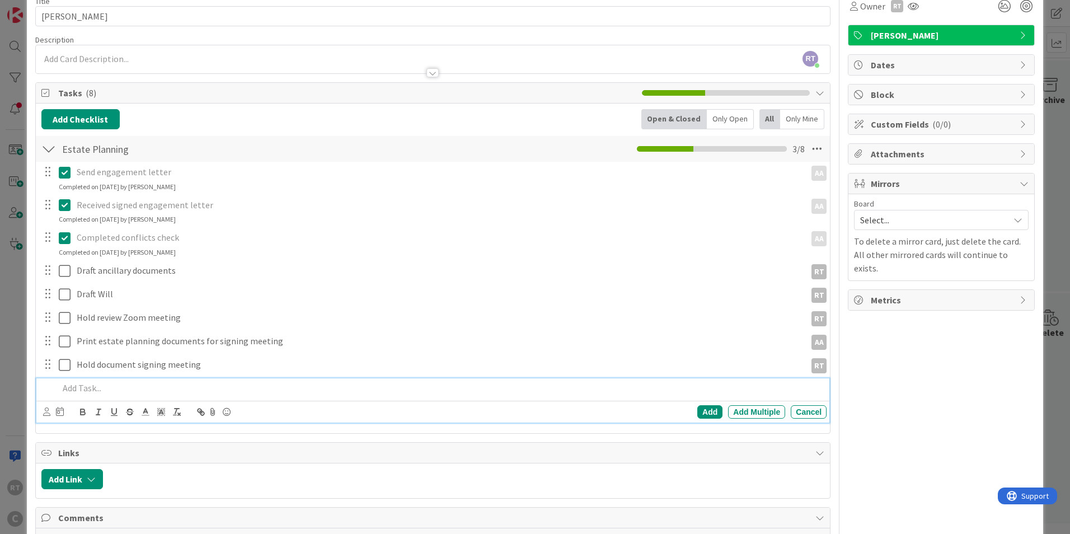
click at [87, 393] on p at bounding box center [440, 388] width 763 height 13
click at [752, 389] on p "Pull O&E, prepare supplemental affidavit and beneficiary deed to" at bounding box center [440, 388] width 763 height 13
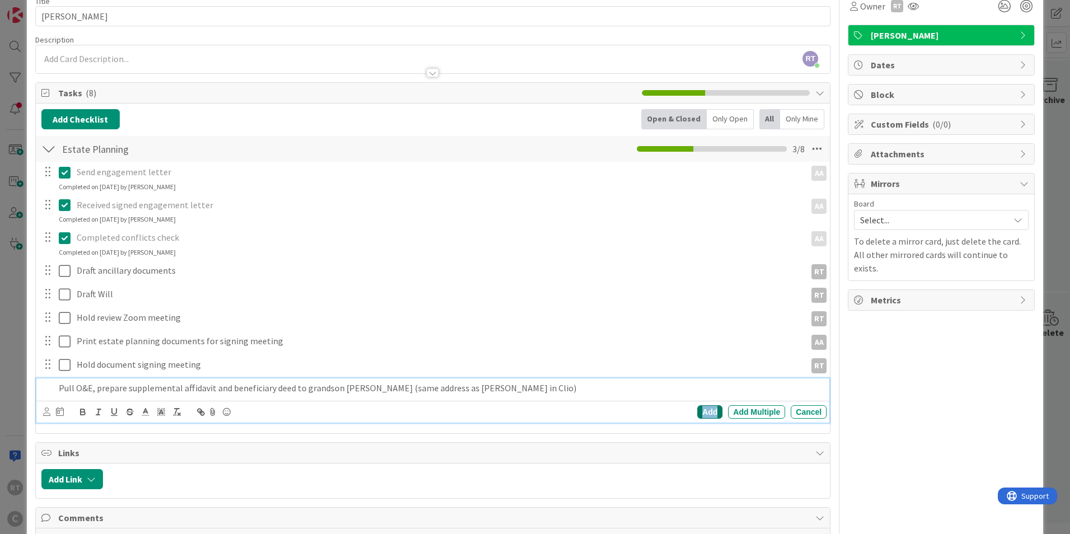
click at [697, 414] on div "Add" at bounding box center [709, 411] width 25 height 13
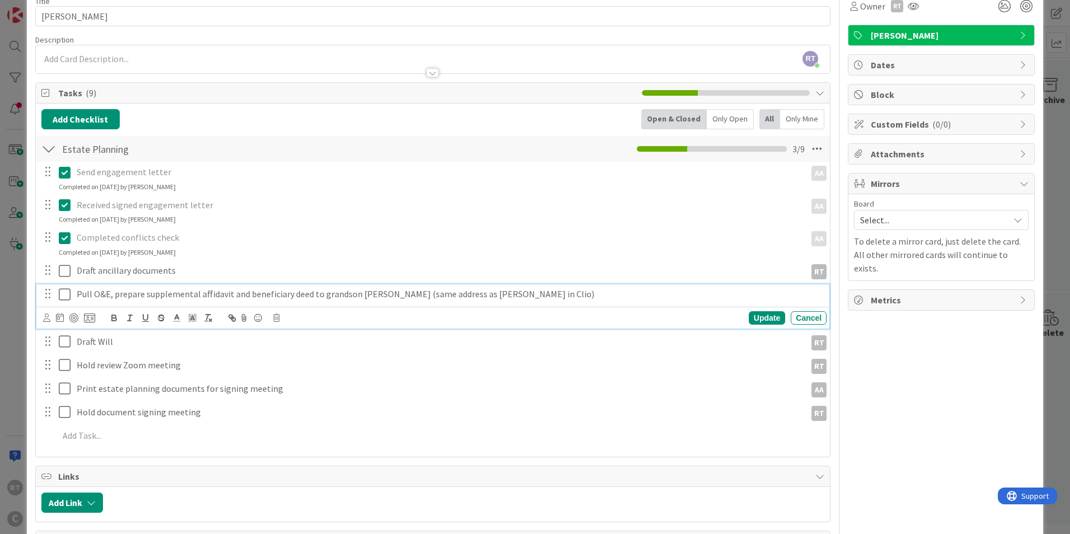
click at [99, 296] on p "Pull O&E, prepare supplemental affidavit and beneficiary deed to grandson [PERS…" at bounding box center [449, 294] width 745 height 13
click at [45, 316] on icon at bounding box center [46, 317] width 7 height 8
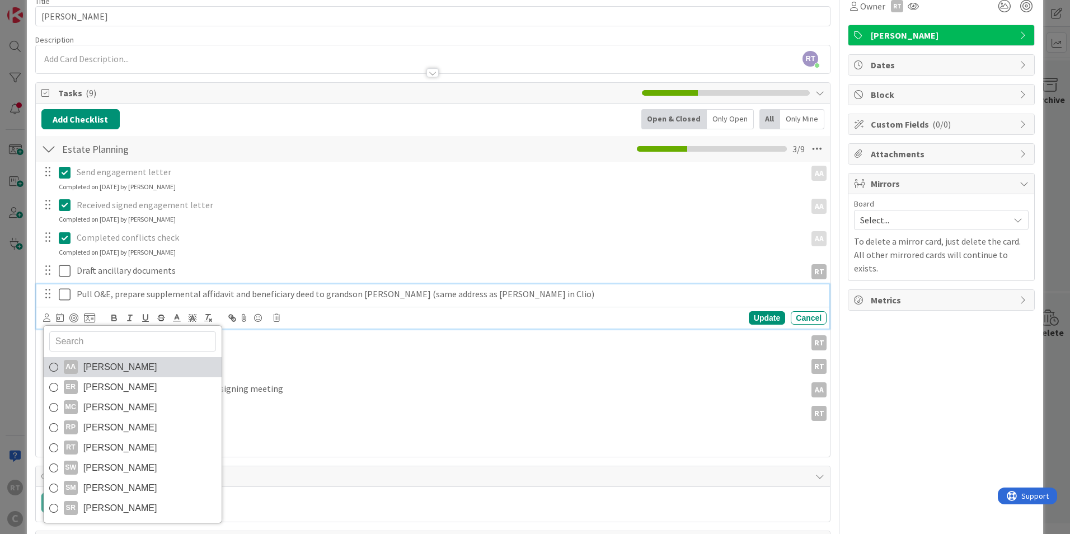
click at [83, 363] on span "[PERSON_NAME]" at bounding box center [120, 367] width 74 height 17
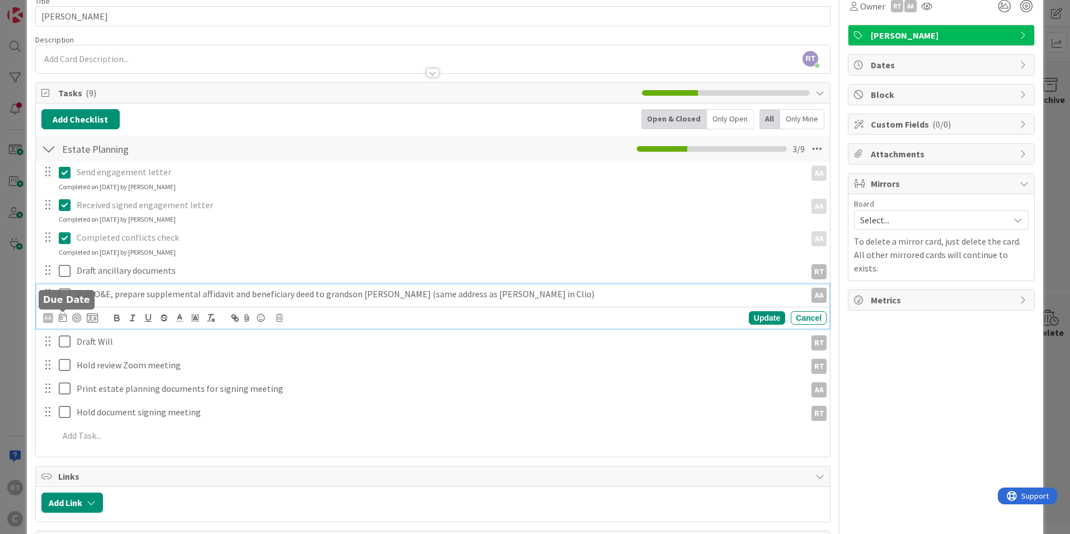
click at [63, 317] on icon at bounding box center [63, 317] width 8 height 9
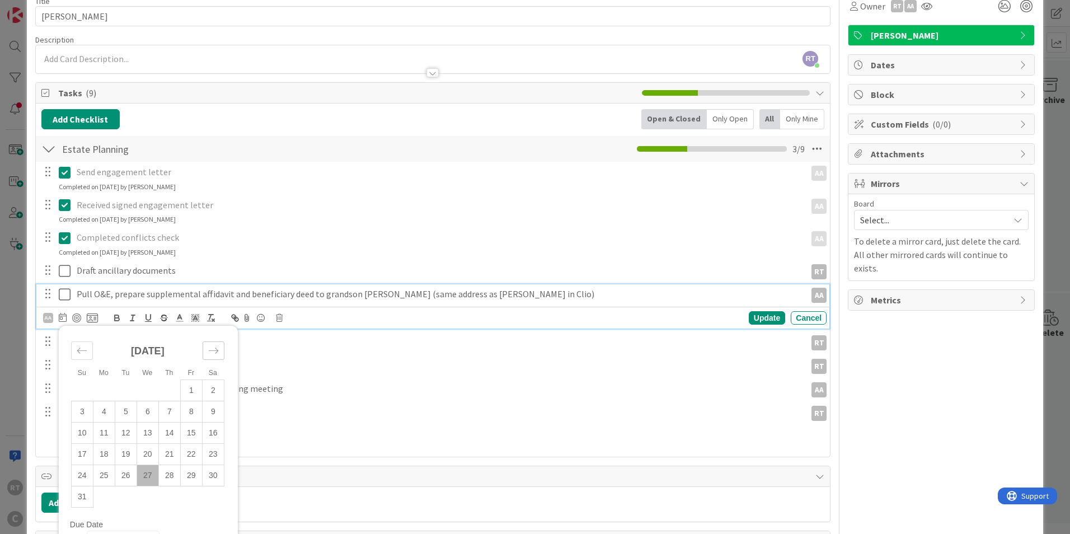
click at [217, 349] on icon "Move forward to switch to the next month." at bounding box center [213, 350] width 11 height 11
click at [145, 394] on td "3" at bounding box center [148, 389] width 22 height 21
type input "[DATE]"
click at [757, 317] on div "Update" at bounding box center [767, 317] width 36 height 13
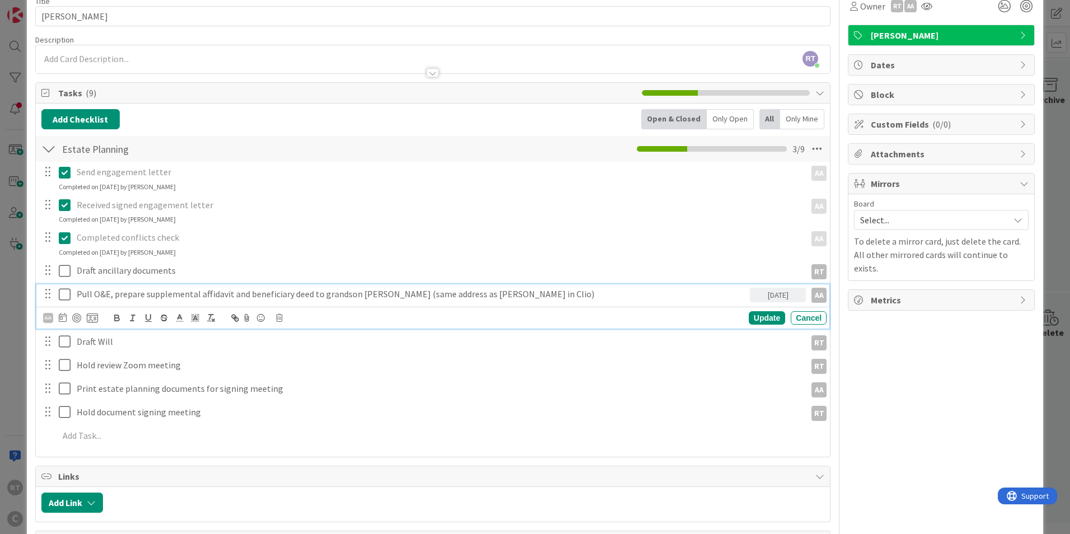
click at [182, 294] on p "Pull O&E, prepare supplemental affidavit and beneficiary deed to grandson [PERS…" at bounding box center [411, 294] width 669 height 13
drag, startPoint x: 108, startPoint y: 293, endPoint x: 124, endPoint y: 296, distance: 16.6
click at [108, 293] on p "Pull O&E, prepare supplemental affidavit and beneficiary deed to grandson [PERS…" at bounding box center [411, 294] width 669 height 13
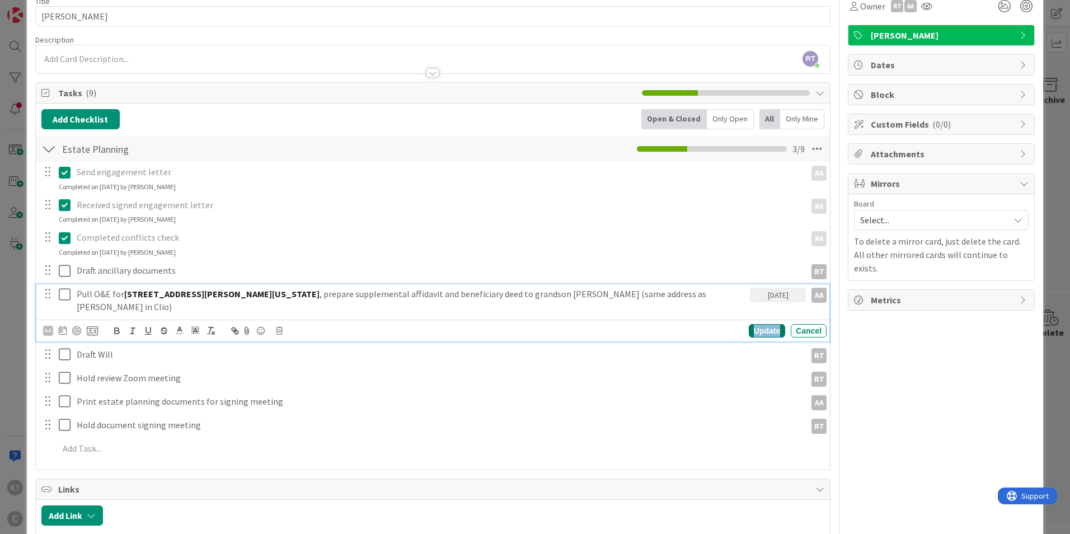
click at [761, 324] on div "Update" at bounding box center [767, 330] width 36 height 13
